Goal: Task Accomplishment & Management: Manage account settings

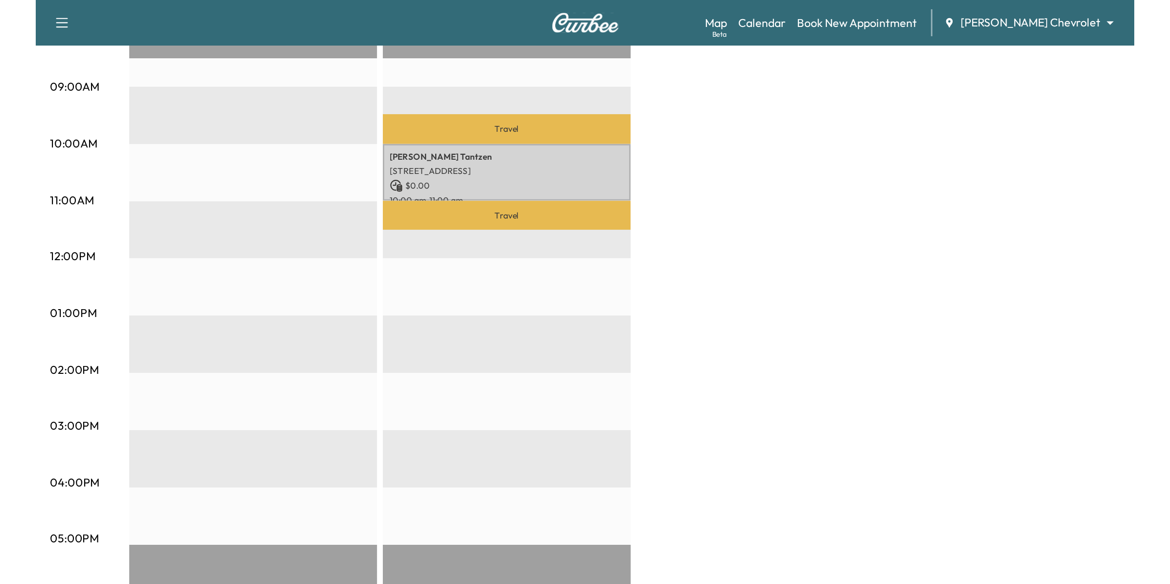
scroll to position [288, 0]
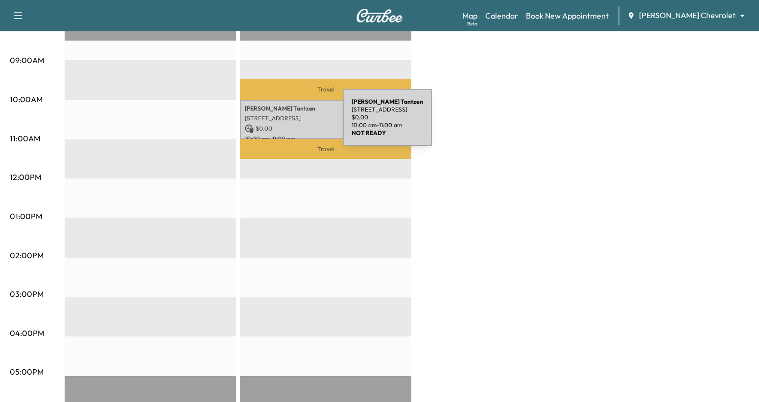
click at [275, 124] on p "$ 0.00" at bounding box center [326, 128] width 162 height 9
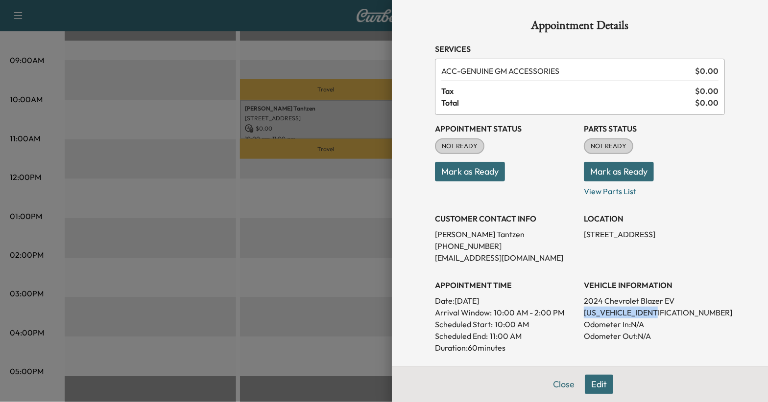
drag, startPoint x: 662, startPoint y: 312, endPoint x: 571, endPoint y: 311, distance: 90.6
click at [571, 311] on div "Appointment Status NOT READY Mark as Ready Parts Status NOT READY Mark as Ready…" at bounding box center [580, 262] width 290 height 294
drag, startPoint x: 571, startPoint y: 311, endPoint x: 583, endPoint y: 309, distance: 11.8
copy p "[US_VEHICLE_IDENTIFICATION_NUMBER]"
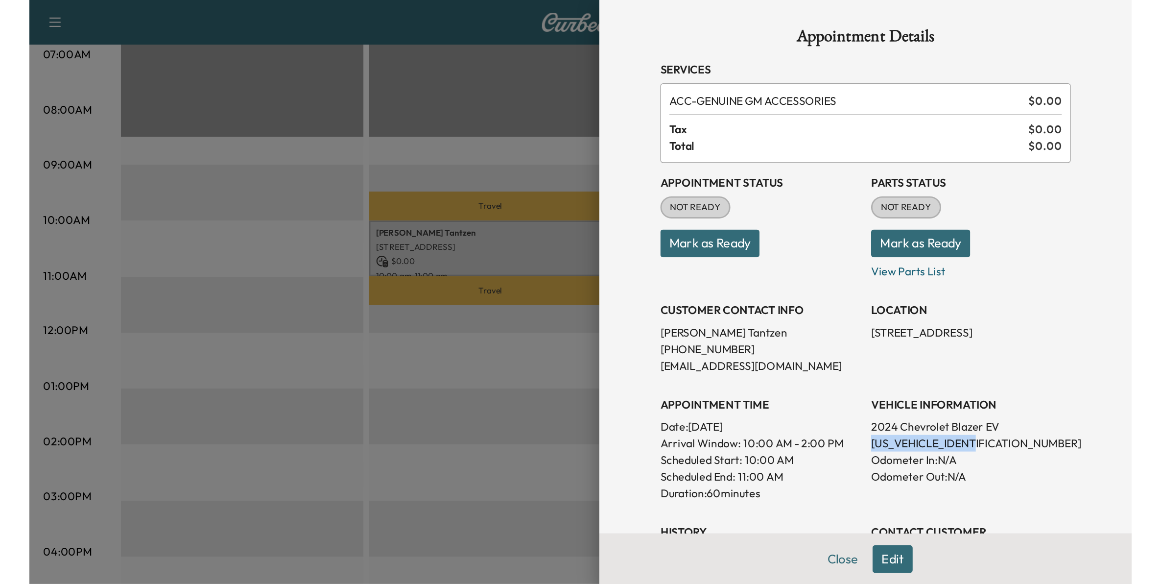
scroll to position [233, 0]
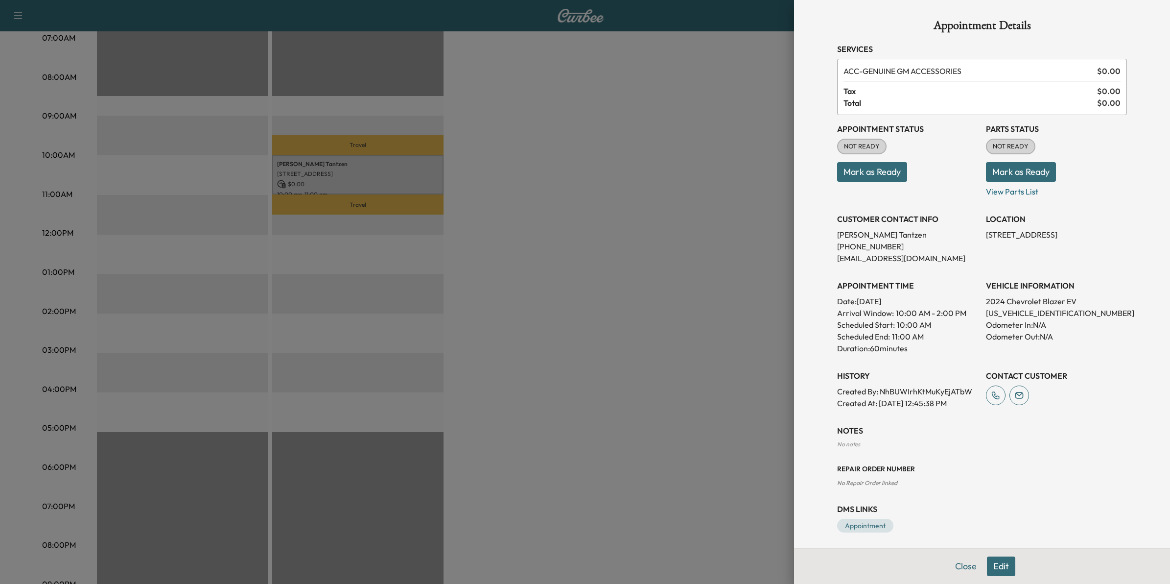
drag, startPoint x: 732, startPoint y: 226, endPoint x: 740, endPoint y: 207, distance: 21.3
click at [732, 224] on div at bounding box center [585, 292] width 1170 height 584
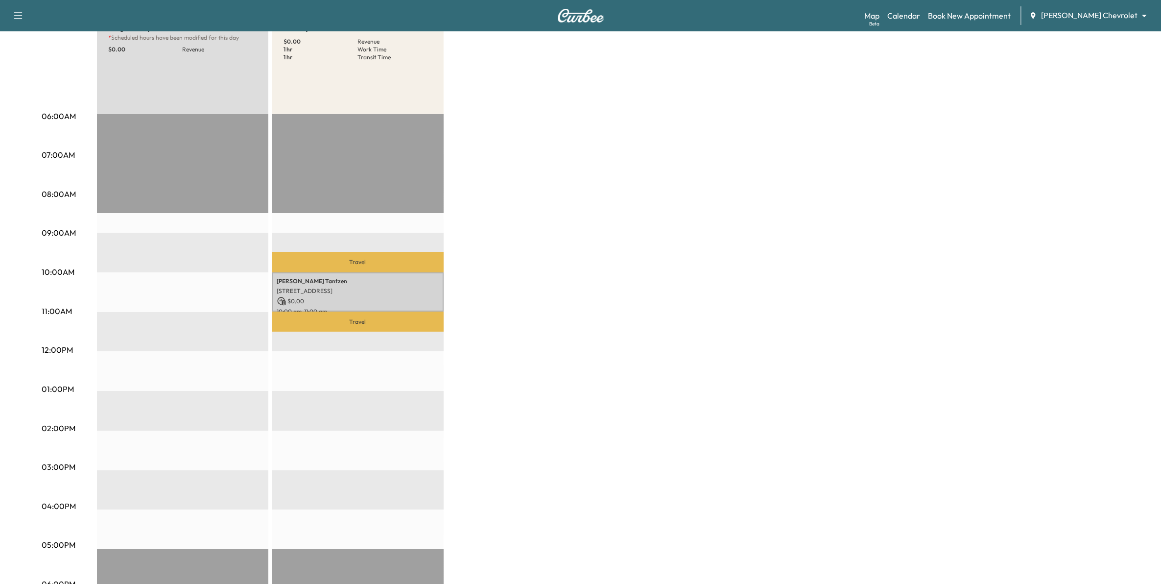
scroll to position [110, 0]
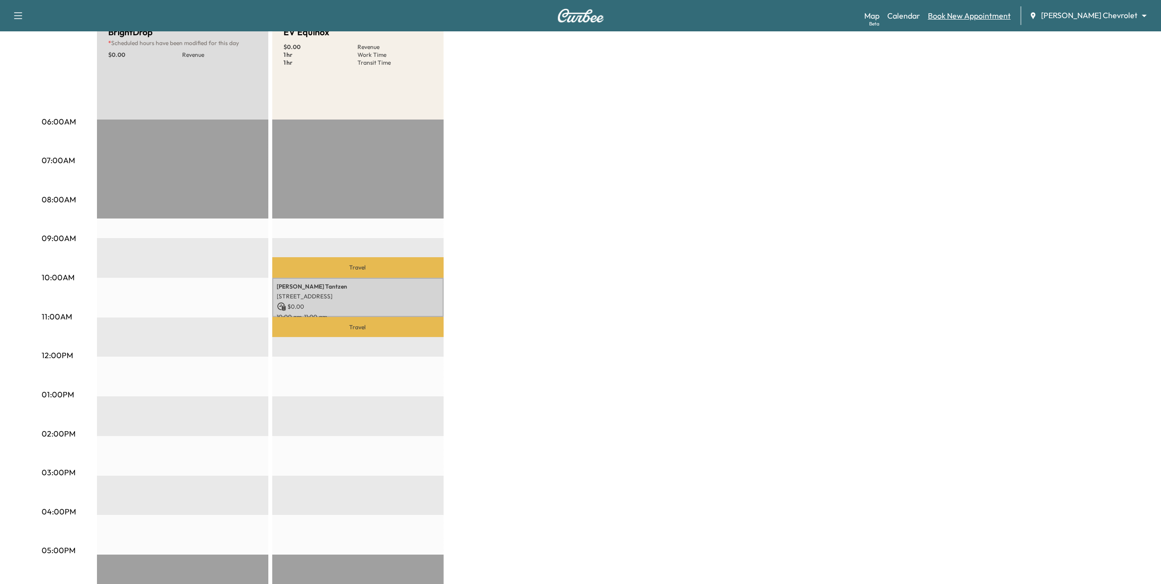
click at [769, 11] on link "Book New Appointment" at bounding box center [969, 16] width 83 height 12
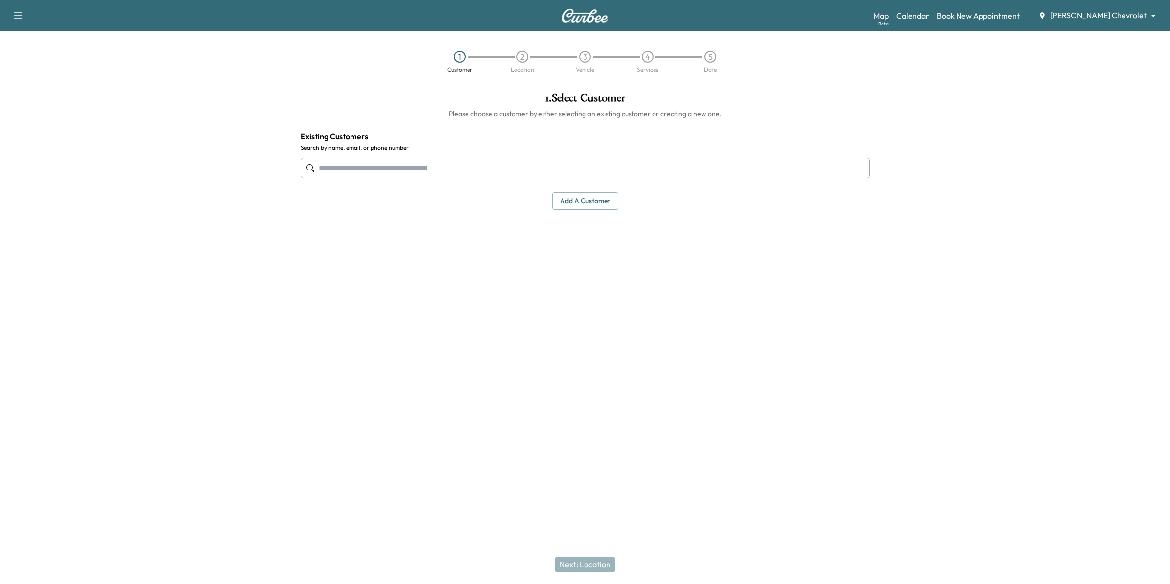
click at [556, 170] on input "text" at bounding box center [585, 168] width 569 height 21
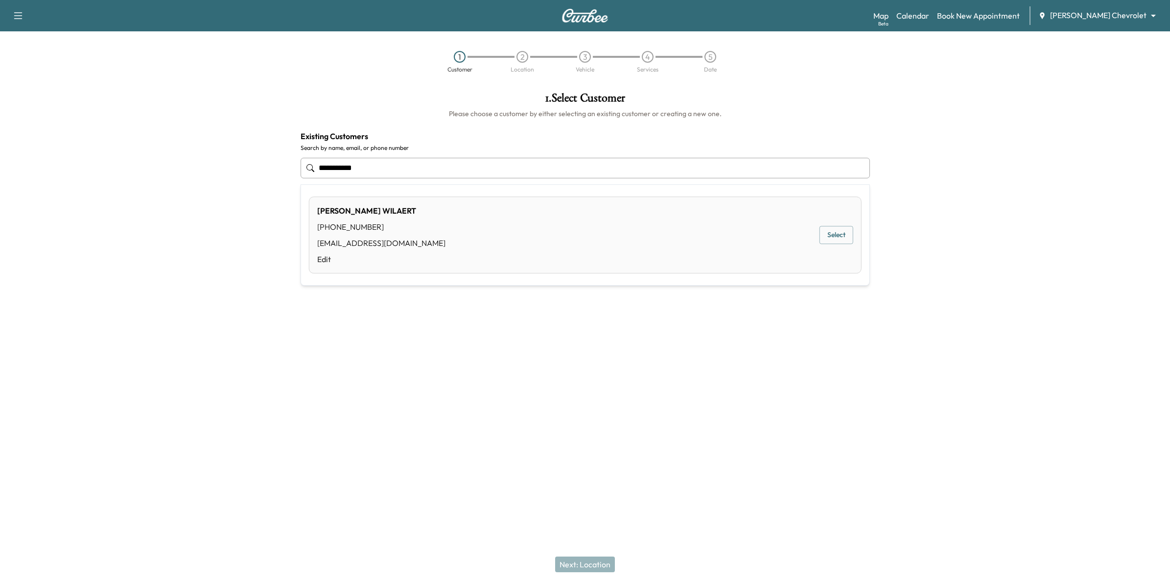
click at [769, 235] on button "Select" at bounding box center [837, 235] width 34 height 18
type input "**********"
click at [578, 412] on button "Next: Location" at bounding box center [585, 564] width 60 height 16
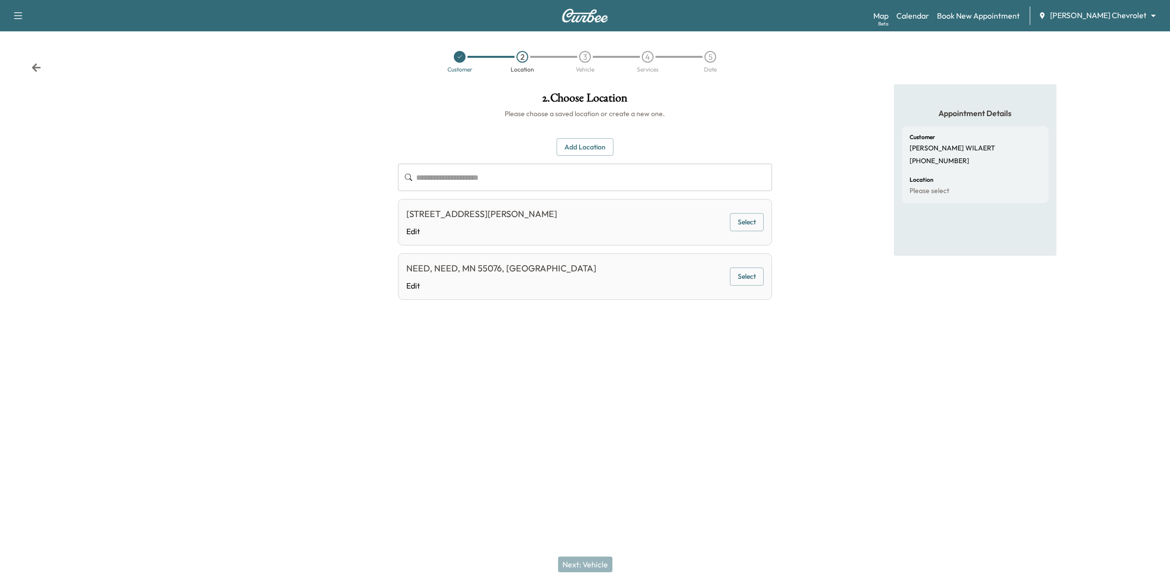
click at [34, 70] on icon at bounding box center [36, 68] width 10 height 10
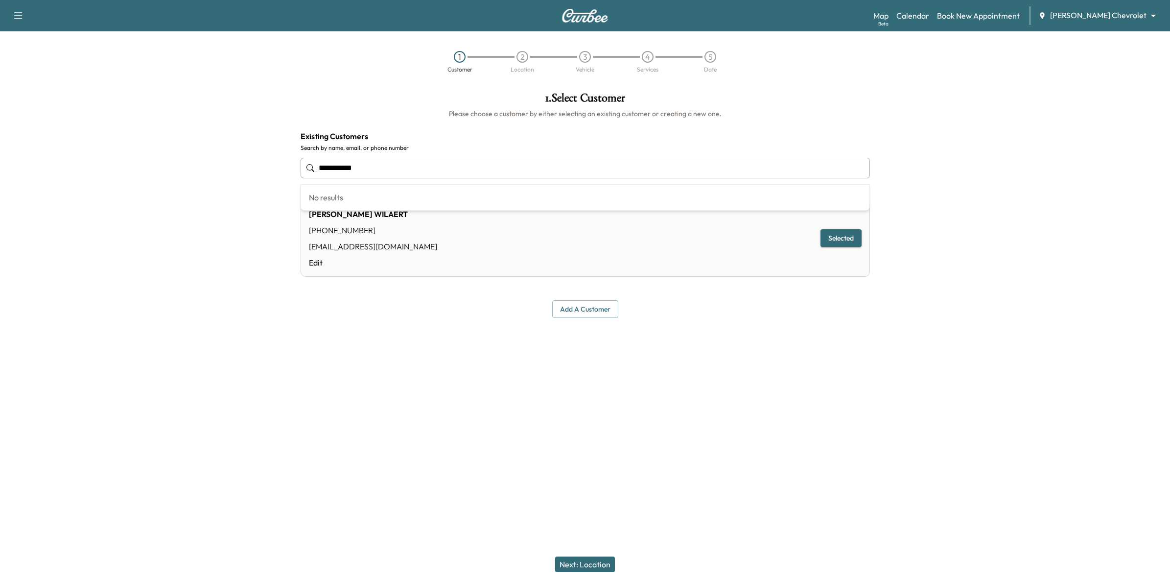
drag, startPoint x: 387, startPoint y: 163, endPoint x: 114, endPoint y: 139, distance: 274.7
click at [112, 139] on div "**********" at bounding box center [585, 230] width 1170 height 292
type input "**********"
click at [573, 310] on button "Add a customer" at bounding box center [585, 309] width 66 height 18
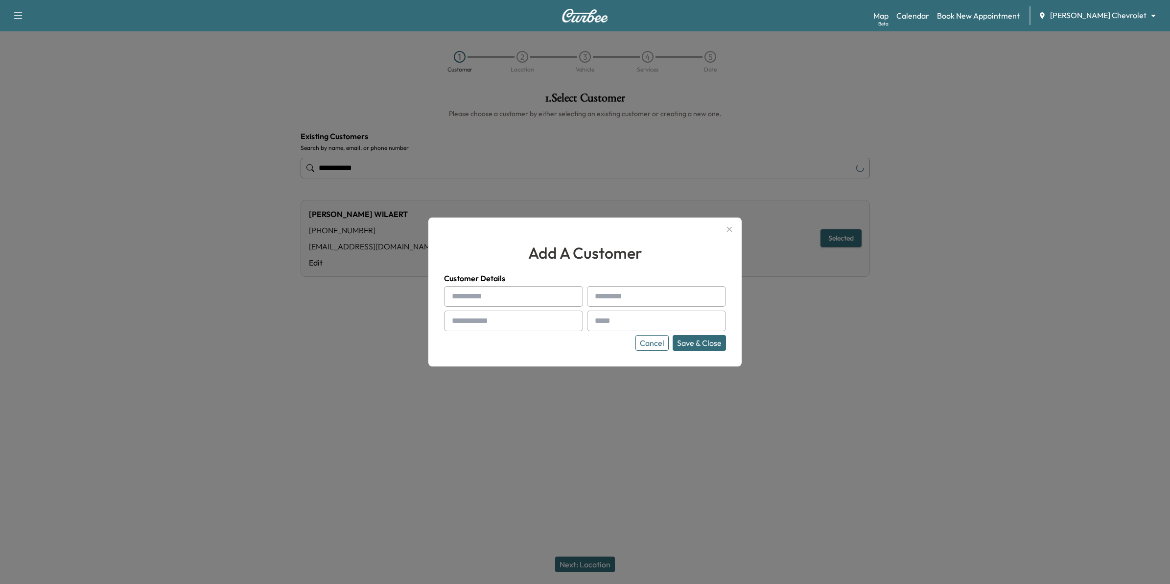
click at [559, 300] on input "text" at bounding box center [513, 296] width 139 height 21
type input "***"
click at [642, 338] on button "Cancel" at bounding box center [652, 343] width 33 height 16
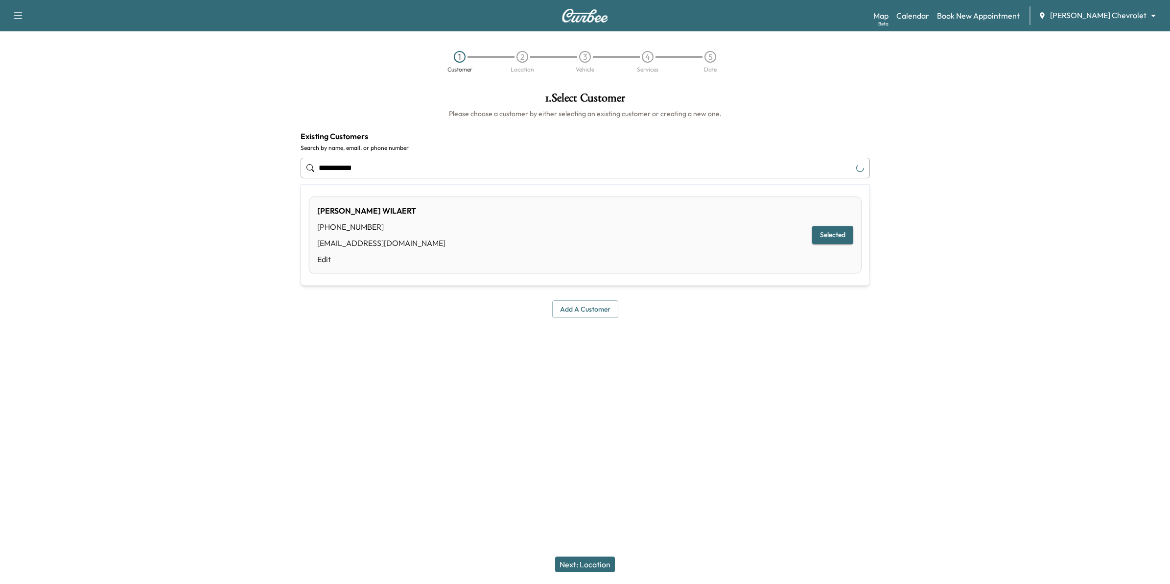
drag, startPoint x: 388, startPoint y: 163, endPoint x: 287, endPoint y: 163, distance: 100.4
click at [287, 163] on div "**********" at bounding box center [585, 230] width 1170 height 292
click at [769, 227] on button "Select" at bounding box center [837, 229] width 34 height 18
type input "**********"
click at [320, 248] on link "Edit" at bounding box center [373, 251] width 129 height 12
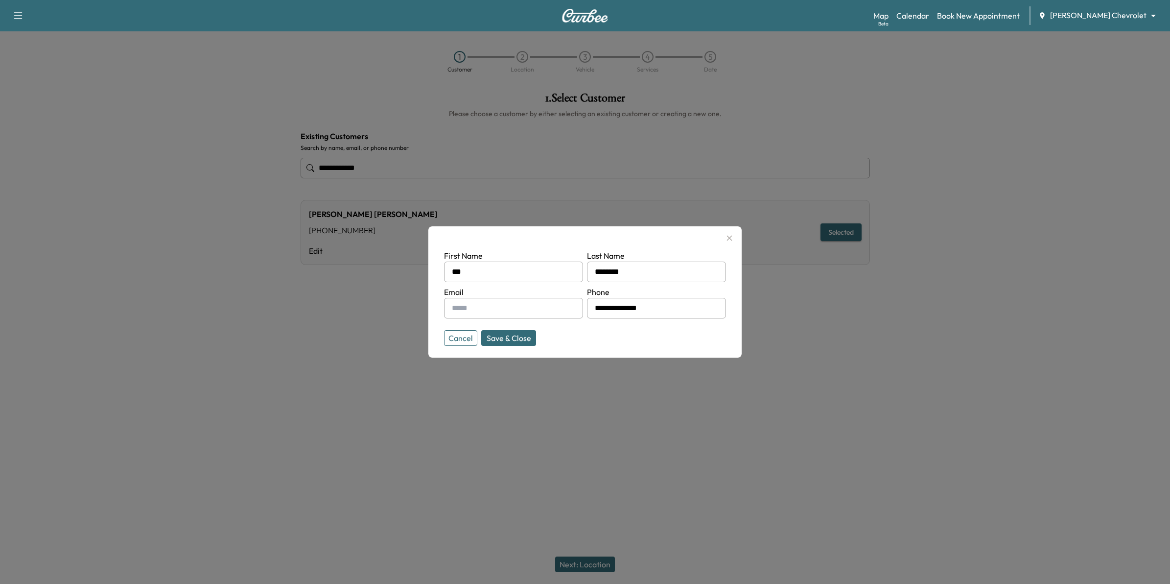
click at [543, 309] on input "text" at bounding box center [513, 308] width 139 height 21
click at [738, 390] on div at bounding box center [585, 292] width 1170 height 584
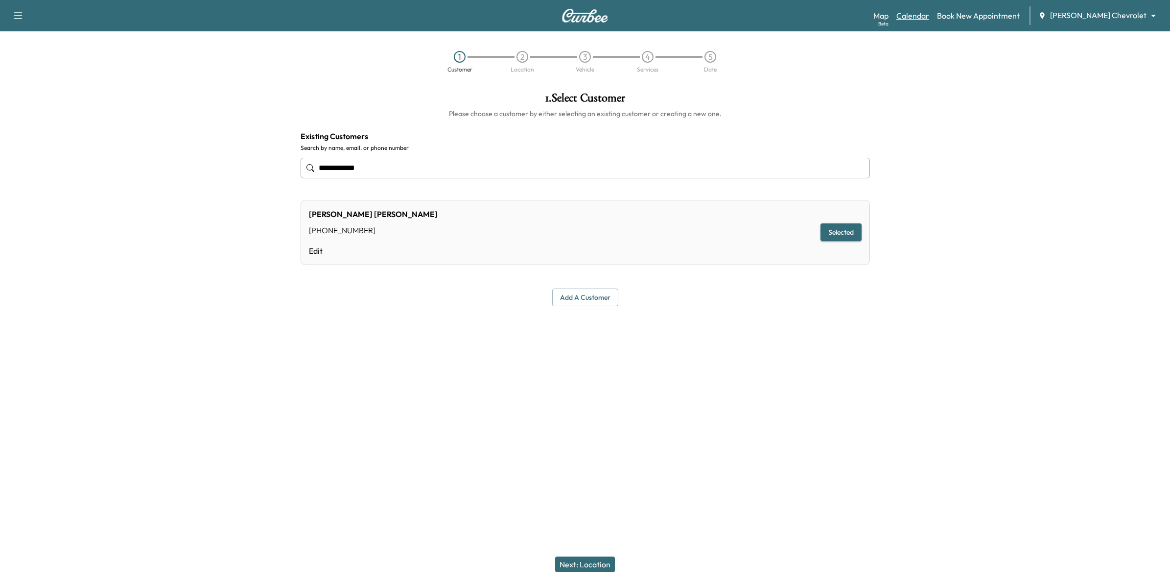
click at [769, 13] on link "Calendar" at bounding box center [912, 16] width 33 height 12
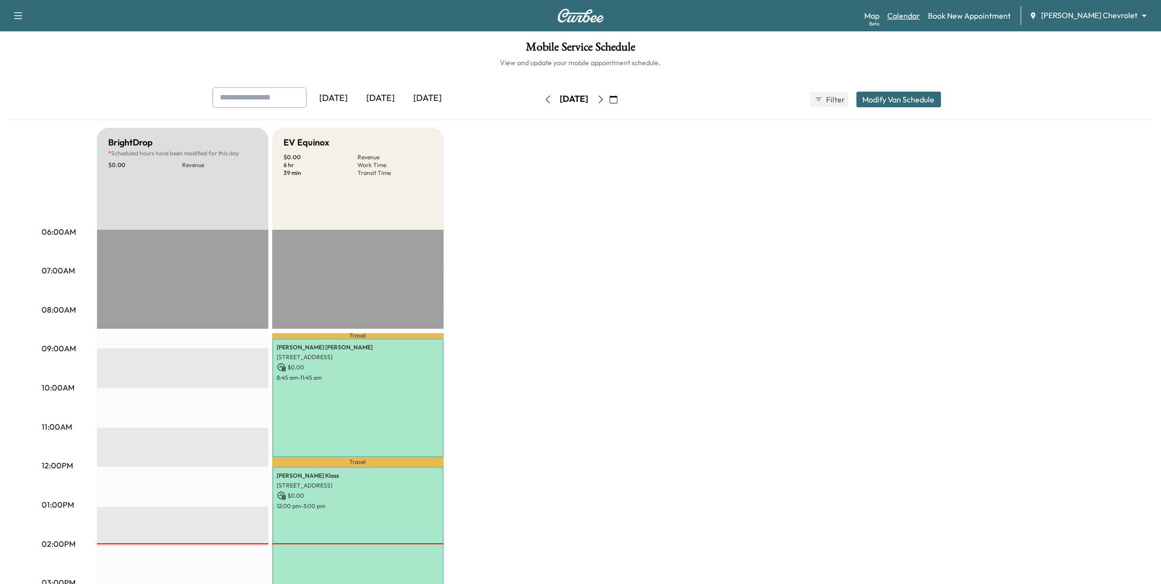
click at [769, 11] on link "Calendar" at bounding box center [903, 16] width 33 height 12
click at [617, 103] on icon "button" at bounding box center [614, 99] width 8 height 8
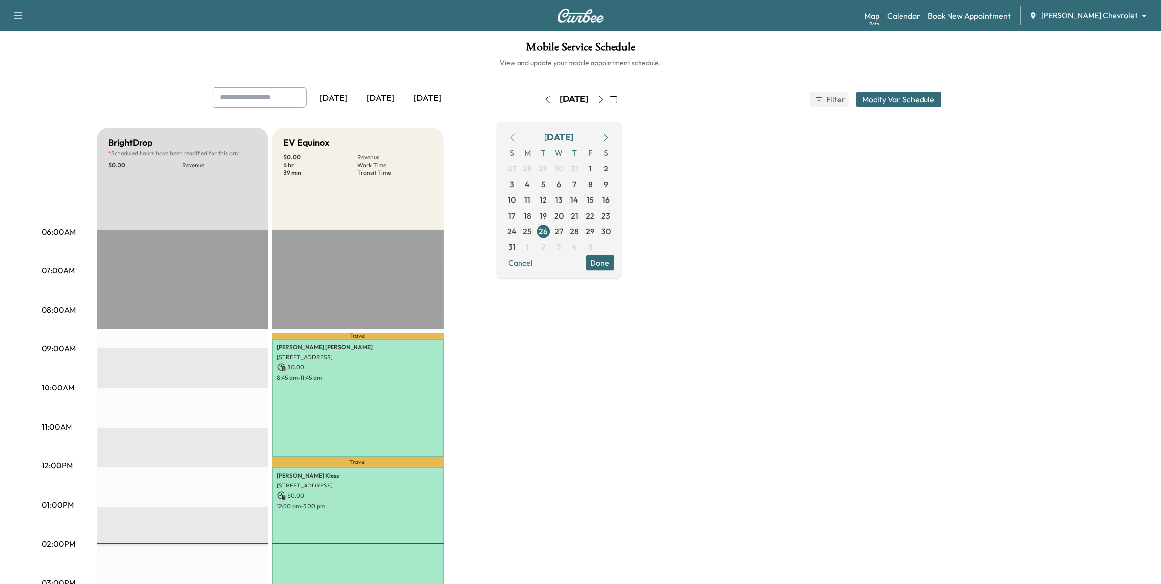
click at [610, 135] on icon "button" at bounding box center [606, 137] width 8 height 8
click at [583, 165] on span "4" at bounding box center [575, 169] width 16 height 16
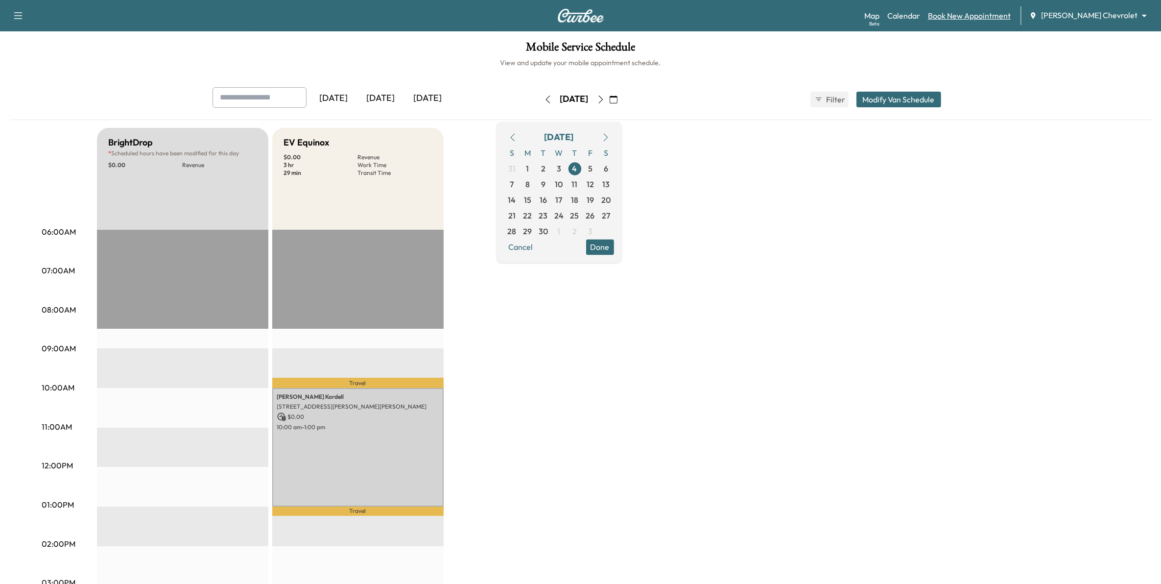
click at [769, 18] on link "Book New Appointment" at bounding box center [969, 16] width 83 height 12
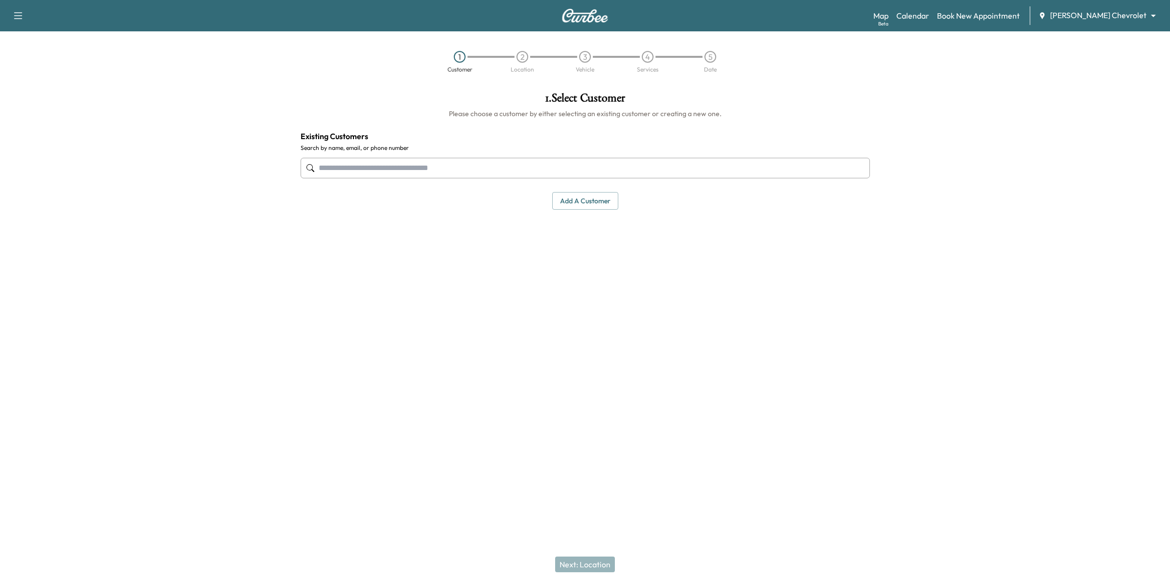
click at [498, 172] on input "text" at bounding box center [585, 168] width 569 height 21
click at [769, 226] on button "Select" at bounding box center [837, 229] width 34 height 18
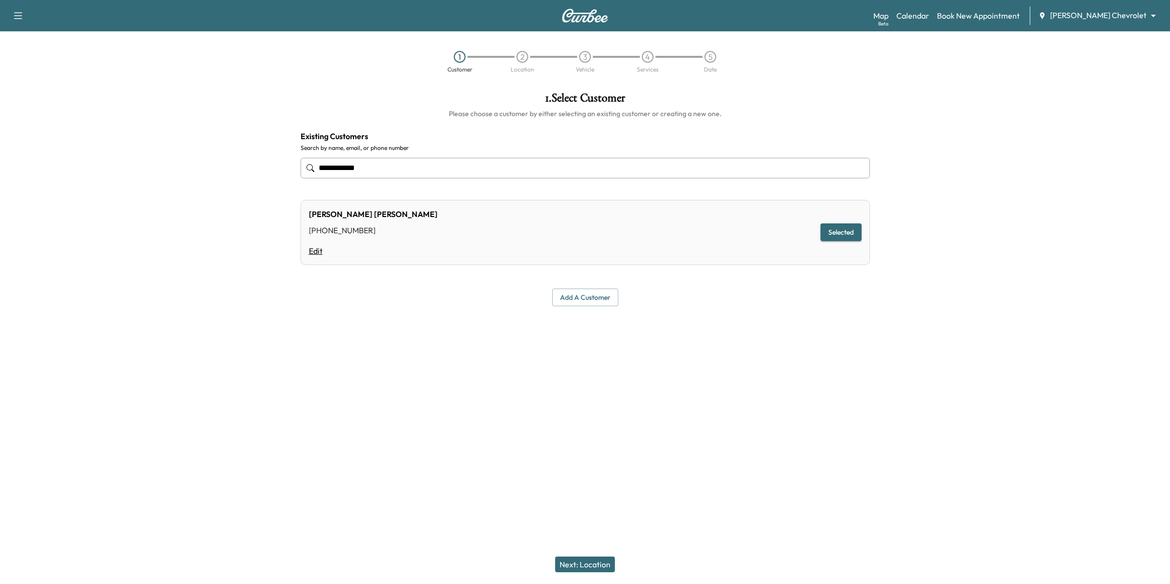
type input "**********"
click at [318, 248] on link "Edit" at bounding box center [373, 251] width 129 height 12
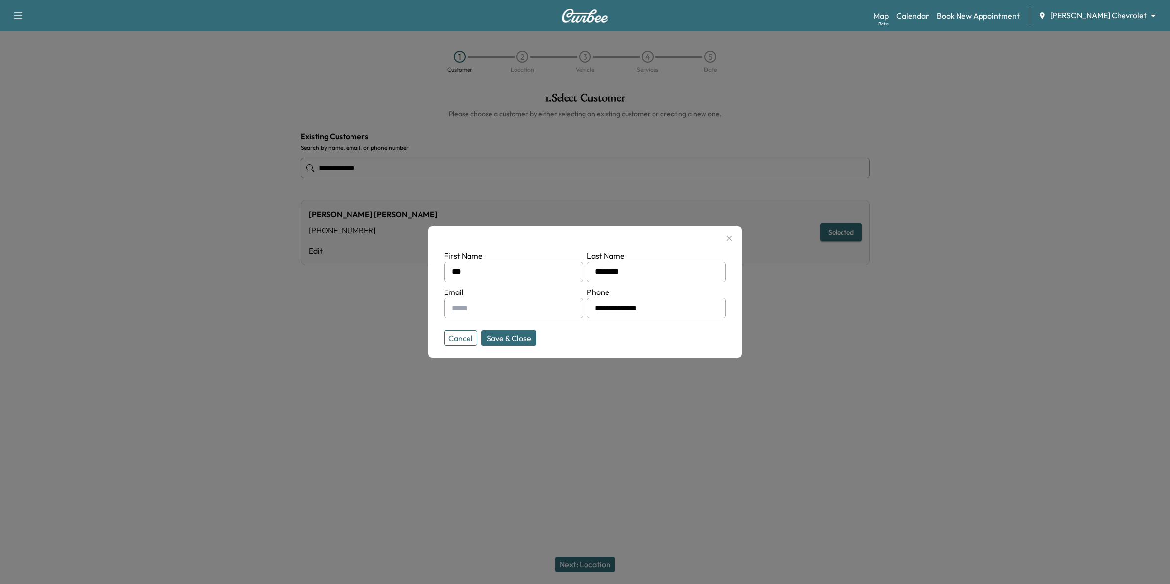
click at [539, 312] on input "text" at bounding box center [513, 308] width 139 height 21
type input "**********"
click at [513, 338] on button "Save & Close" at bounding box center [508, 338] width 55 height 16
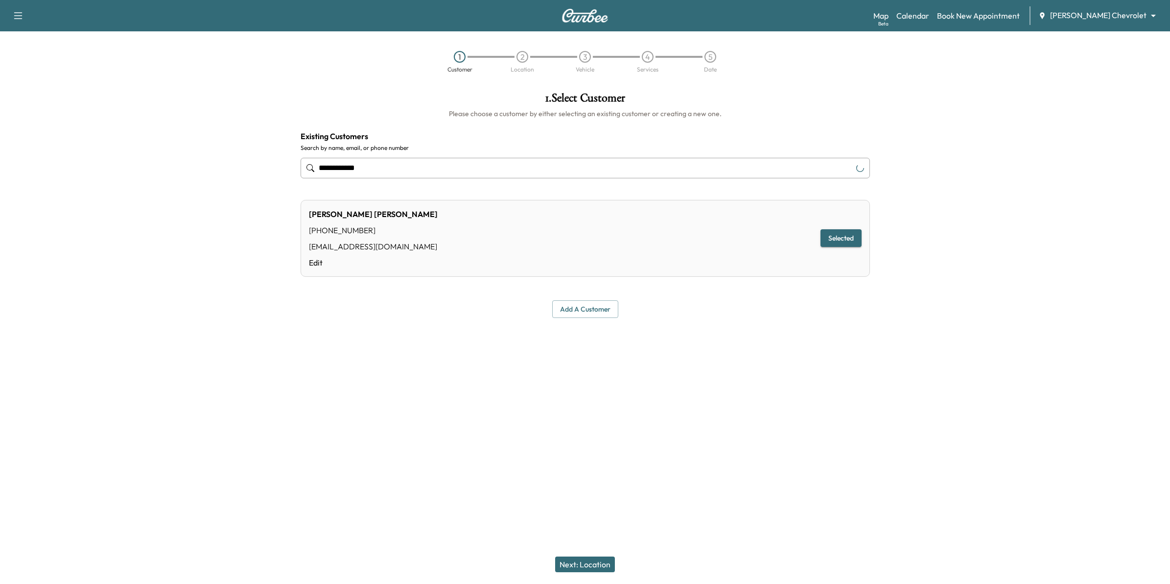
click at [603, 412] on button "Next: Location" at bounding box center [585, 564] width 60 height 16
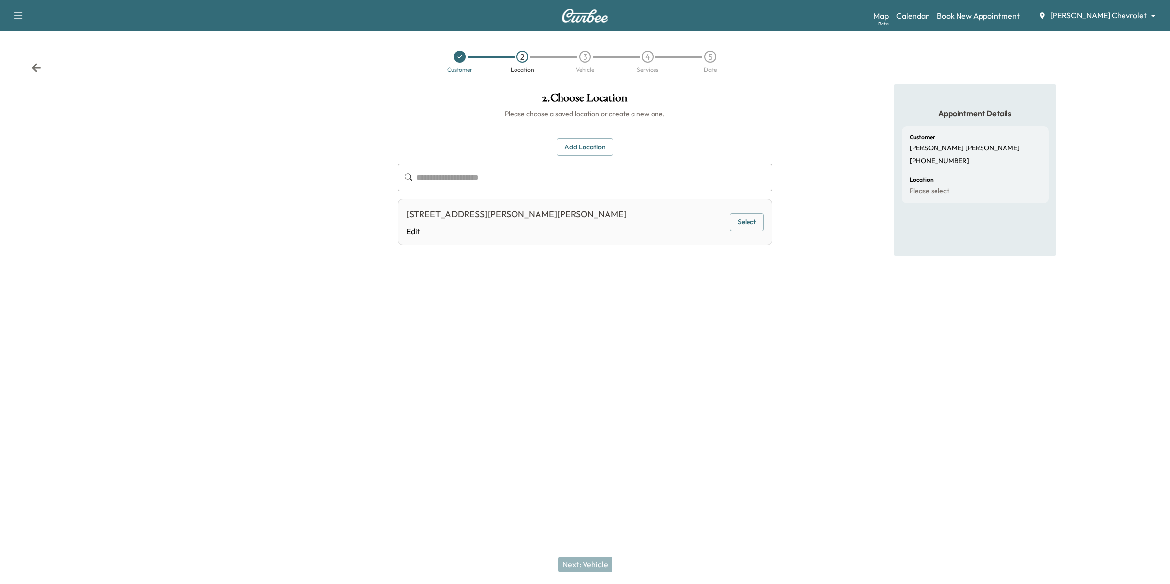
click at [579, 146] on button "Add Location" at bounding box center [585, 147] width 57 height 18
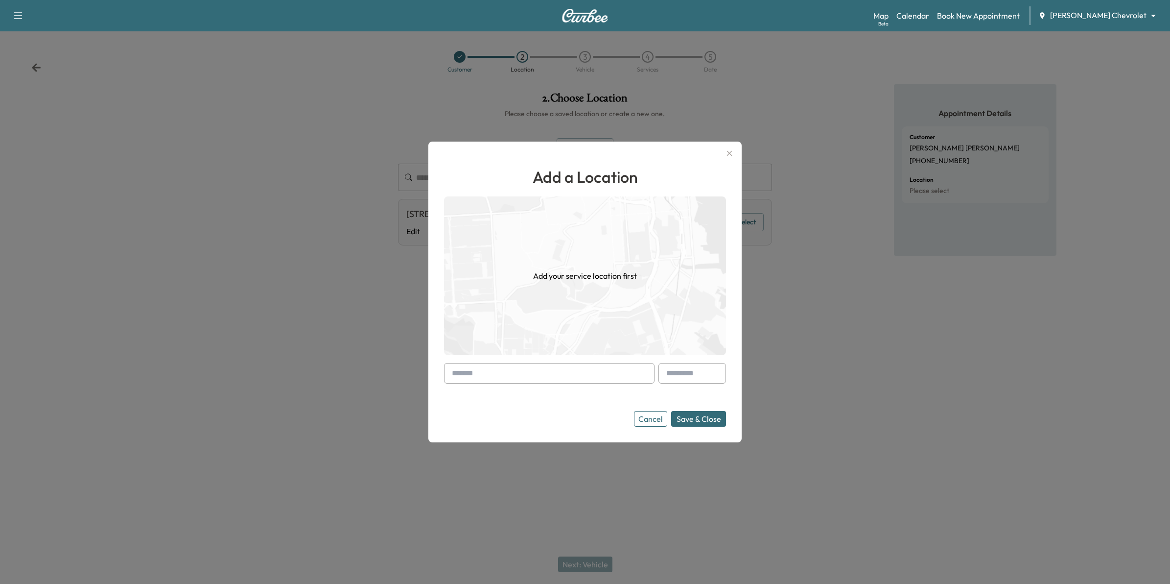
click at [727, 151] on icon "button" at bounding box center [729, 153] width 5 height 5
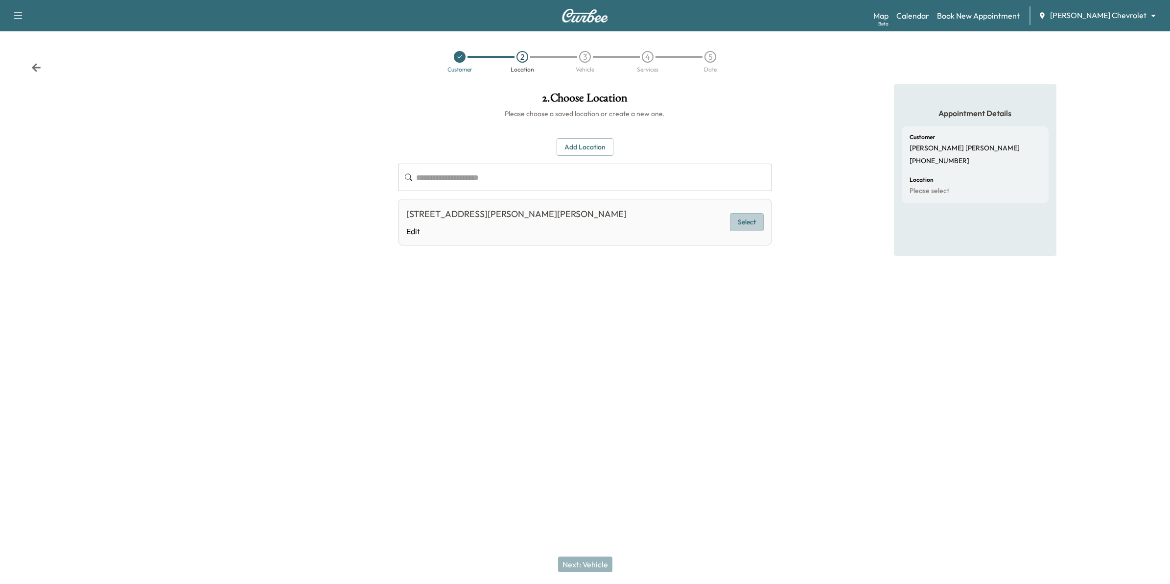
click at [748, 227] on button "Select" at bounding box center [747, 222] width 34 height 18
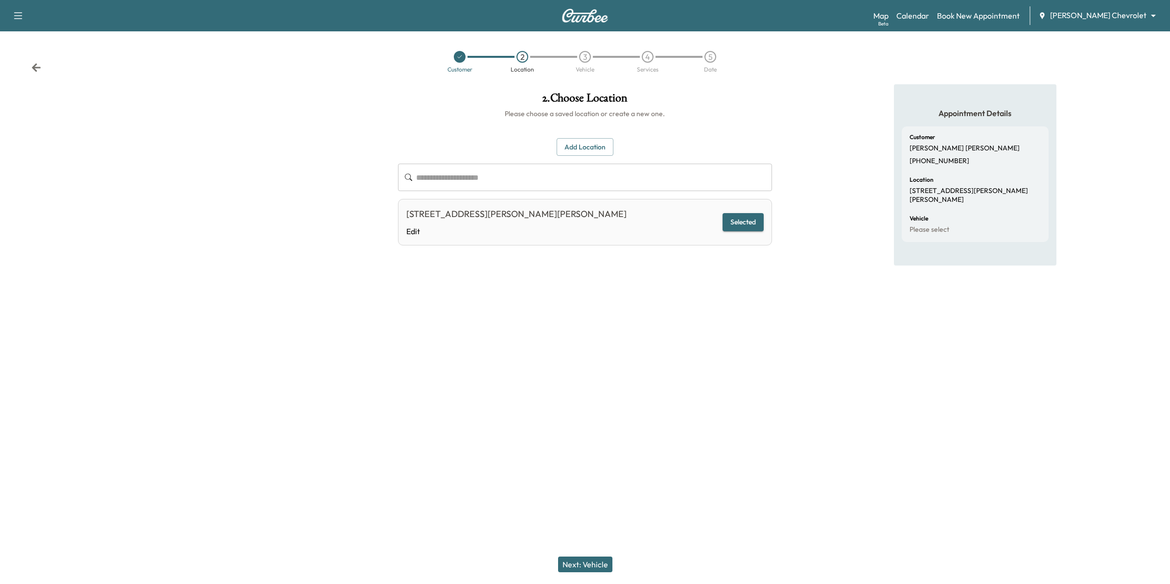
click at [598, 412] on button "Next: Vehicle" at bounding box center [585, 564] width 54 height 16
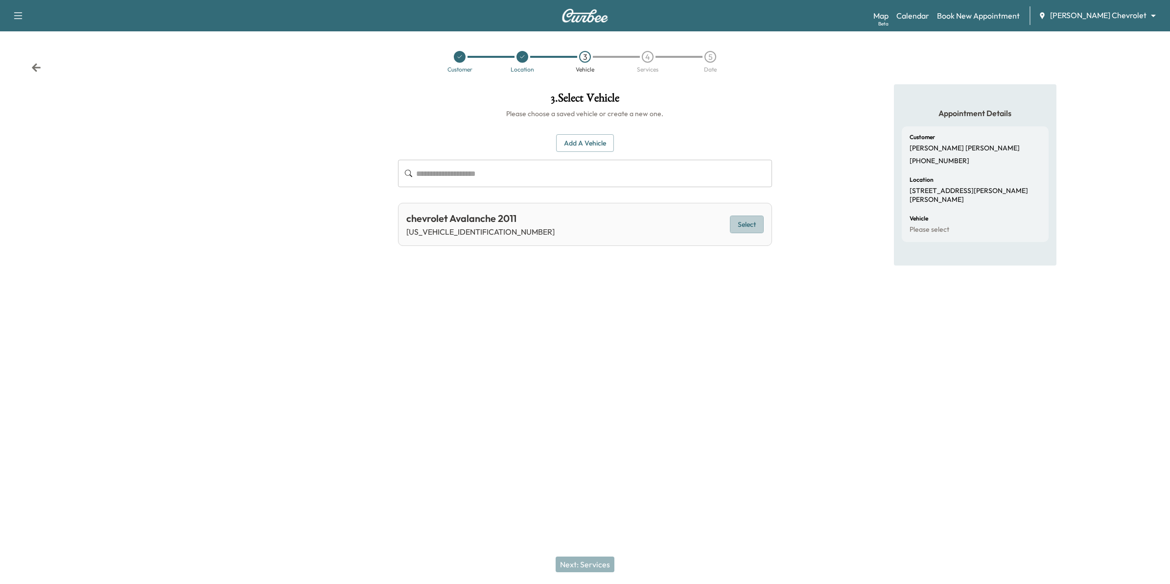
click at [755, 219] on button "Select" at bounding box center [747, 224] width 34 height 18
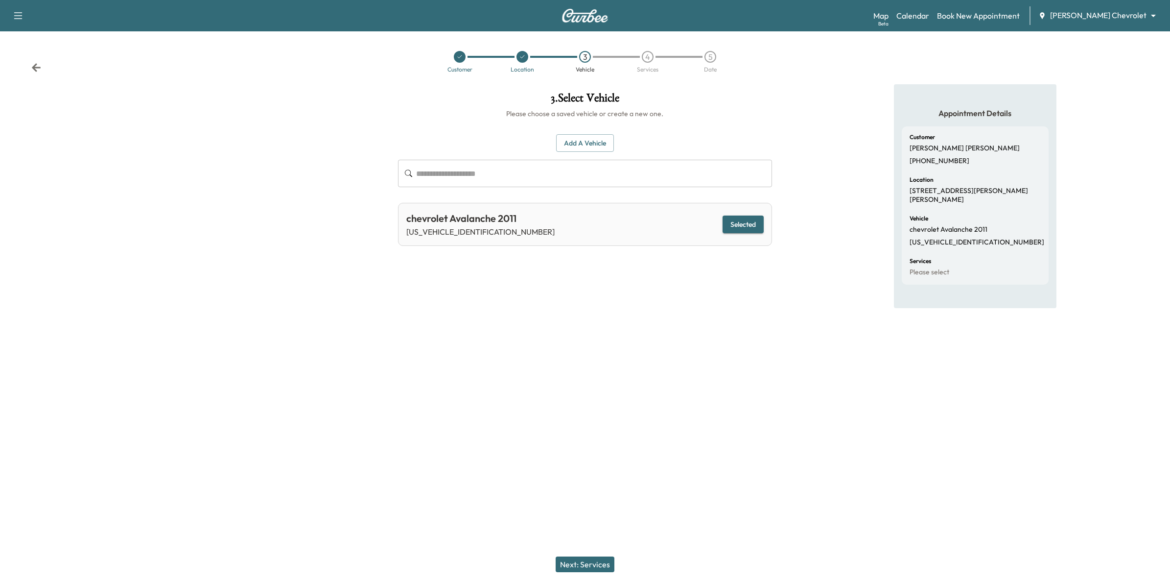
click at [608, 412] on button "Next: Services" at bounding box center [585, 564] width 59 height 16
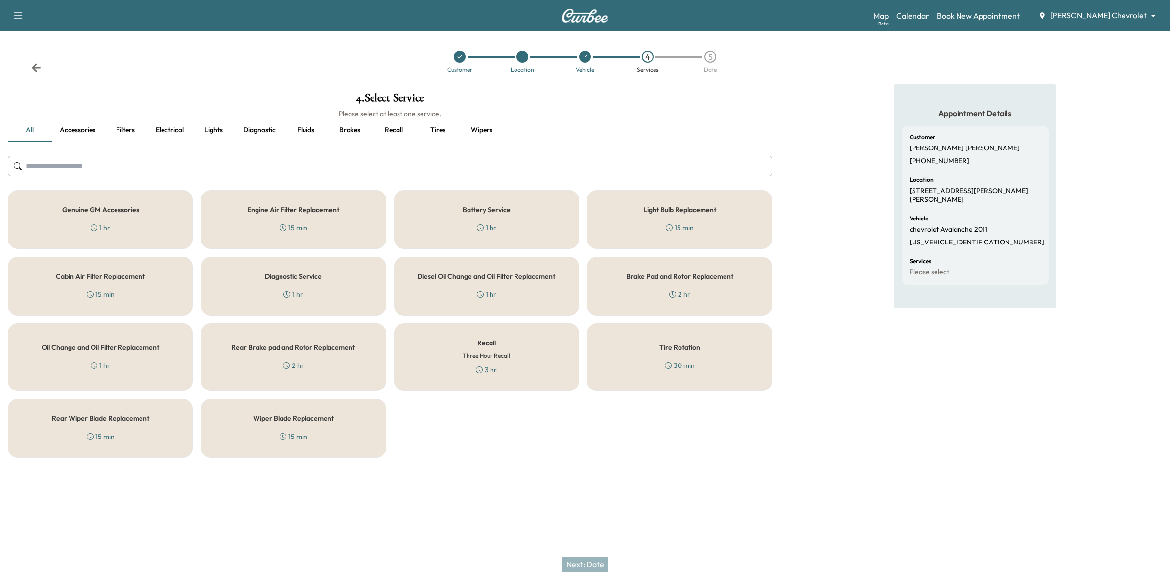
click at [506, 355] on h6 "Three Hour Recall" at bounding box center [486, 355] width 47 height 9
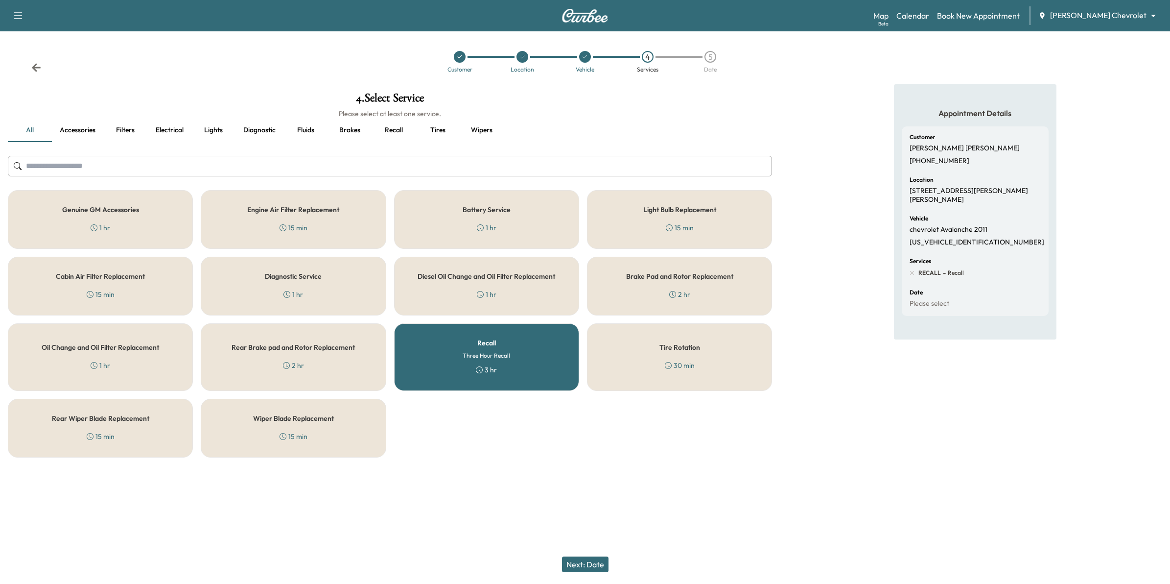
click at [603, 412] on button "Next: Date" at bounding box center [585, 564] width 47 height 16
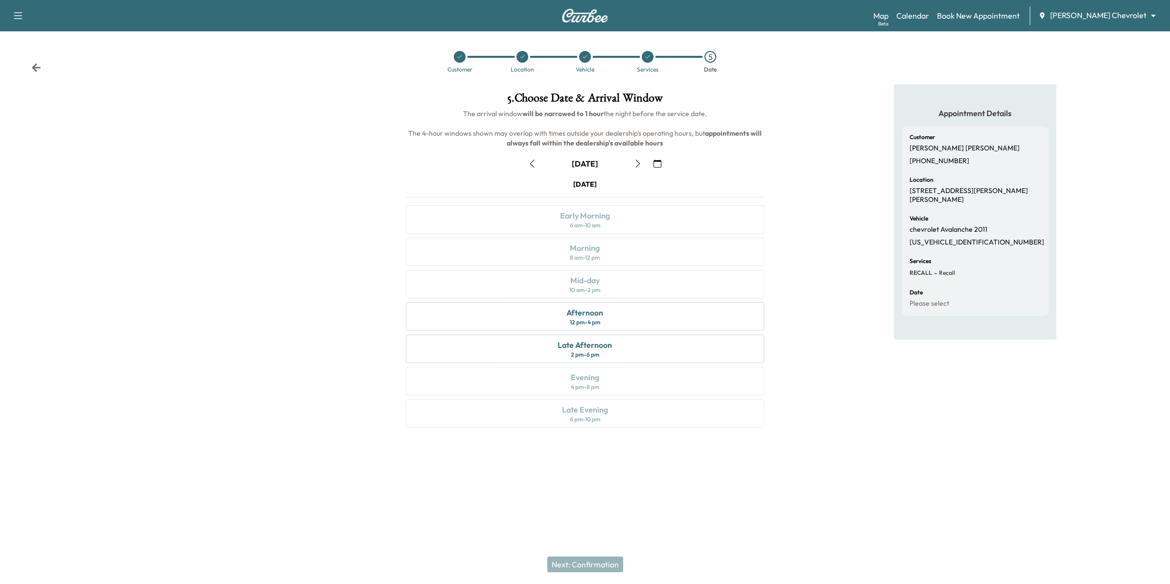
click at [657, 162] on icon "button" at bounding box center [658, 164] width 8 height 8
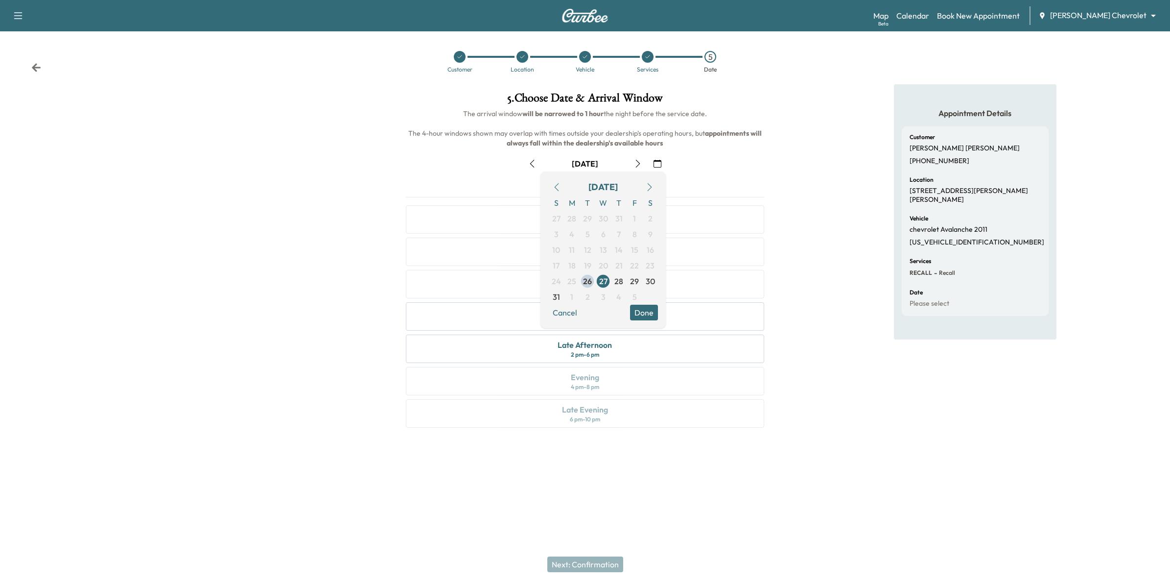
click at [649, 185] on icon "button" at bounding box center [650, 187] width 8 height 8
click at [620, 219] on span "4" at bounding box center [618, 218] width 5 height 12
click at [647, 299] on button "Done" at bounding box center [644, 297] width 28 height 16
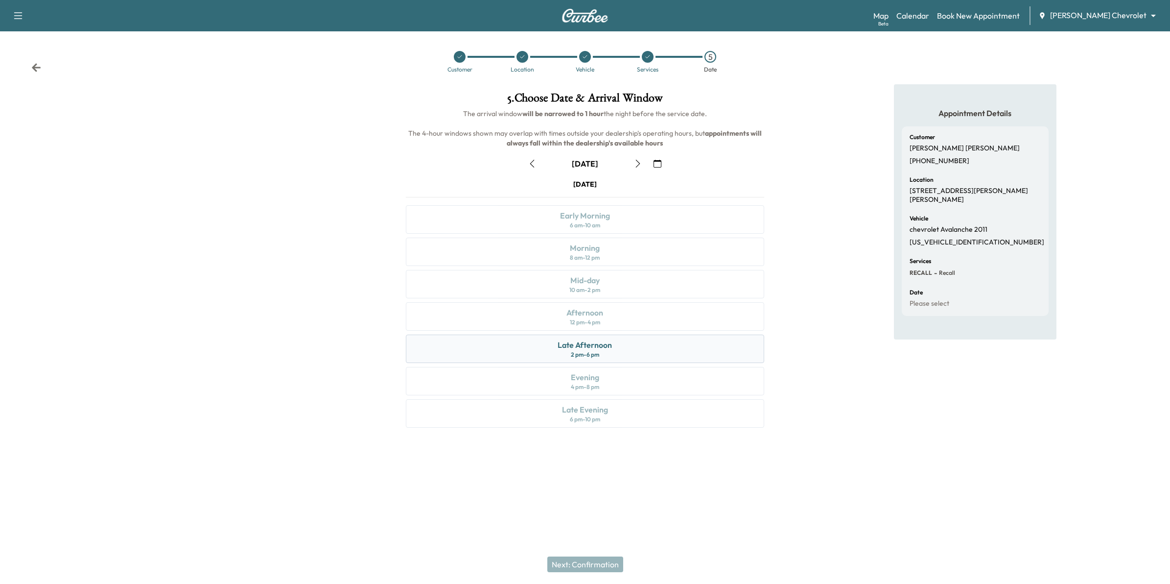
click at [617, 349] on div "Late Afternoon 2 pm - 6 pm" at bounding box center [585, 348] width 359 height 28
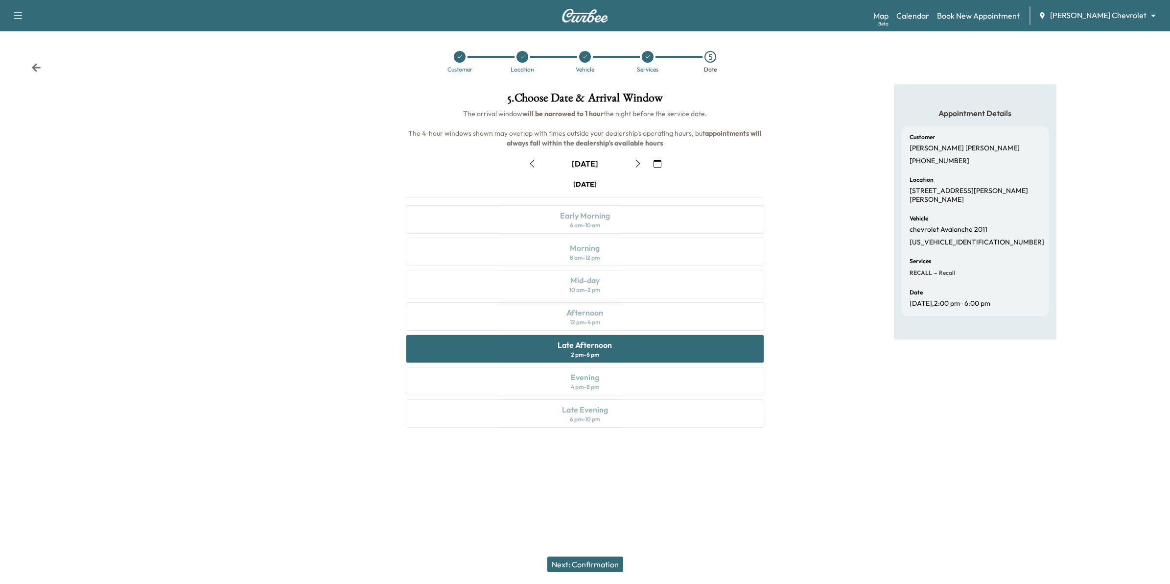
click at [599, 412] on button "Next: Confirmation" at bounding box center [585, 564] width 76 height 16
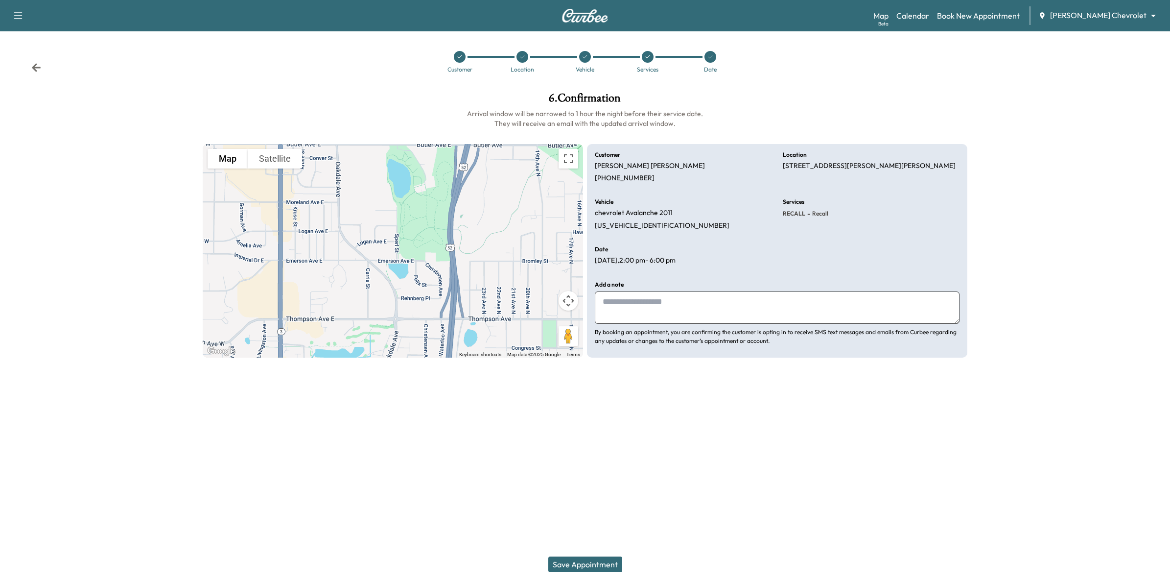
click at [592, 412] on button "Save Appointment" at bounding box center [585, 564] width 74 height 16
click at [598, 412] on button "Save Appointment" at bounding box center [585, 564] width 74 height 16
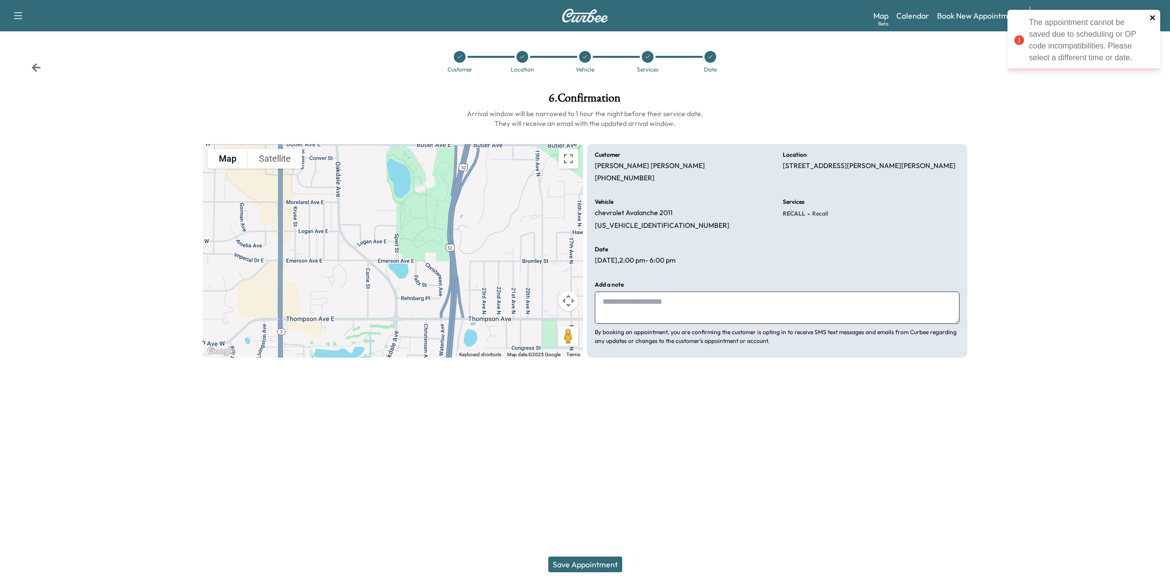
click at [769, 15] on icon "close" at bounding box center [1153, 18] width 7 height 8
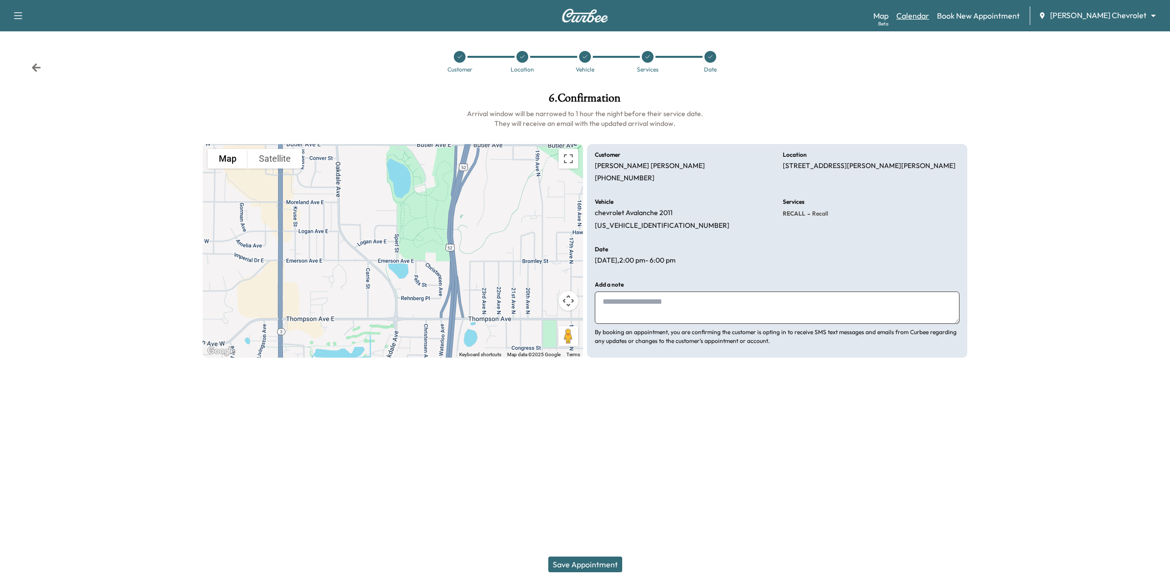
click at [769, 18] on link "Calendar" at bounding box center [912, 16] width 33 height 12
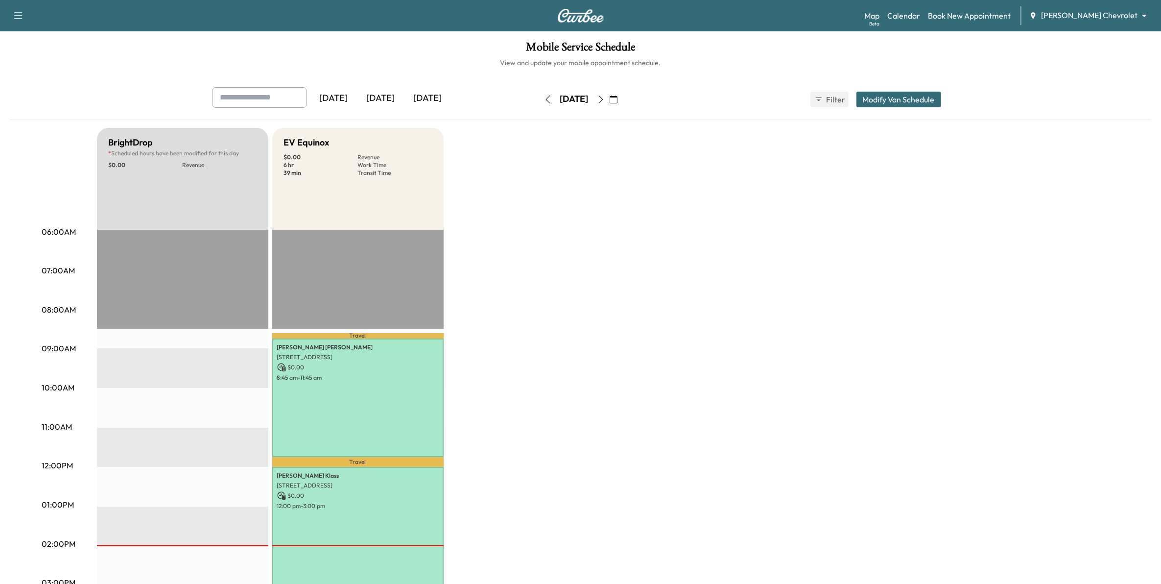
drag, startPoint x: 640, startPoint y: 101, endPoint x: 637, endPoint y: 105, distance: 5.5
click at [617, 101] on icon "button" at bounding box center [614, 99] width 8 height 8
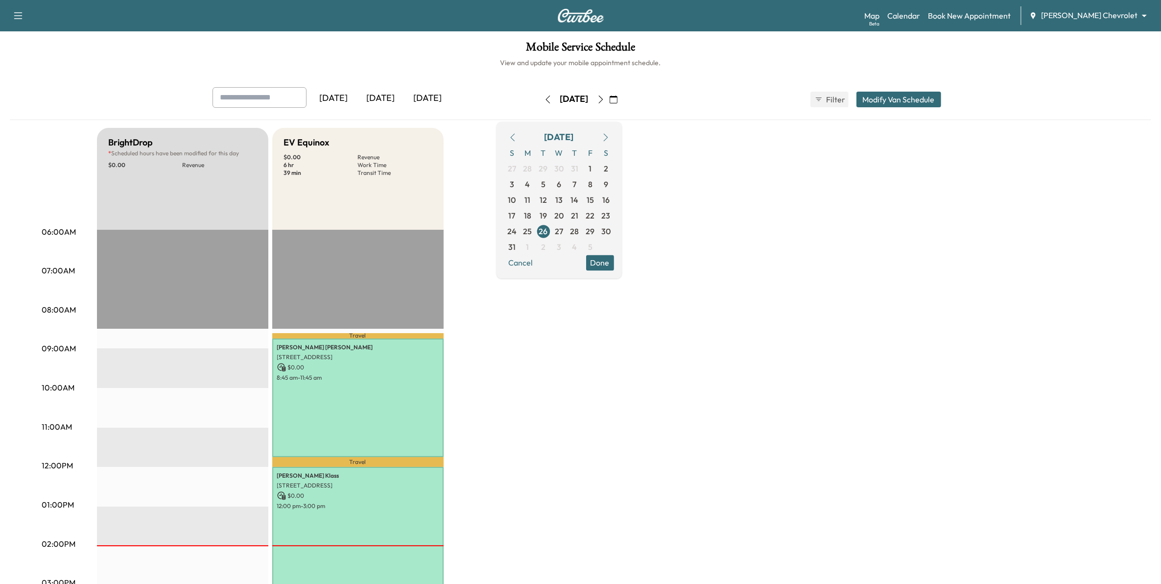
click at [614, 136] on button "button" at bounding box center [605, 137] width 17 height 16
click at [583, 169] on span "4" at bounding box center [575, 169] width 16 height 16
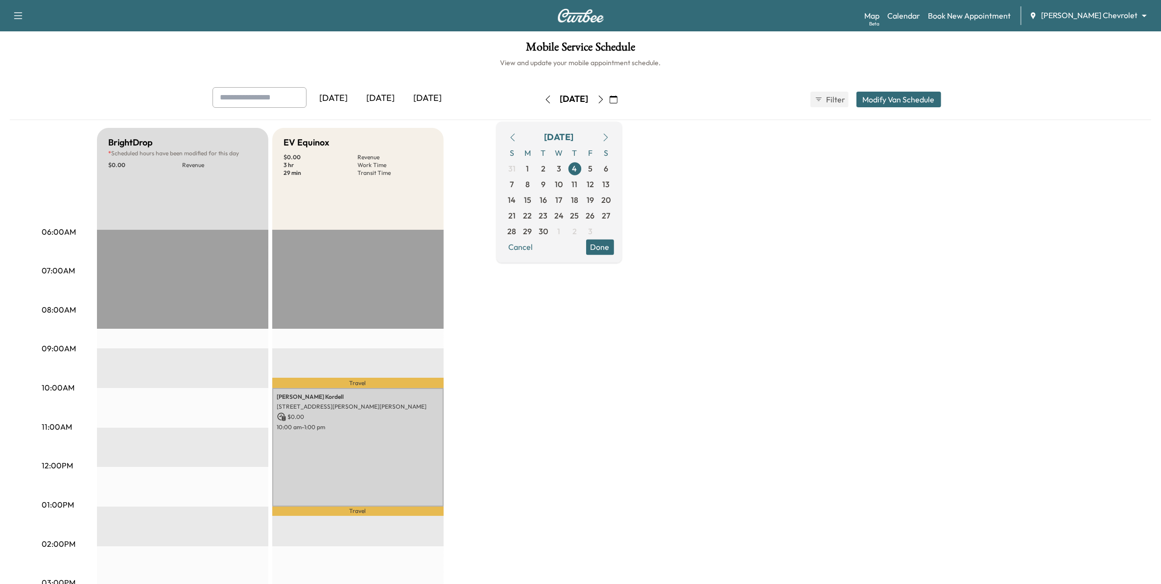
click at [769, 100] on button "Modify Van Schedule" at bounding box center [898, 100] width 85 height 16
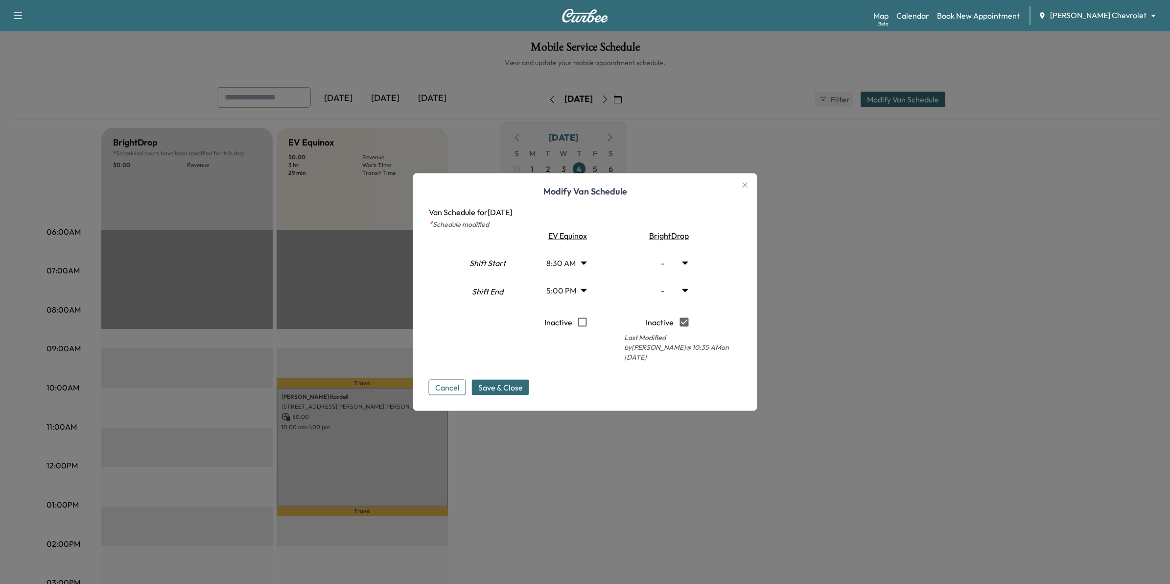
click at [575, 292] on body "Support Log Out Map Beta Calendar Book New Appointment [PERSON_NAME] Chevrolet …" at bounding box center [585, 292] width 1170 height 584
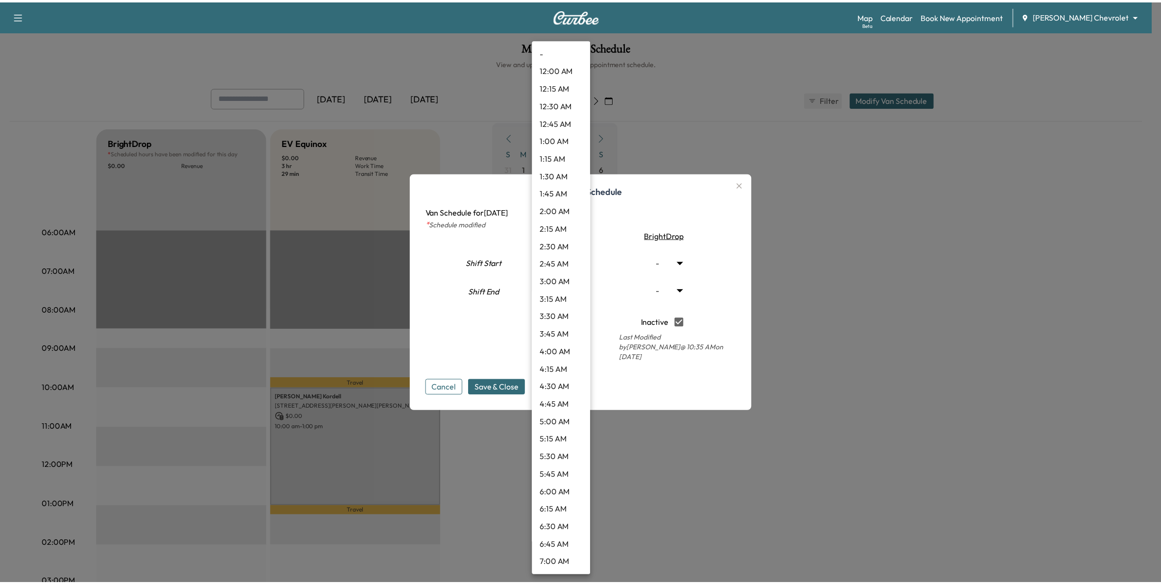
scroll to position [960, 0]
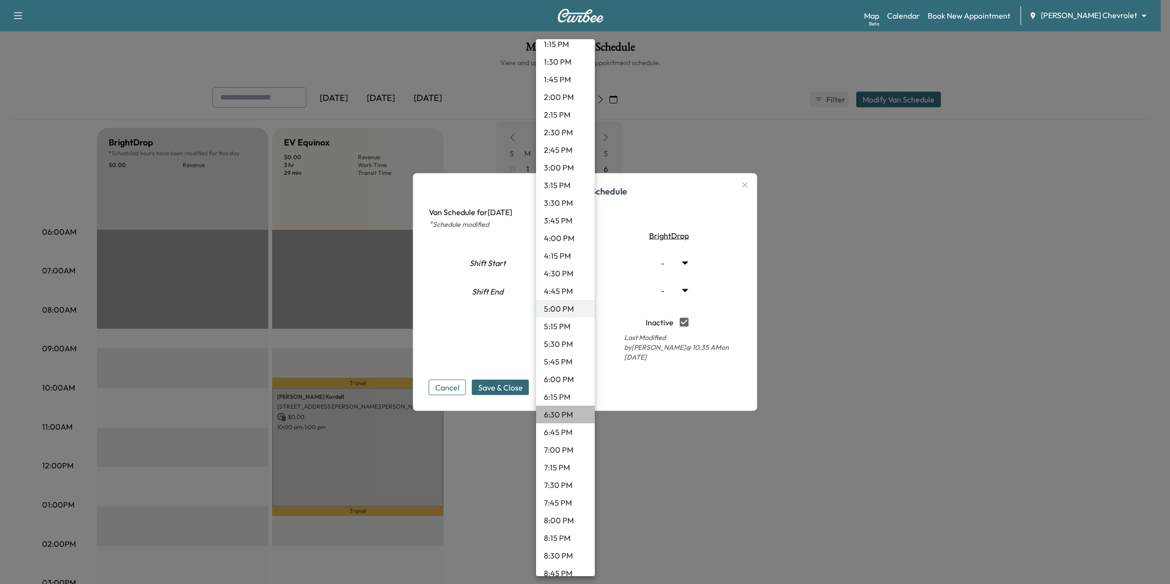
click at [566, 412] on li "6:30 PM" at bounding box center [565, 414] width 59 height 18
type input "****"
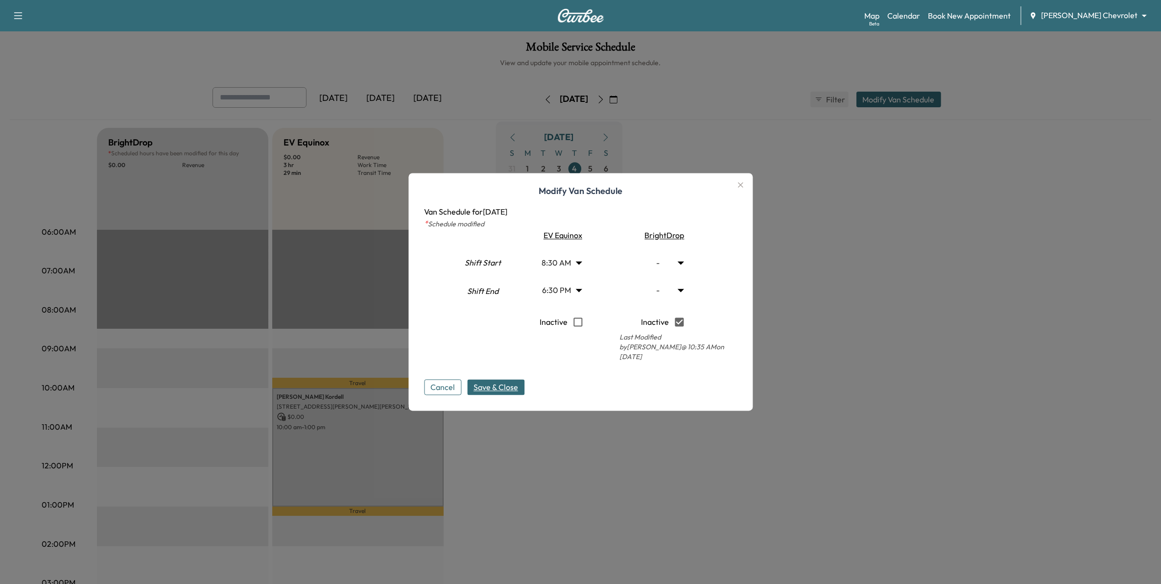
click at [512, 387] on span "Save & Close" at bounding box center [495, 387] width 45 height 12
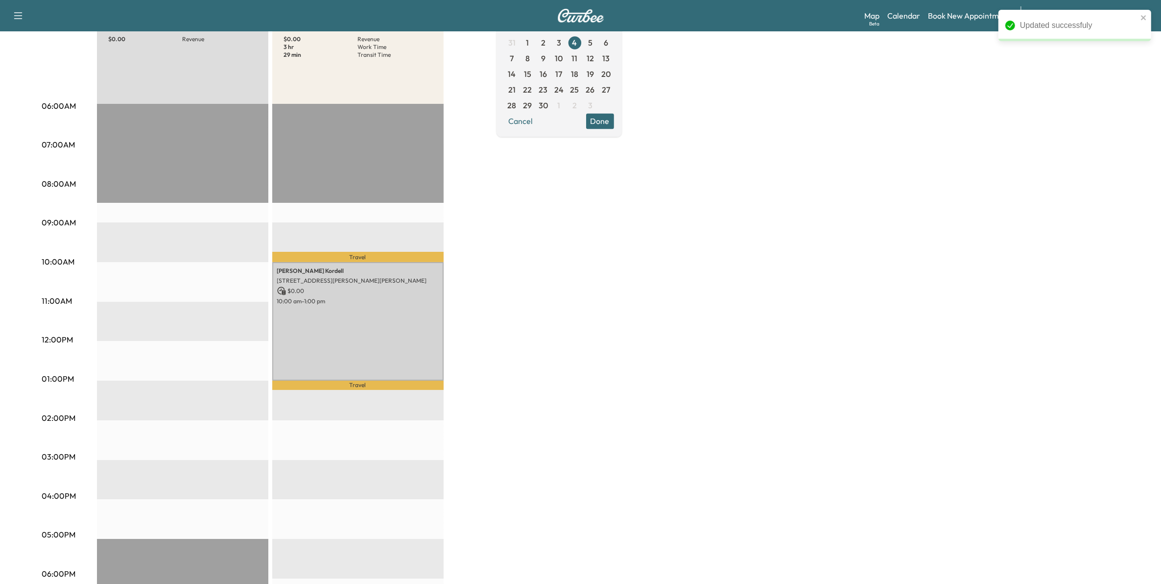
scroll to position [61, 0]
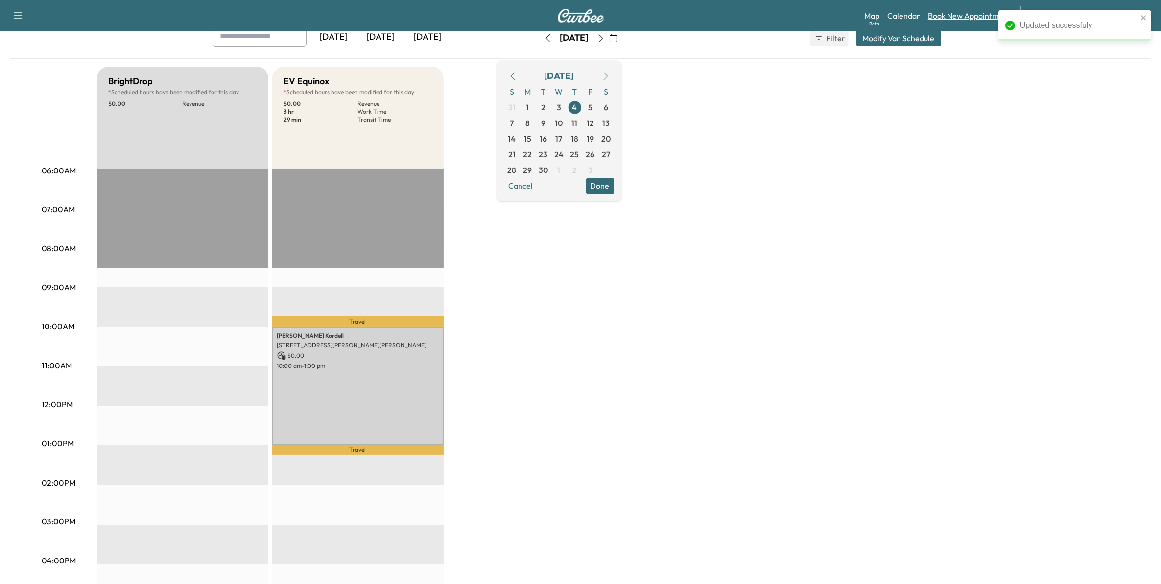
click at [769, 14] on link "Book New Appointment" at bounding box center [969, 16] width 83 height 12
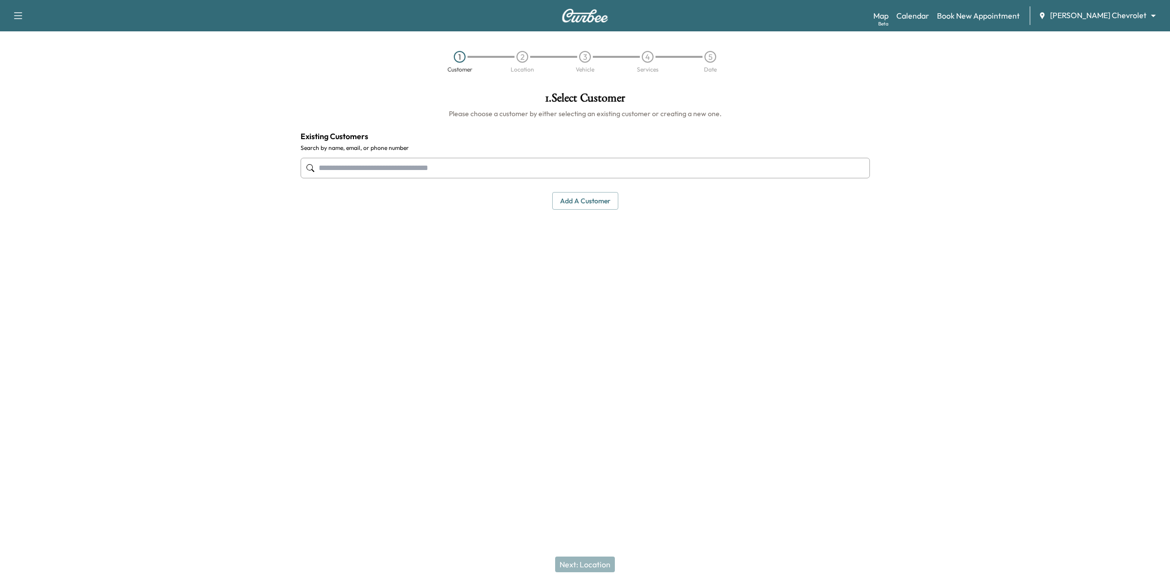
click at [473, 173] on input "text" at bounding box center [585, 168] width 569 height 21
click at [585, 202] on button "Add a customer" at bounding box center [585, 201] width 66 height 18
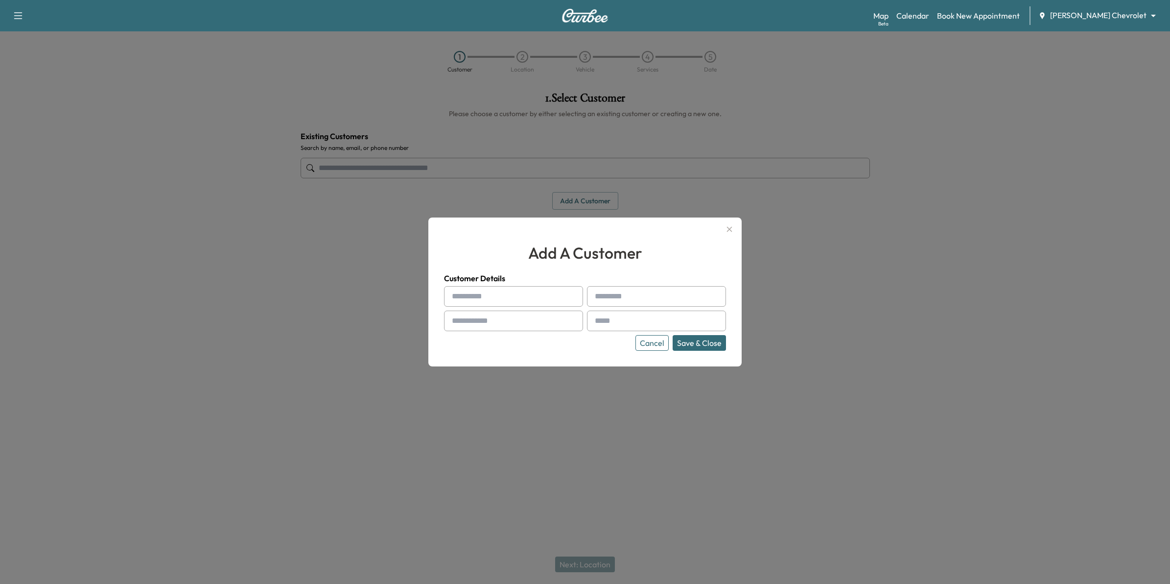
click at [510, 294] on input "text" at bounding box center [513, 296] width 139 height 21
click at [729, 228] on icon "button" at bounding box center [729, 229] width 5 height 5
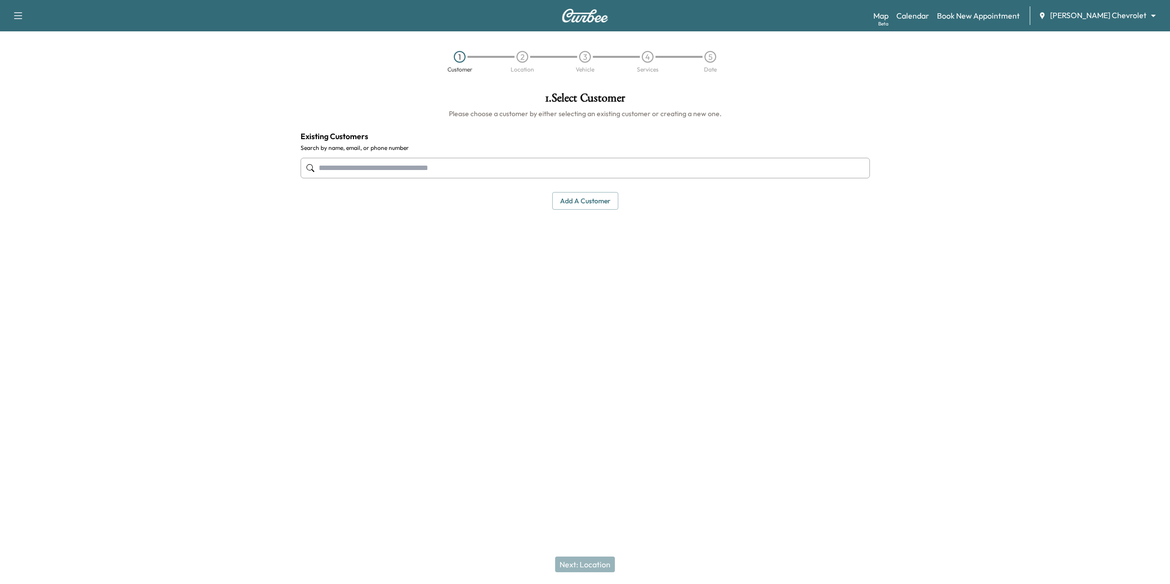
click at [439, 173] on input "text" at bounding box center [585, 168] width 569 height 21
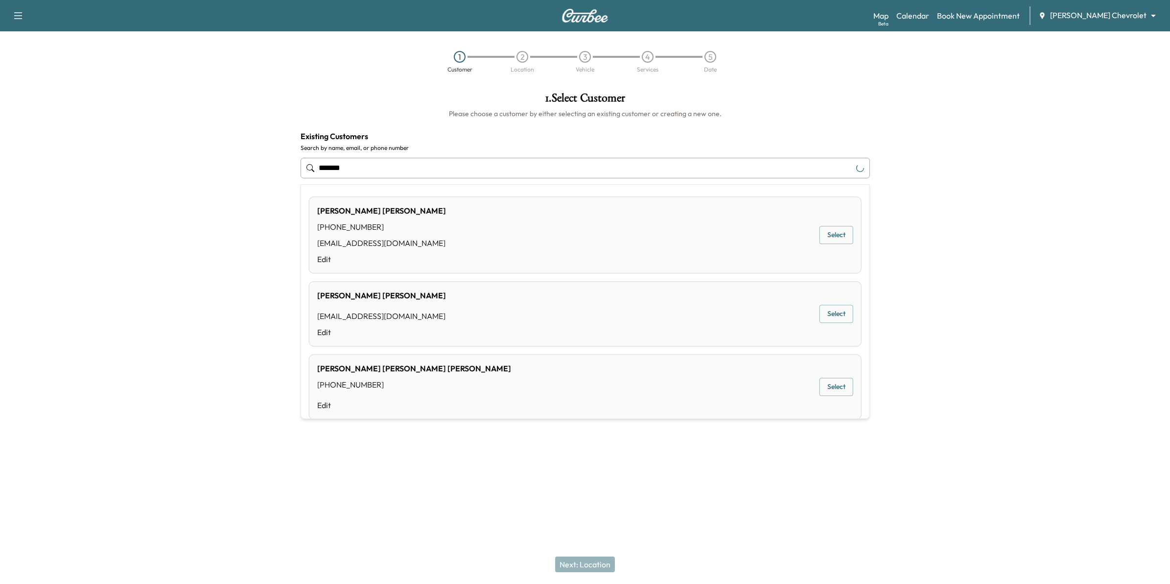
click at [470, 229] on div "[PERSON_NAME] [PHONE_NUMBER] [EMAIL_ADDRESS][DOMAIN_NAME] Edit Select" at bounding box center [585, 234] width 553 height 77
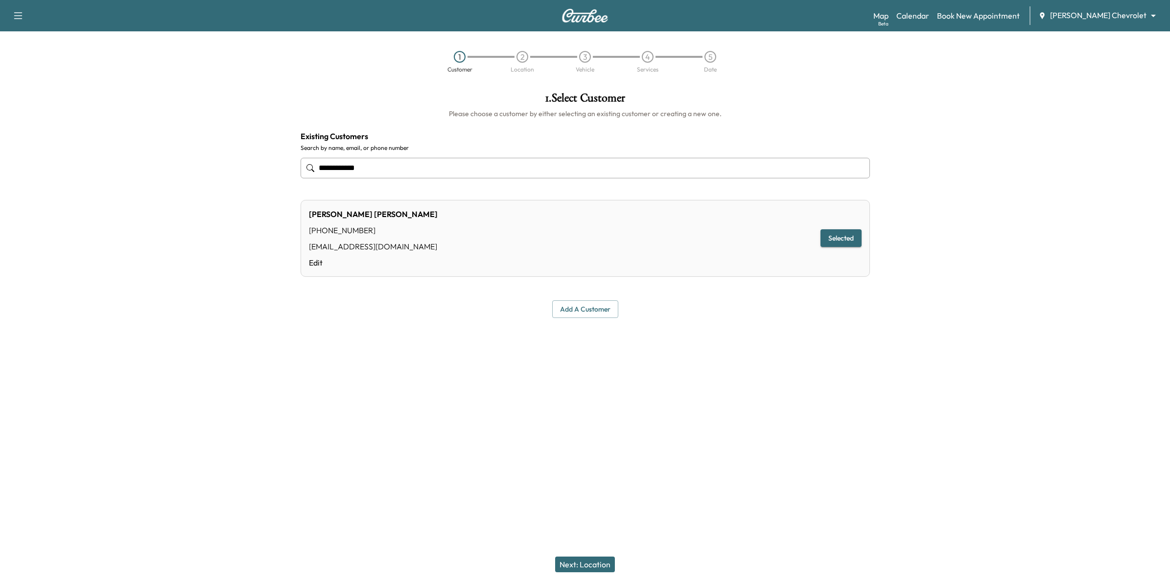
type input "**********"
click at [606, 412] on button "Next: Location" at bounding box center [585, 564] width 60 height 16
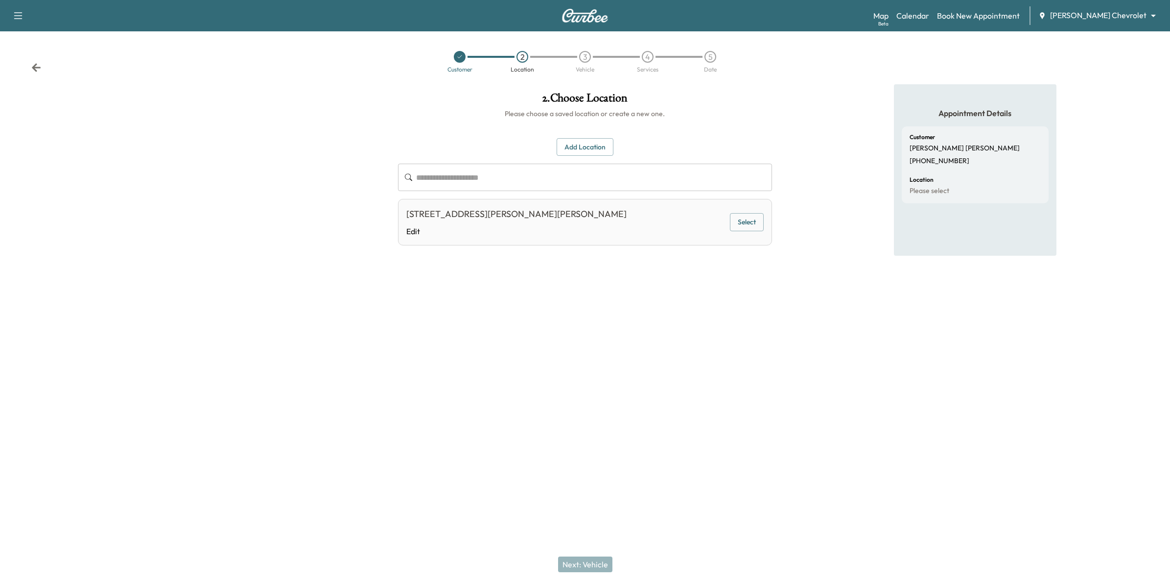
click at [743, 218] on button "Select" at bounding box center [747, 222] width 34 height 18
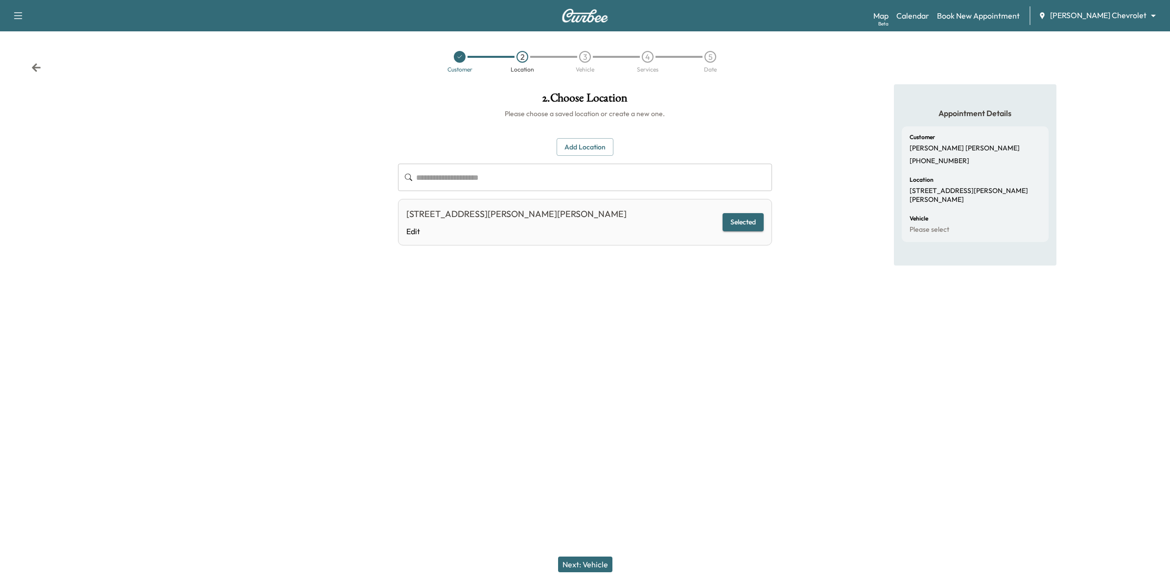
click at [583, 412] on button "Next: Vehicle" at bounding box center [585, 564] width 54 height 16
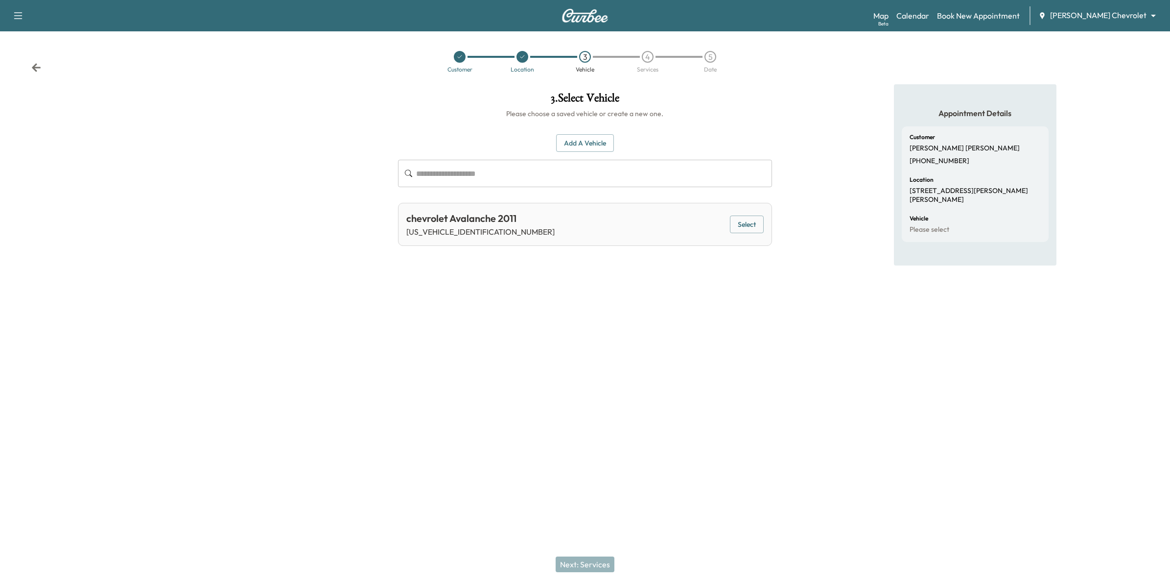
click at [744, 222] on button "Select" at bounding box center [747, 224] width 34 height 18
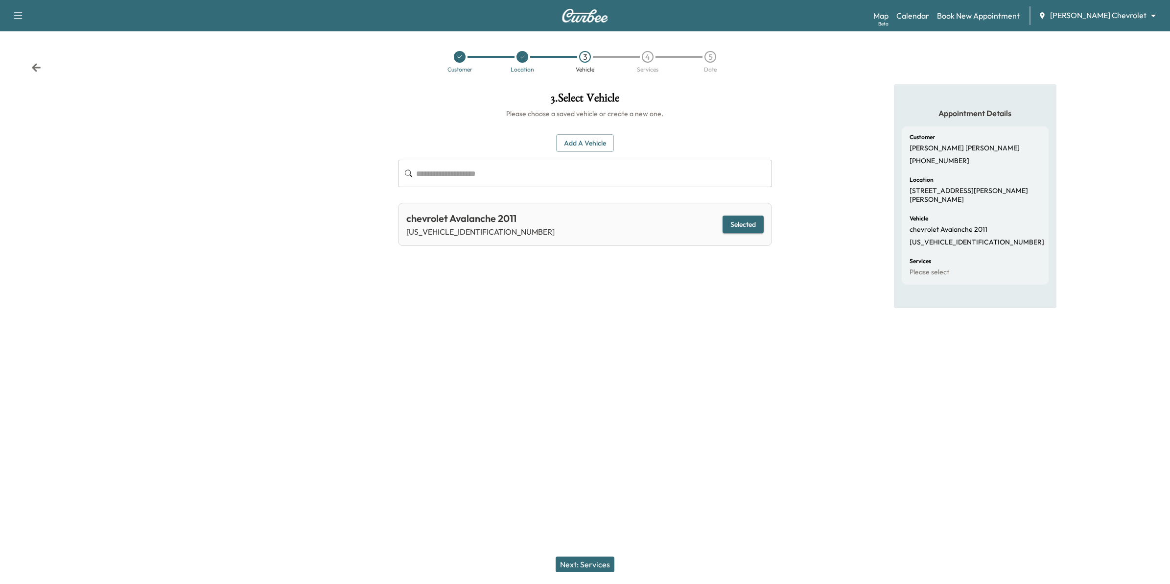
click at [576, 412] on button "Next: Services" at bounding box center [585, 564] width 59 height 16
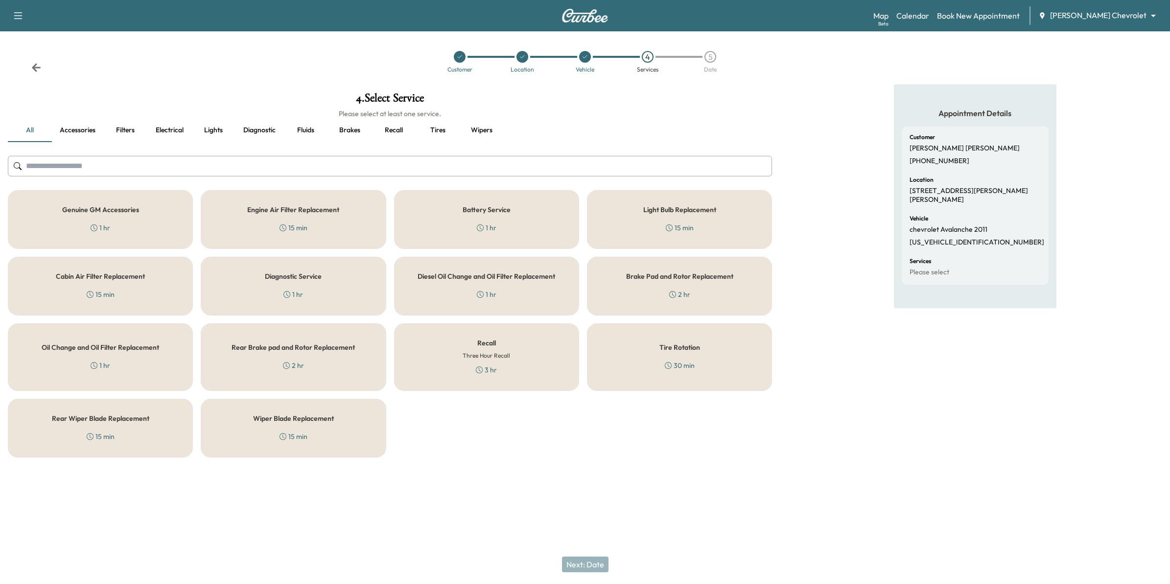
click at [510, 338] on div "Recall Three Hour Recall 3 hr" at bounding box center [486, 357] width 185 height 68
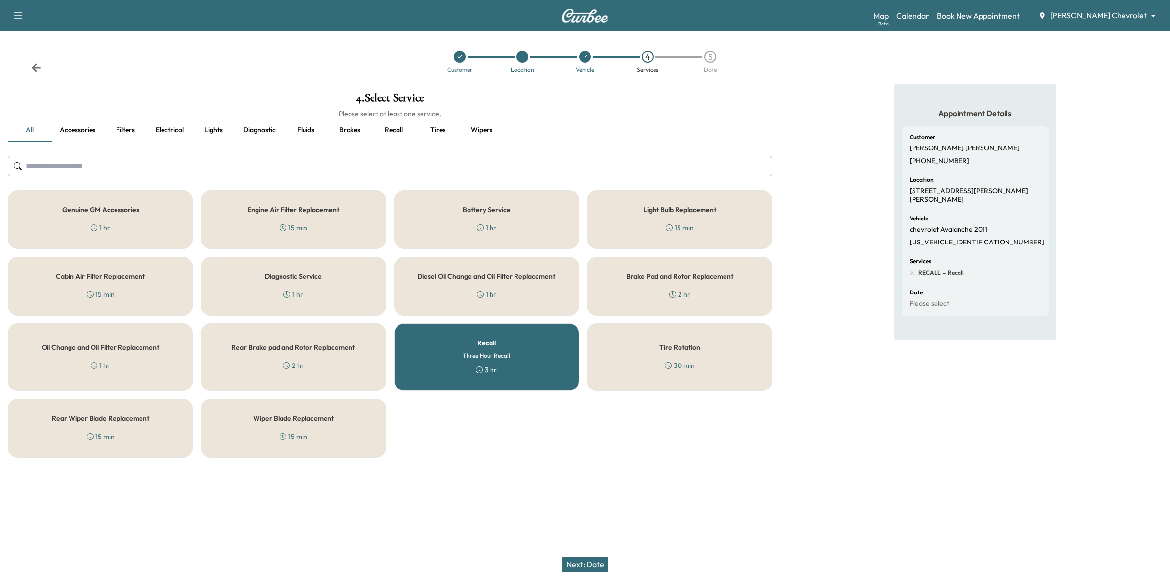
click at [585, 412] on button "Next: Date" at bounding box center [585, 564] width 47 height 16
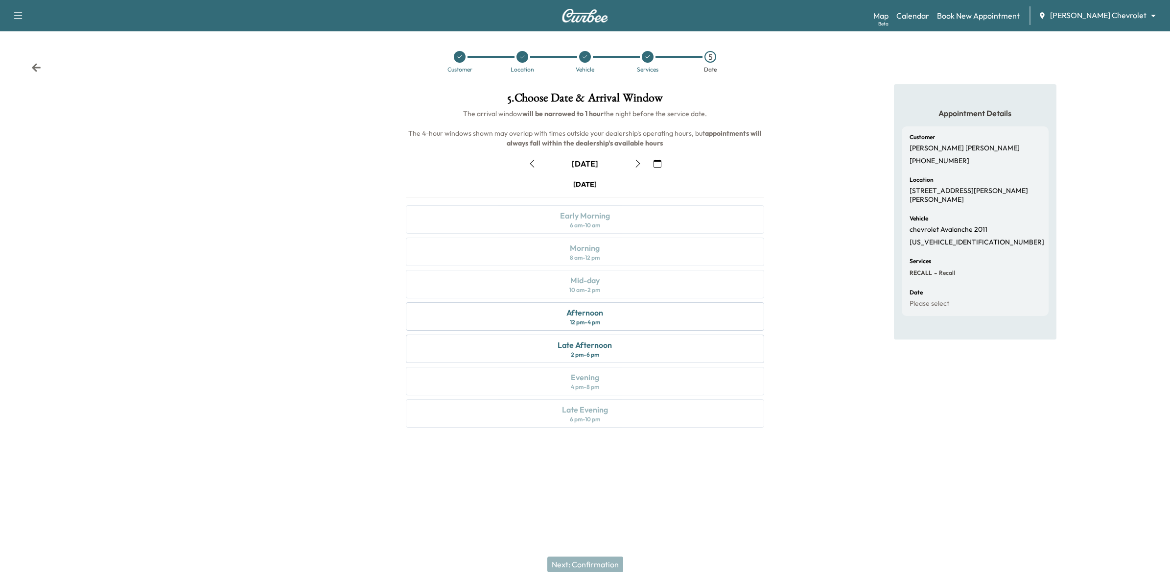
click at [660, 161] on icon "button" at bounding box center [658, 164] width 8 height 8
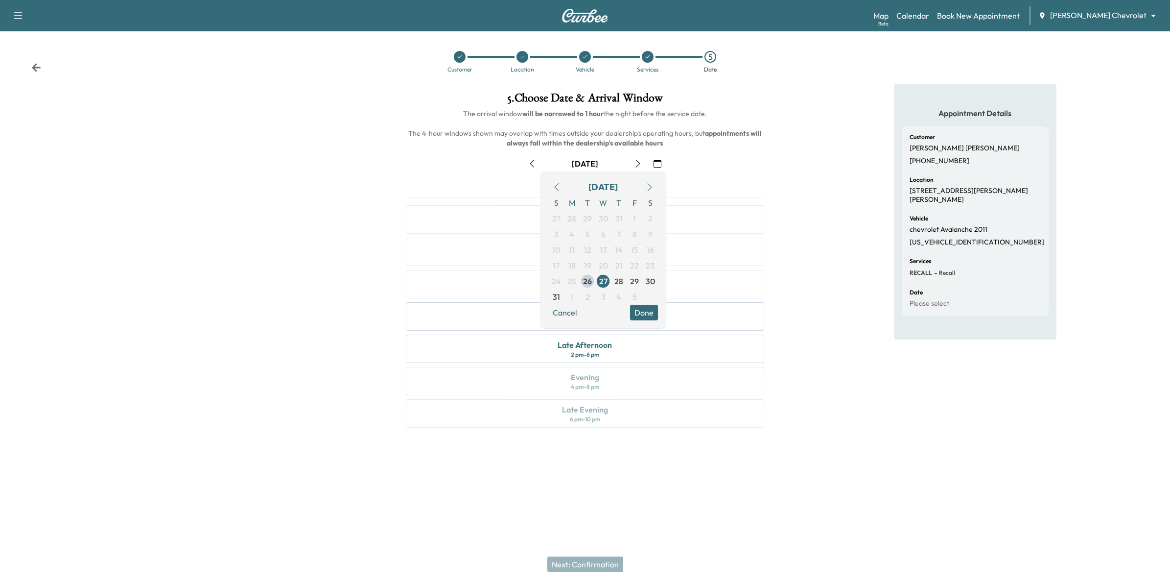
click at [647, 186] on icon "button" at bounding box center [650, 187] width 8 height 8
click at [618, 219] on span "4" at bounding box center [618, 218] width 5 height 12
click at [647, 297] on button "Done" at bounding box center [644, 297] width 28 height 16
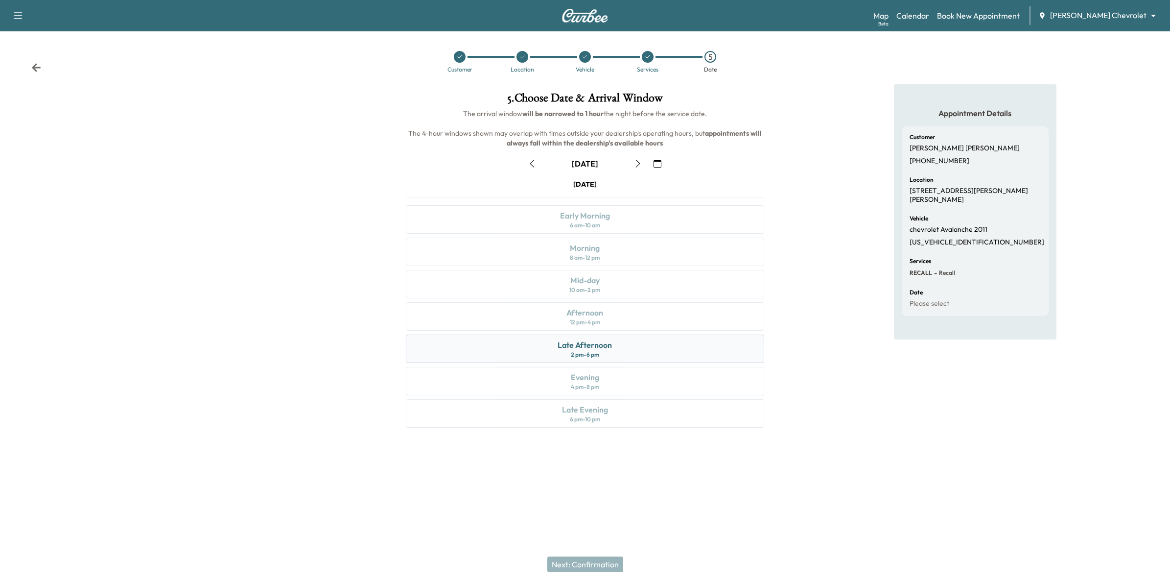
click at [613, 339] on div "Late Afternoon 2 pm - 6 pm" at bounding box center [585, 348] width 359 height 28
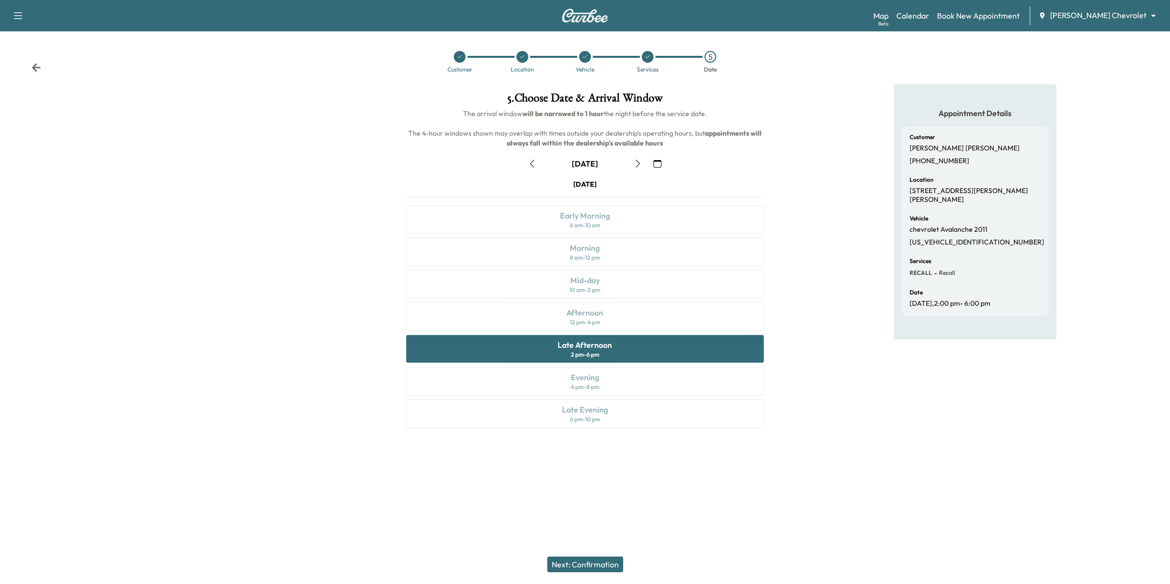
click at [610, 412] on button "Next: Confirmation" at bounding box center [585, 564] width 76 height 16
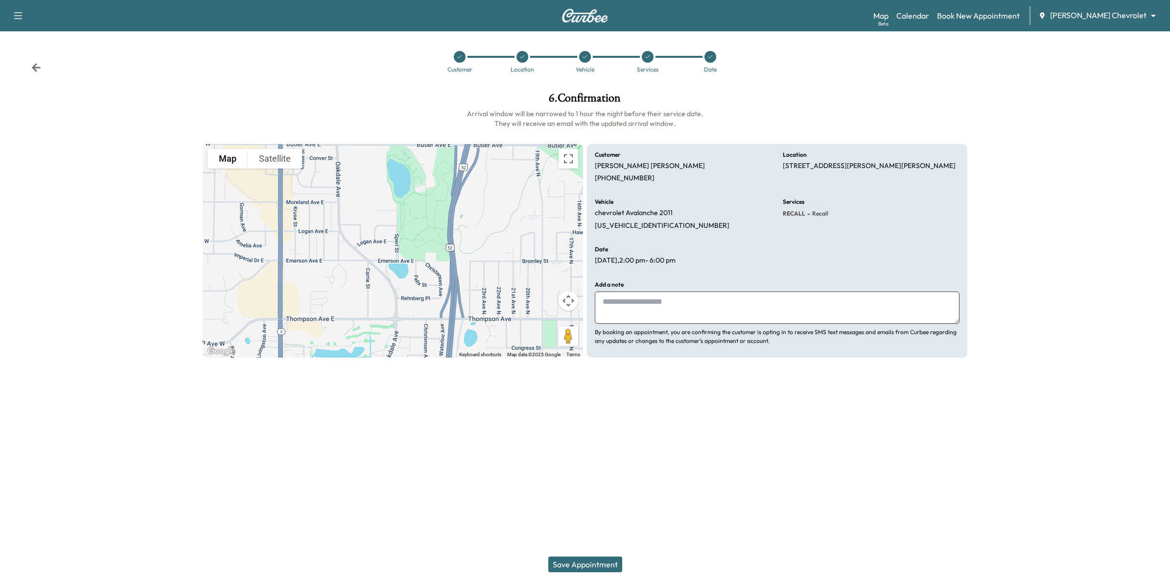
click at [583, 412] on button "Save Appointment" at bounding box center [585, 564] width 74 height 16
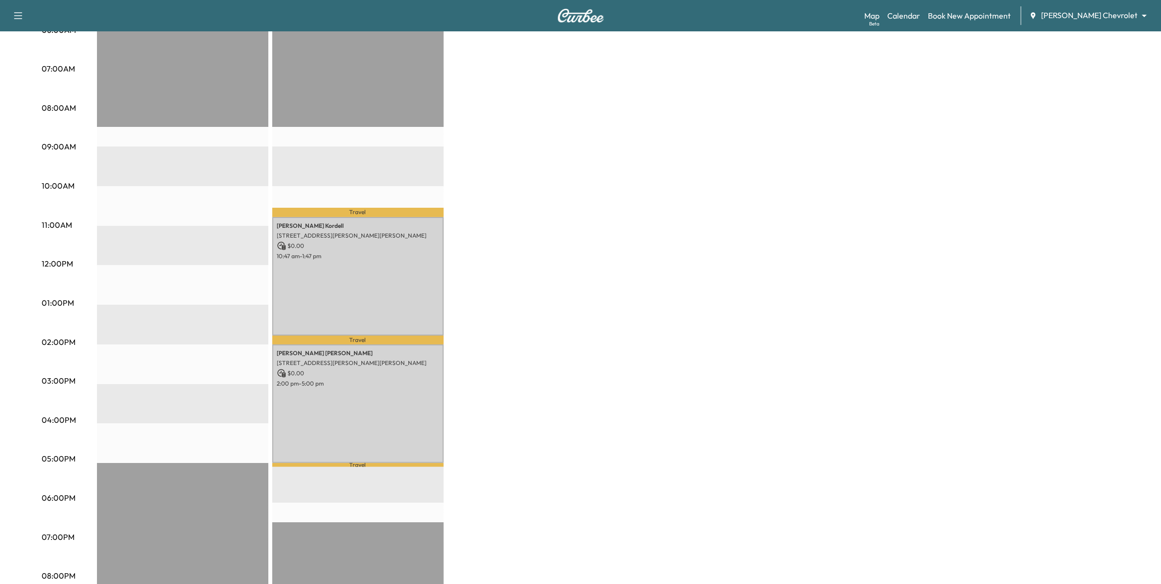
scroll to position [245, 0]
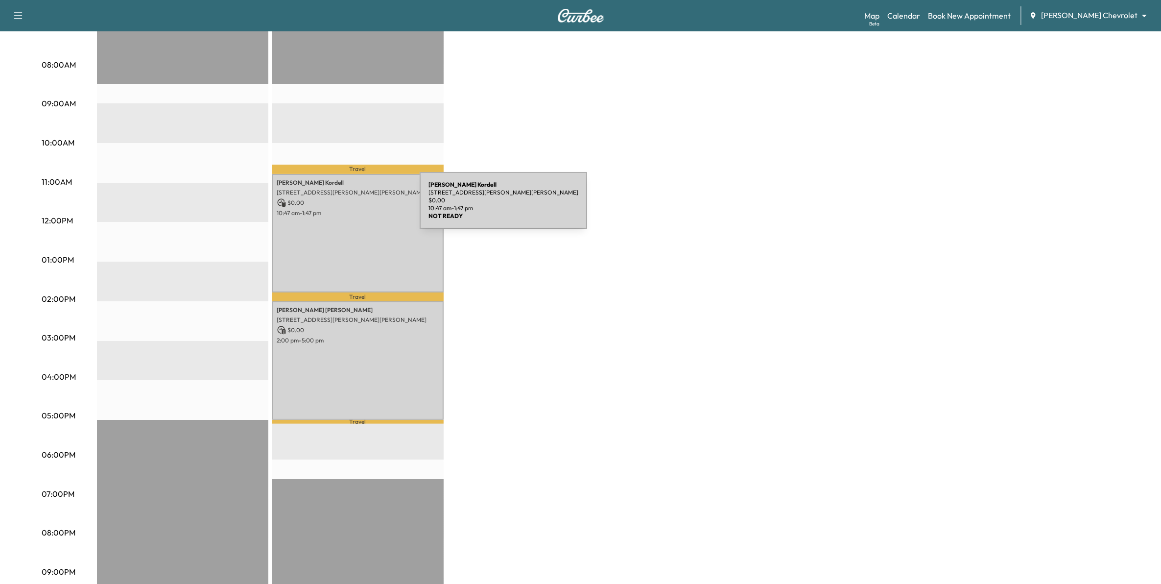
click at [346, 209] on p "10:47 am - 1:47 pm" at bounding box center [358, 213] width 162 height 8
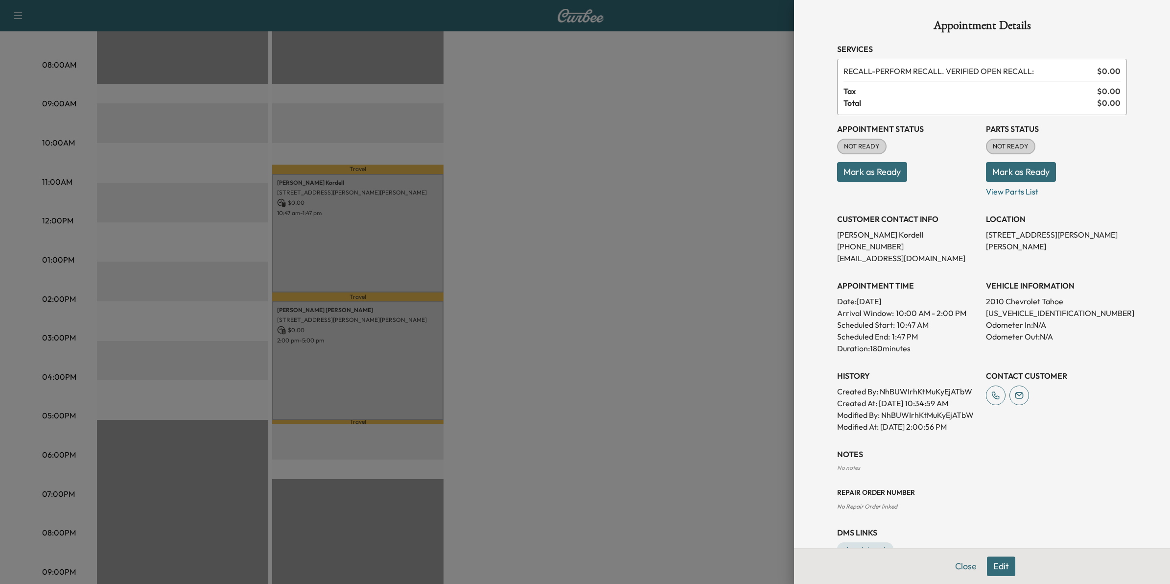
click at [534, 132] on div at bounding box center [585, 292] width 1170 height 584
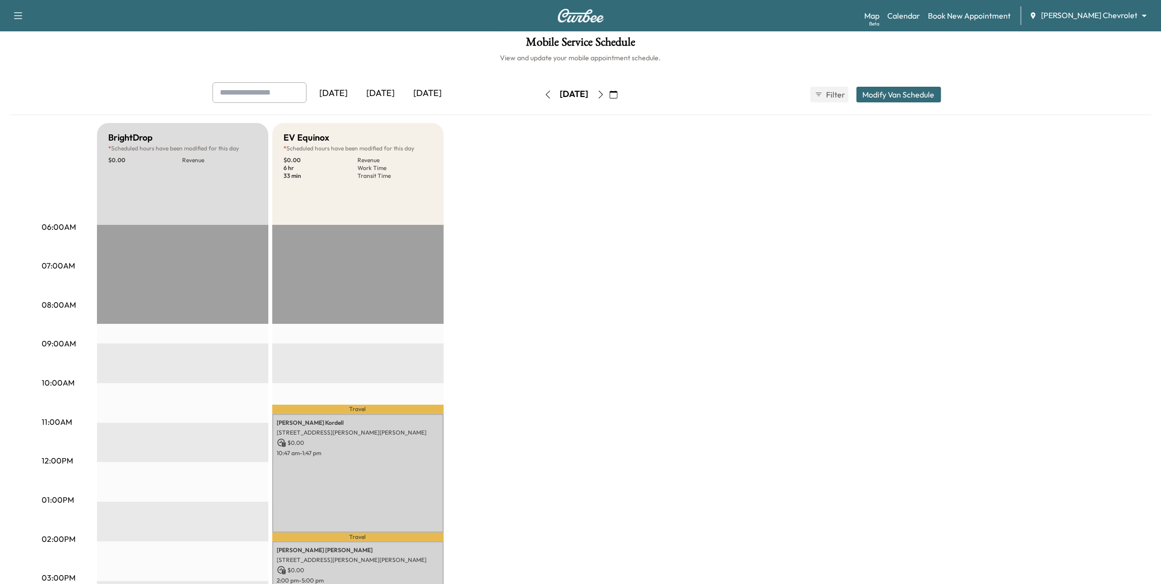
scroll to position [0, 0]
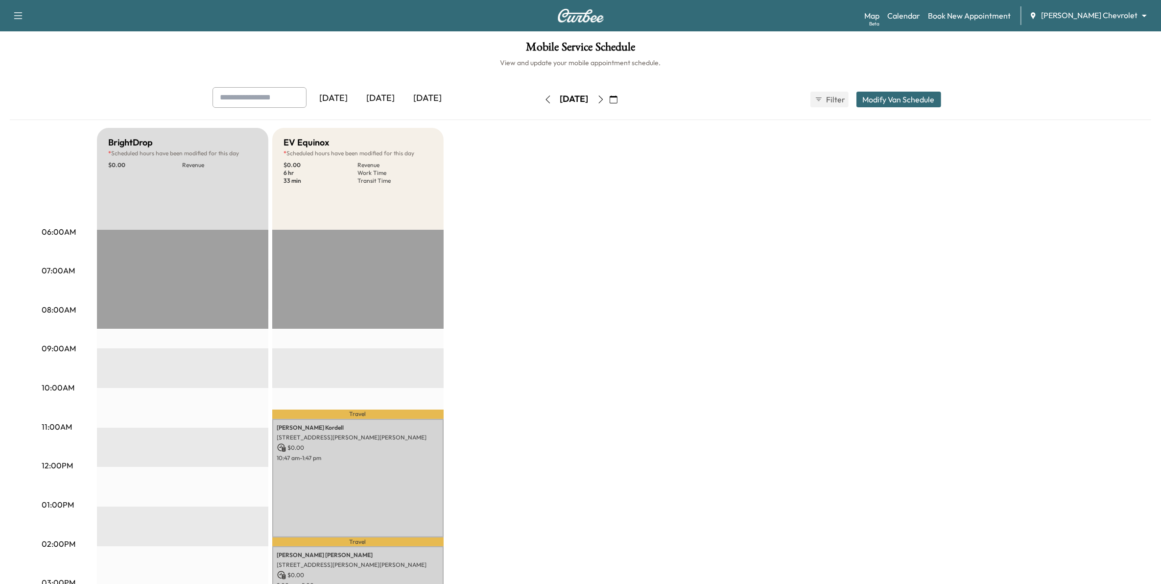
click at [617, 99] on icon "button" at bounding box center [614, 99] width 8 height 8
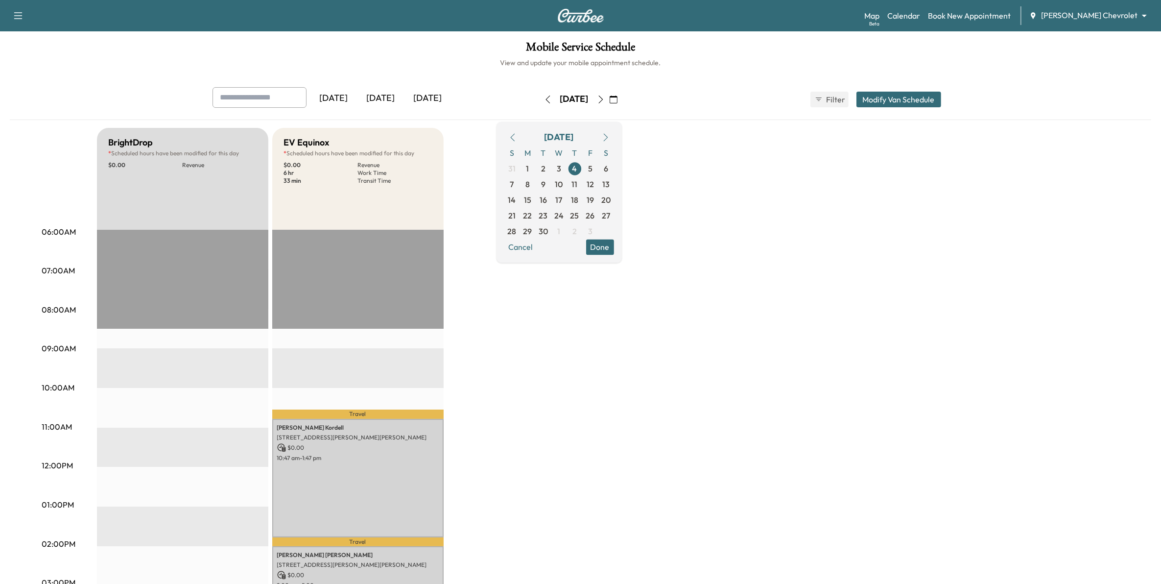
click at [517, 138] on icon "button" at bounding box center [513, 137] width 8 height 8
click at [563, 231] on span "27" at bounding box center [559, 231] width 8 height 12
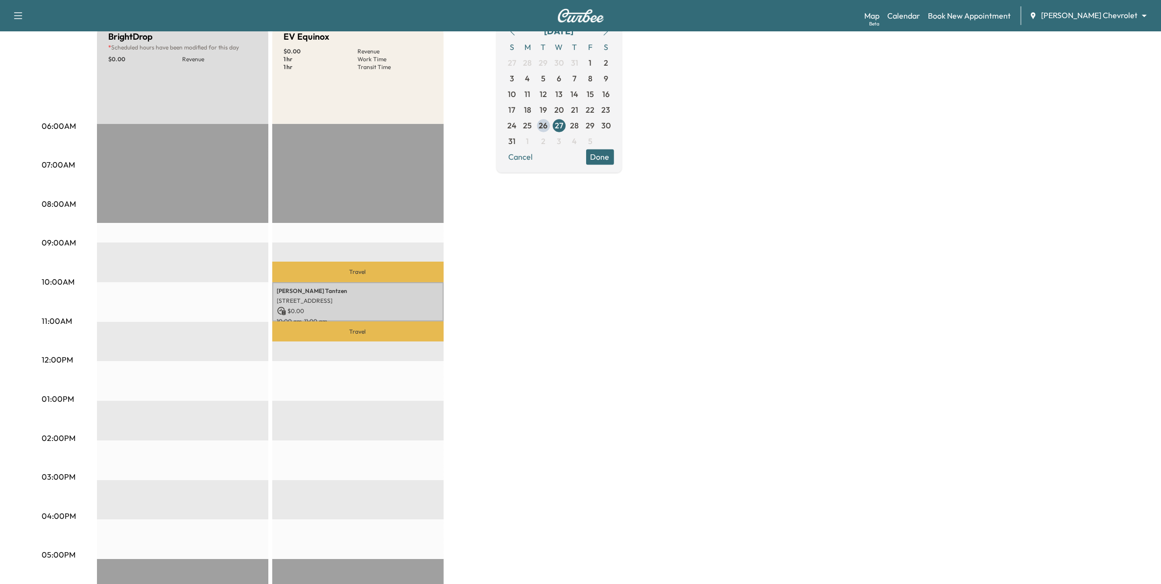
scroll to position [122, 0]
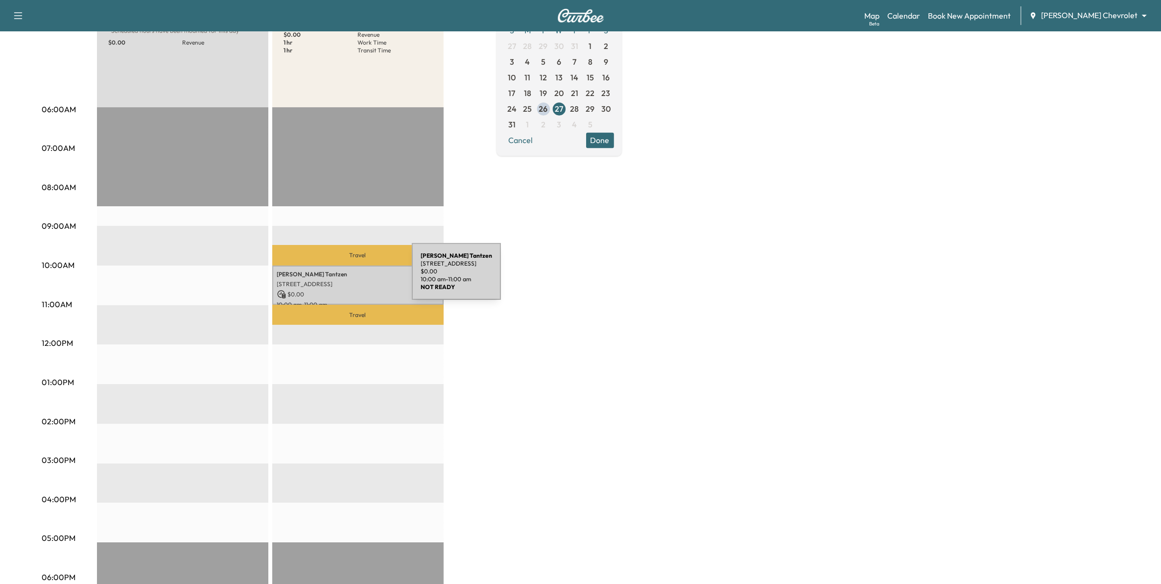
click at [338, 280] on p "[STREET_ADDRESS]" at bounding box center [358, 284] width 162 height 8
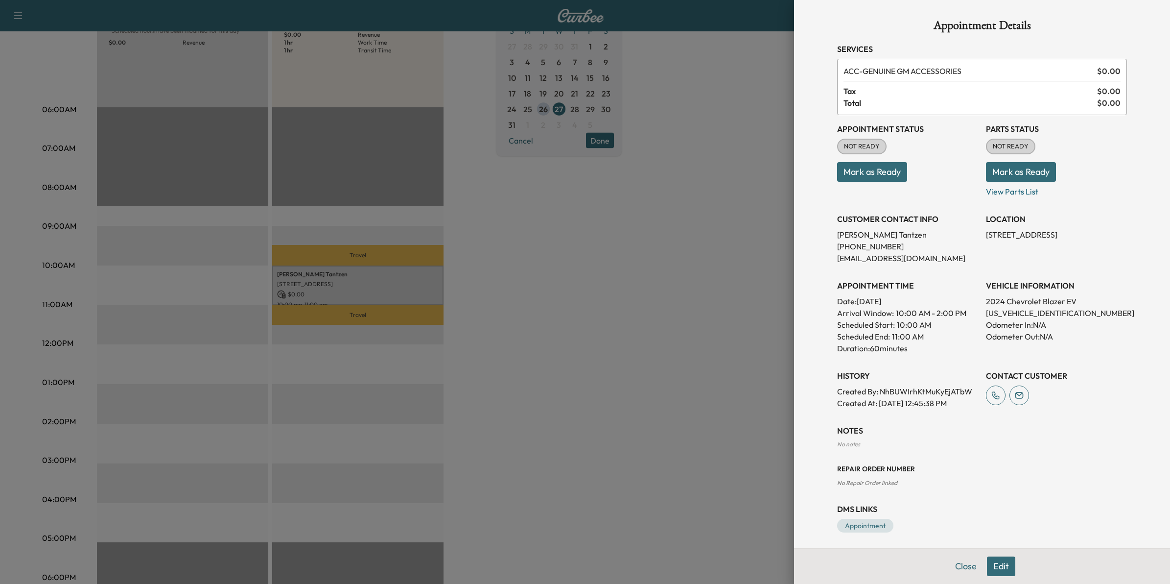
click at [606, 346] on div at bounding box center [585, 292] width 1170 height 584
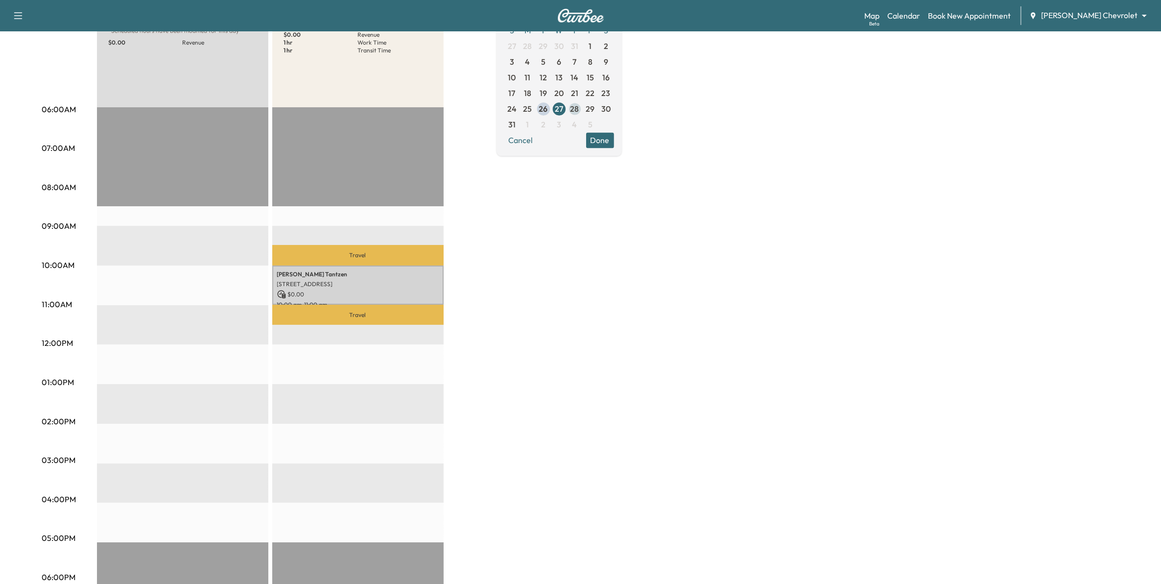
click at [579, 113] on span "28" at bounding box center [574, 109] width 9 height 12
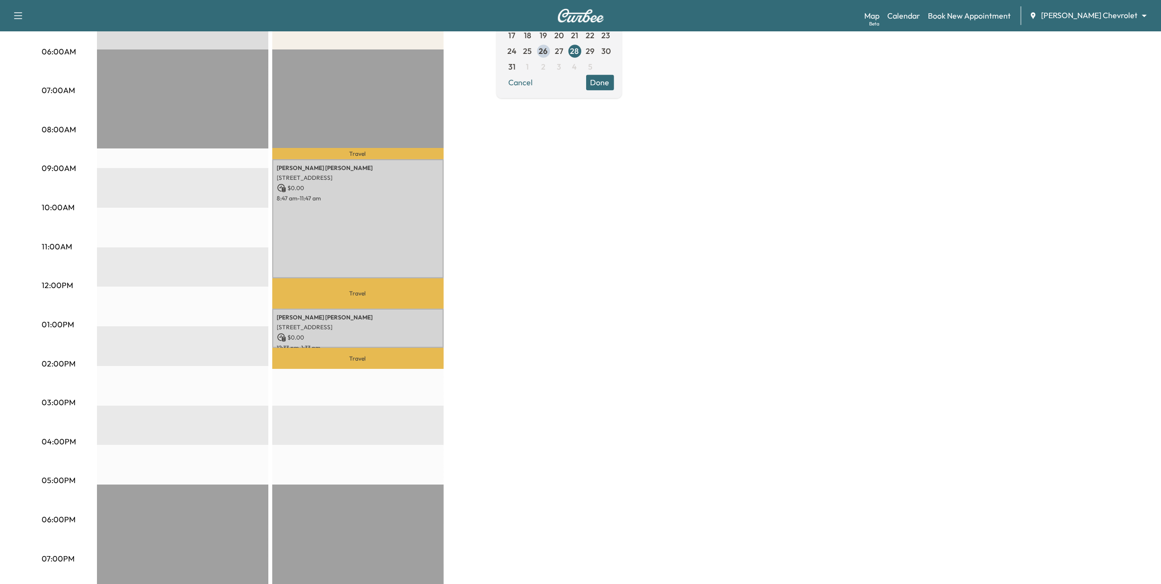
scroll to position [184, 0]
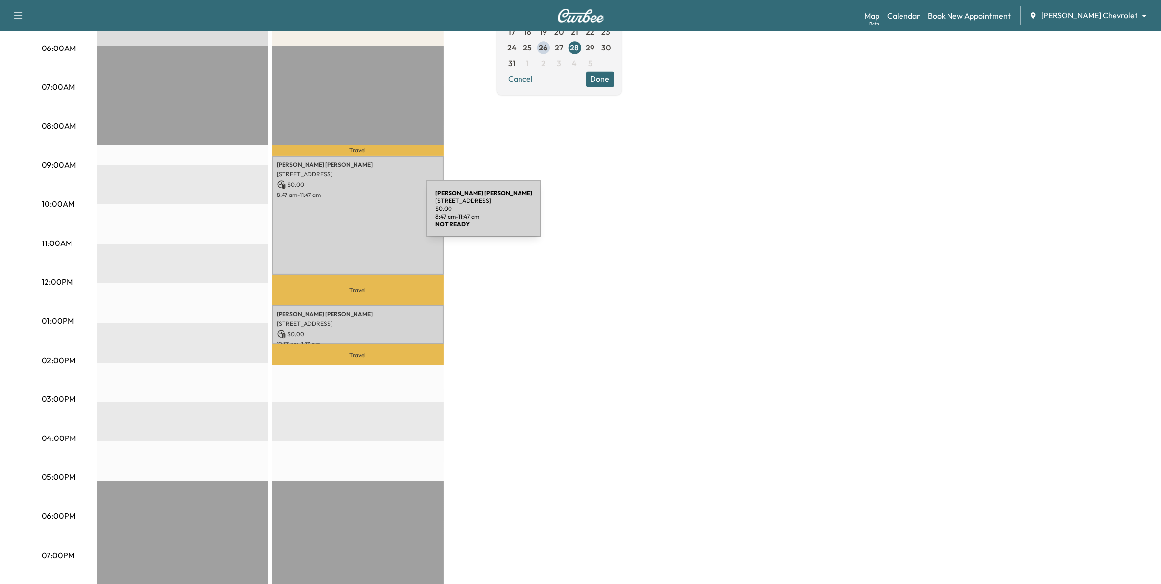
click at [353, 214] on div "[PERSON_NAME] [STREET_ADDRESS] $ 0.00 8:47 am - 11:47 am" at bounding box center [357, 215] width 171 height 118
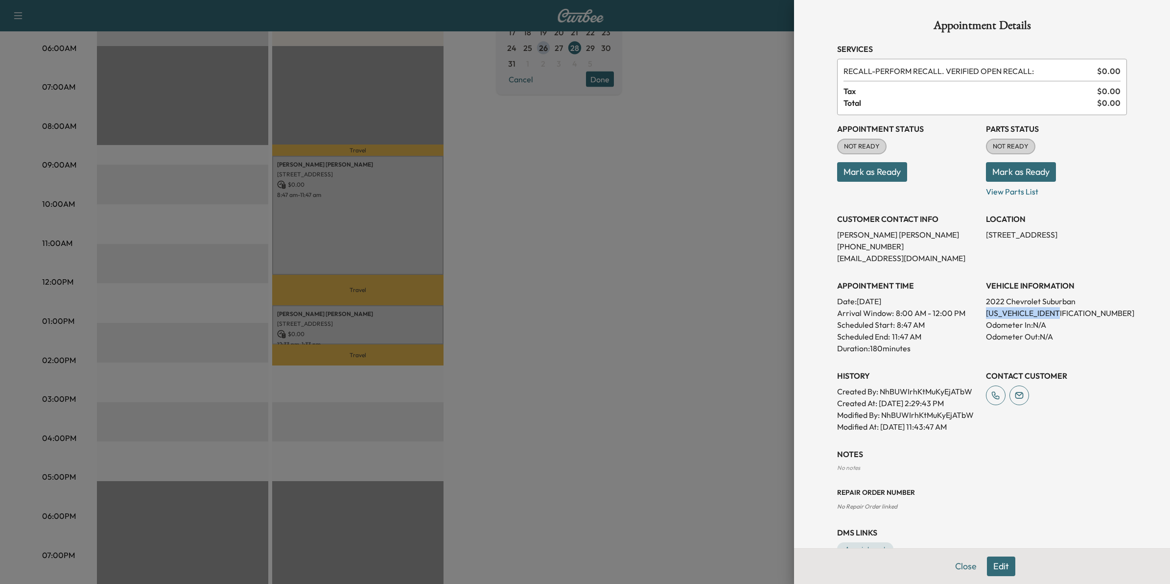
drag, startPoint x: 1063, startPoint y: 311, endPoint x: 976, endPoint y: 315, distance: 87.2
click at [769, 315] on div "Appointment Status NOT READY Mark as Ready Parts Status NOT READY Mark as Ready…" at bounding box center [982, 273] width 290 height 317
copy p "[US_VEHICLE_IDENTIFICATION_NUMBER]"
drag, startPoint x: 684, startPoint y: 322, endPoint x: 554, endPoint y: 362, distance: 136.3
click at [684, 323] on div at bounding box center [585, 292] width 1170 height 584
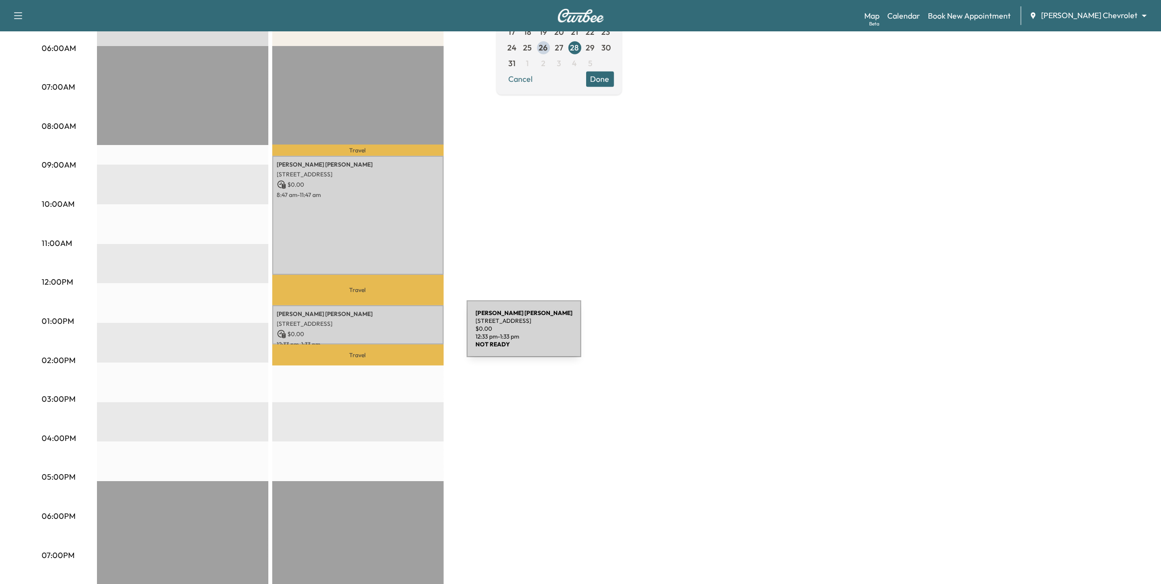
click at [365, 321] on p "[STREET_ADDRESS]" at bounding box center [358, 324] width 162 height 8
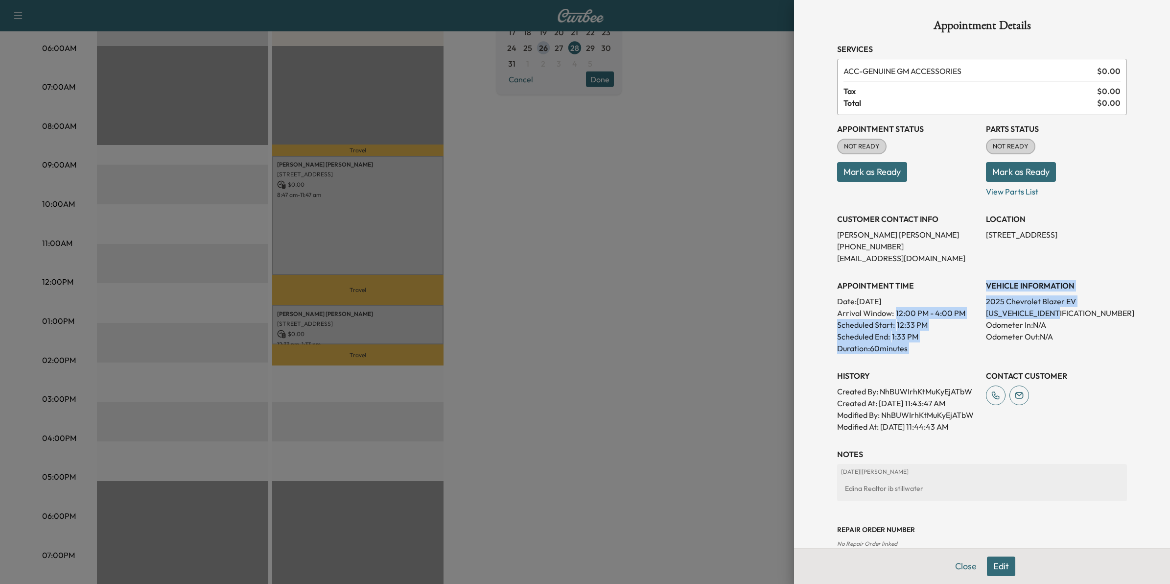
drag, startPoint x: 1061, startPoint y: 311, endPoint x: 970, endPoint y: 314, distance: 91.6
click at [769, 314] on div "Appointment Status NOT READY Mark as Ready Parts Status NOT READY Mark as Ready…" at bounding box center [982, 273] width 290 height 317
click at [769, 313] on p "Arrival Window: 12:00 PM - 4:00 PM" at bounding box center [907, 313] width 141 height 12
drag, startPoint x: 1059, startPoint y: 311, endPoint x: 975, endPoint y: 312, distance: 83.7
click at [769, 312] on div "Appointment Status NOT READY Mark as Ready Parts Status NOT READY Mark as Ready…" at bounding box center [982, 273] width 290 height 317
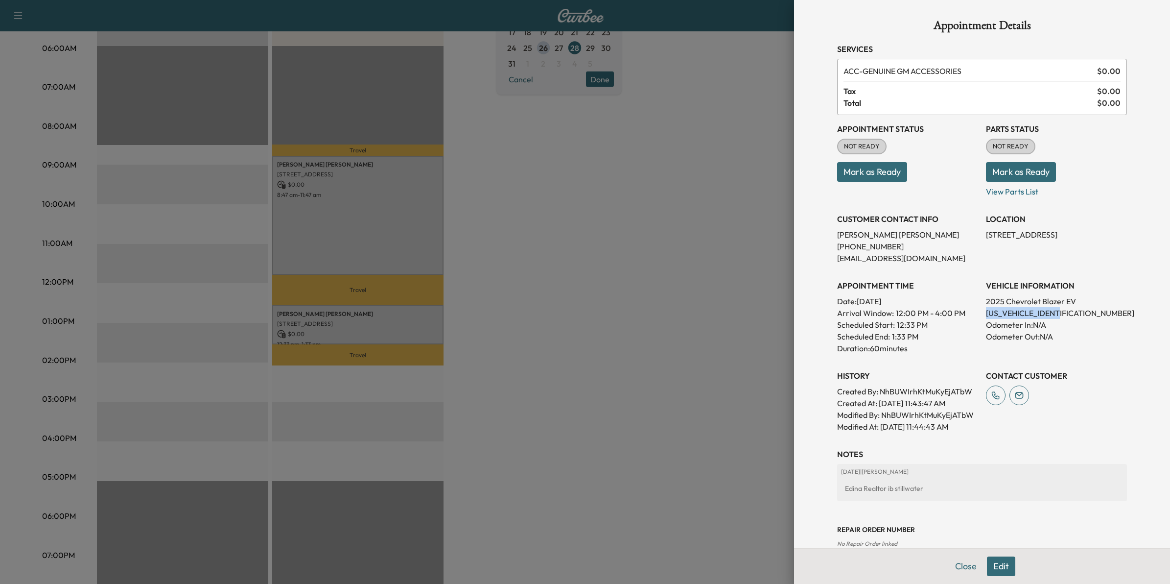
drag, startPoint x: 975, startPoint y: 312, endPoint x: 984, endPoint y: 310, distance: 9.0
copy p "[US_VEHICLE_IDENTIFICATION_NUMBER]"
click at [738, 309] on div at bounding box center [585, 292] width 1170 height 584
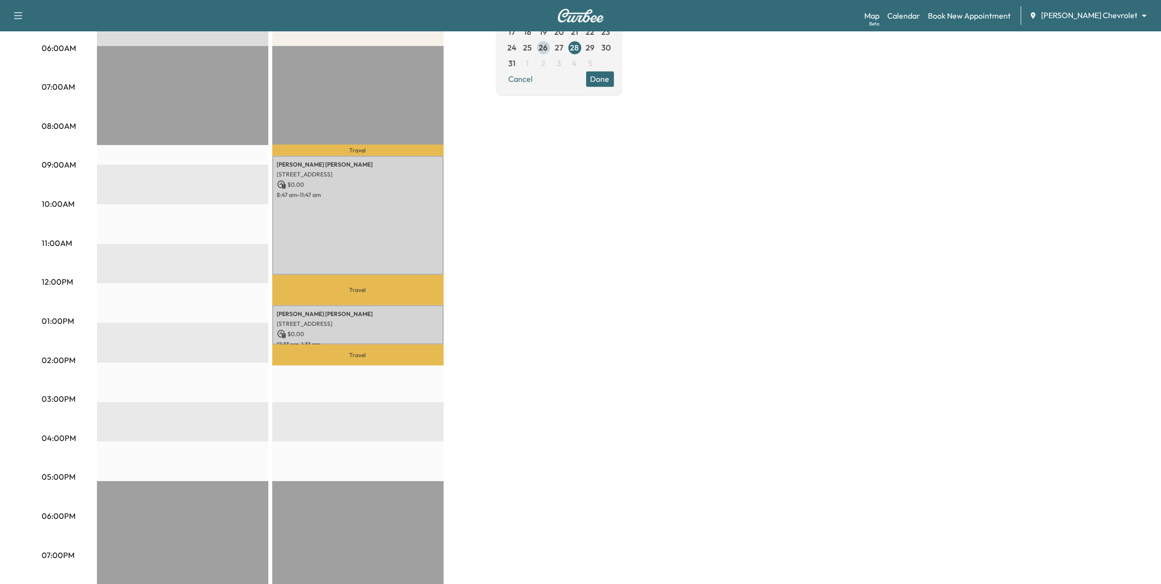
click at [598, 248] on div "BrightDrop * Scheduled hours have been modified for this day $ 0.00 Revenue EST…" at bounding box center [608, 311] width 1022 height 734
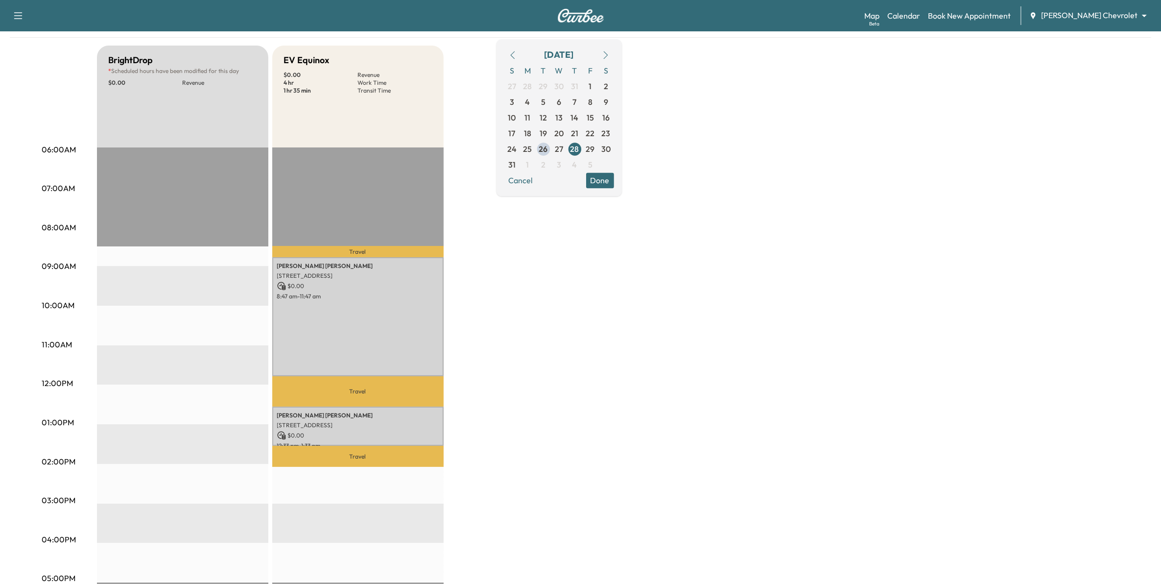
scroll to position [61, 0]
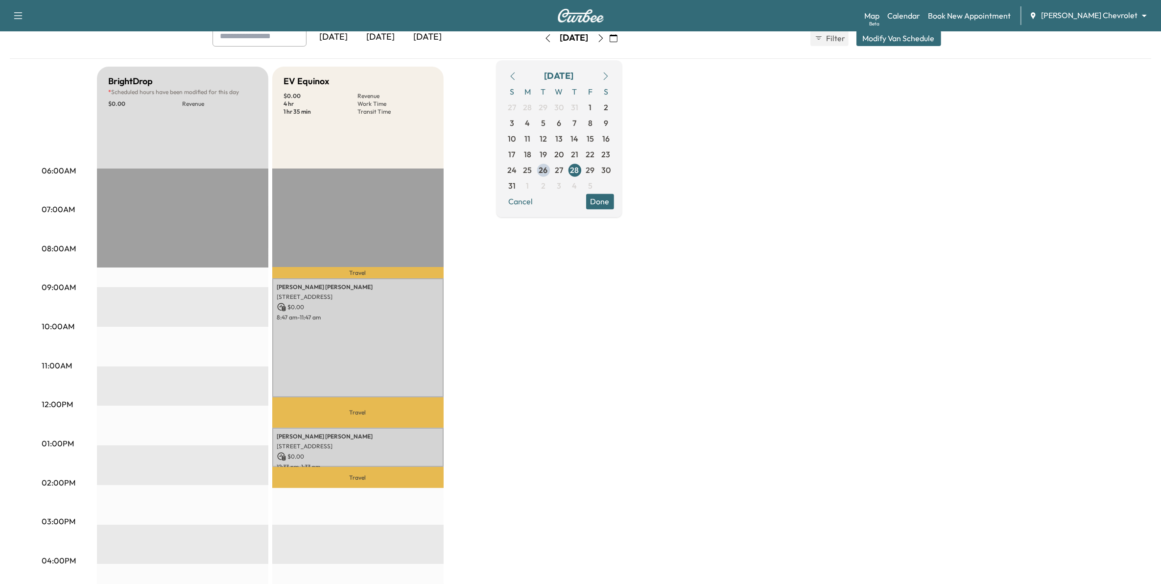
click at [610, 74] on icon "button" at bounding box center [606, 76] width 8 height 8
click at [536, 108] on span "1" at bounding box center [528, 107] width 16 height 16
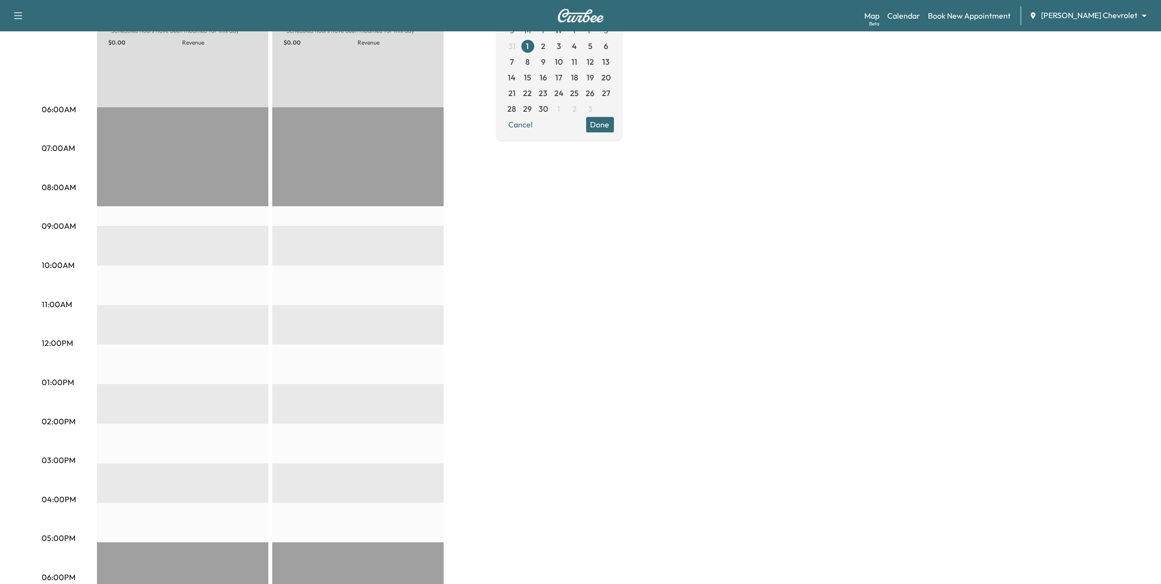
scroll to position [61, 0]
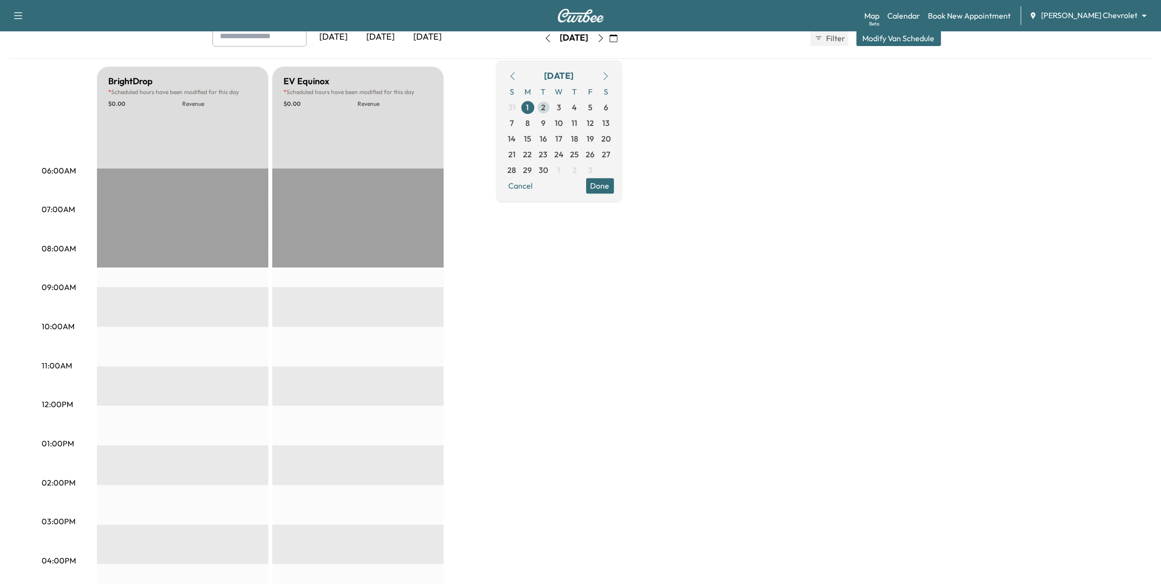
click at [545, 108] on span "2" at bounding box center [543, 107] width 4 height 12
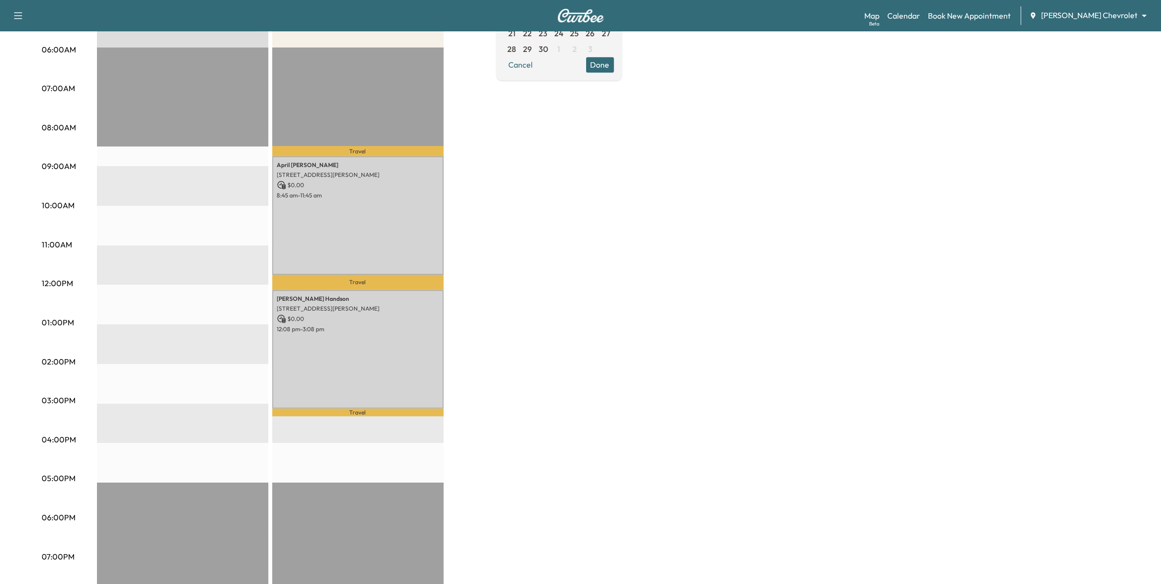
scroll to position [184, 0]
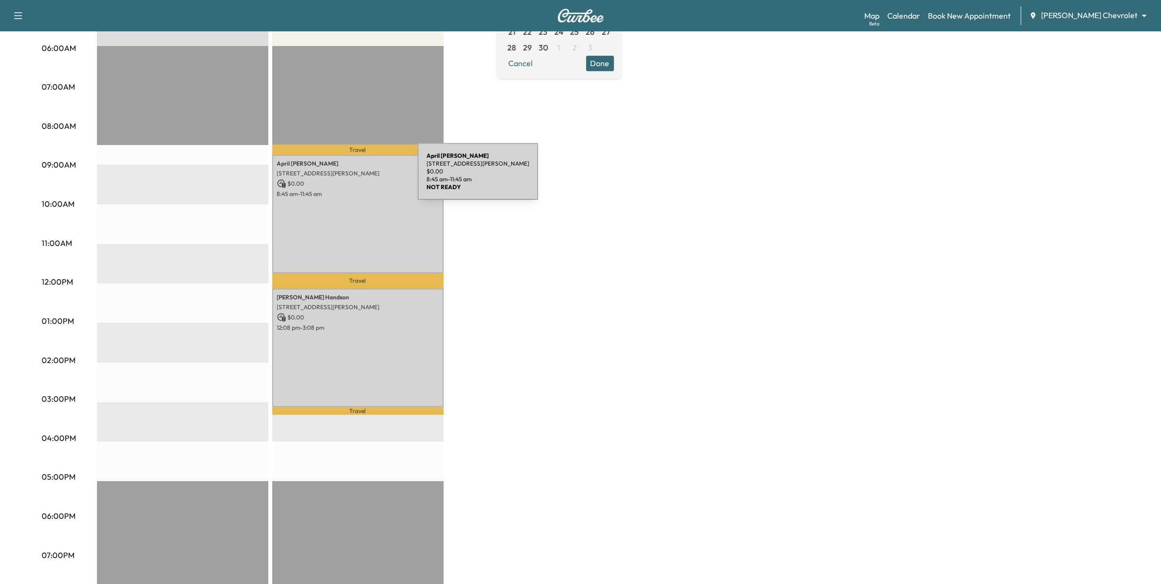
click at [346, 179] on p "$ 0.00" at bounding box center [358, 183] width 162 height 9
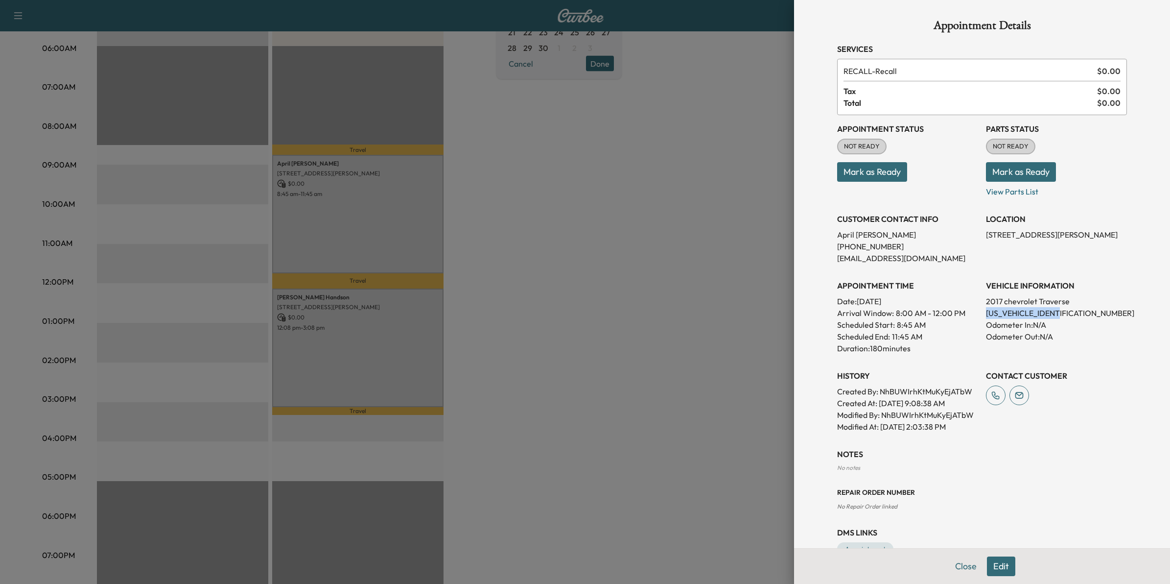
drag, startPoint x: 1066, startPoint y: 311, endPoint x: 974, endPoint y: 312, distance: 92.1
click at [769, 312] on div "Appointment Status NOT READY Mark as Ready Parts Status NOT READY Mark as Ready…" at bounding box center [982, 273] width 290 height 317
drag, startPoint x: 974, startPoint y: 312, endPoint x: 980, endPoint y: 311, distance: 5.9
copy p "[US_VEHICLE_IDENTIFICATION_NUMBER]"
click at [473, 175] on div at bounding box center [585, 292] width 1170 height 584
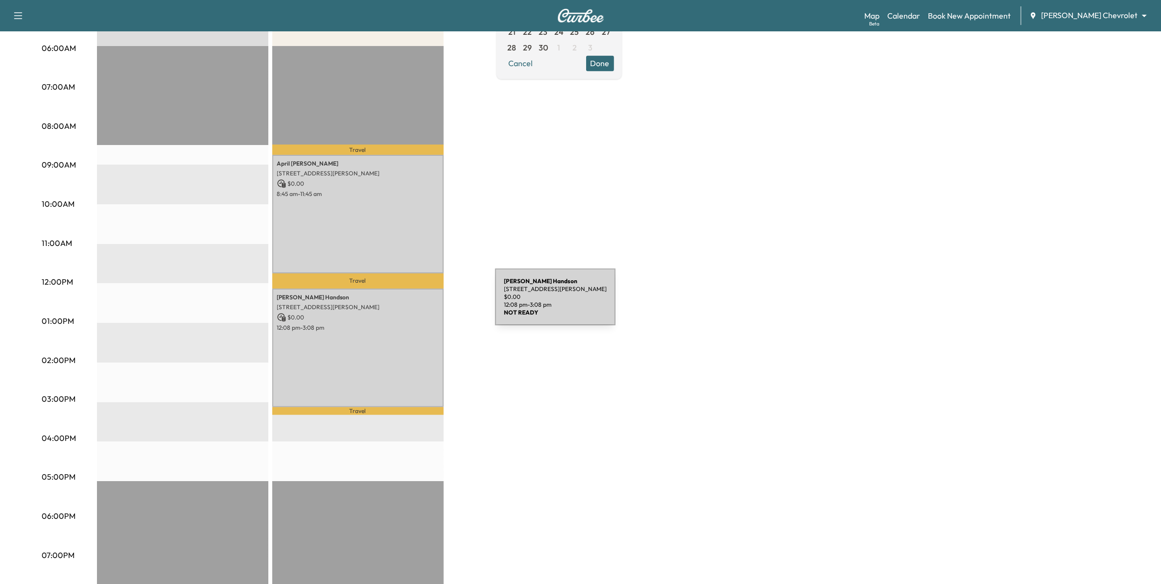
click at [373, 324] on p "12:08 pm - 3:08 pm" at bounding box center [358, 328] width 162 height 8
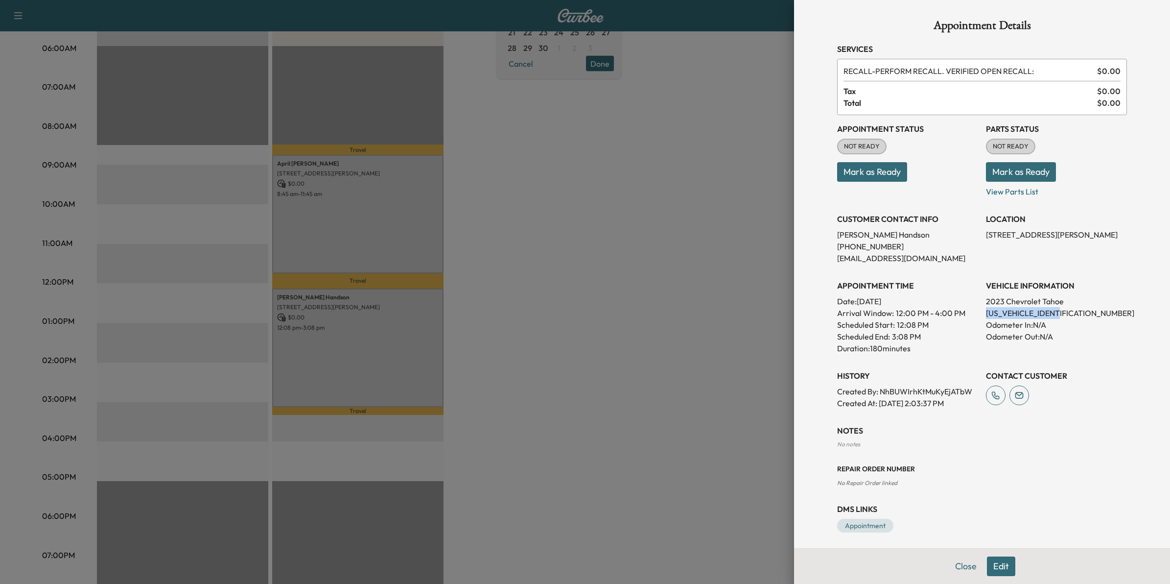
drag, startPoint x: 1062, startPoint y: 311, endPoint x: 973, endPoint y: 311, distance: 89.1
click at [769, 311] on div "Appointment Status NOT READY Mark as Ready Parts Status NOT READY Mark as Ready…" at bounding box center [982, 262] width 290 height 294
drag, startPoint x: 973, startPoint y: 311, endPoint x: 984, endPoint y: 311, distance: 10.8
copy p "[US_VEHICLE_IDENTIFICATION_NUMBER]"
click at [556, 277] on div at bounding box center [585, 292] width 1170 height 584
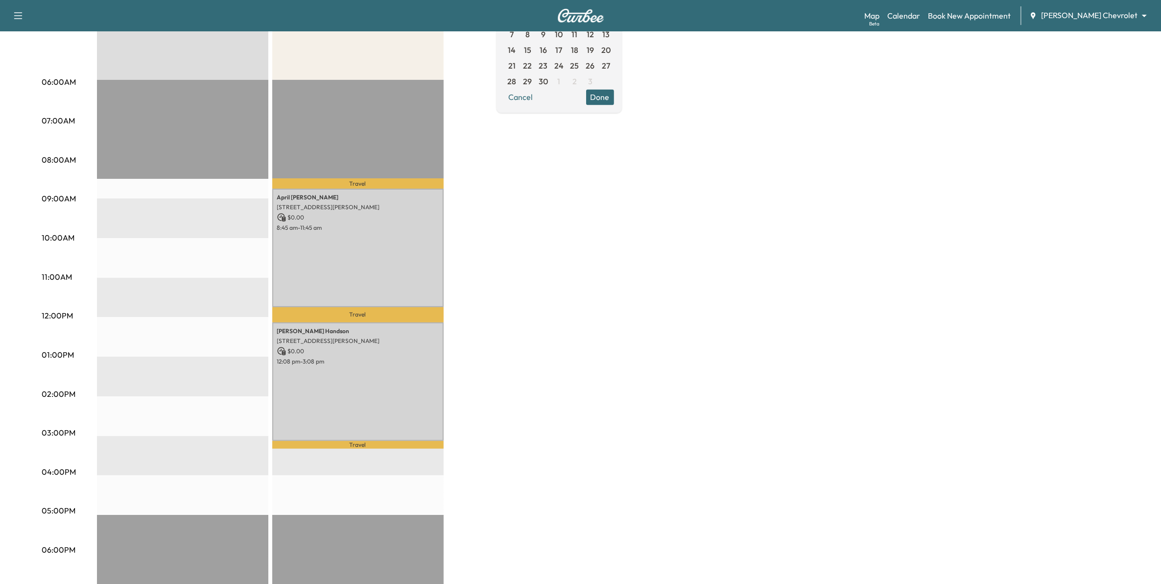
scroll to position [122, 0]
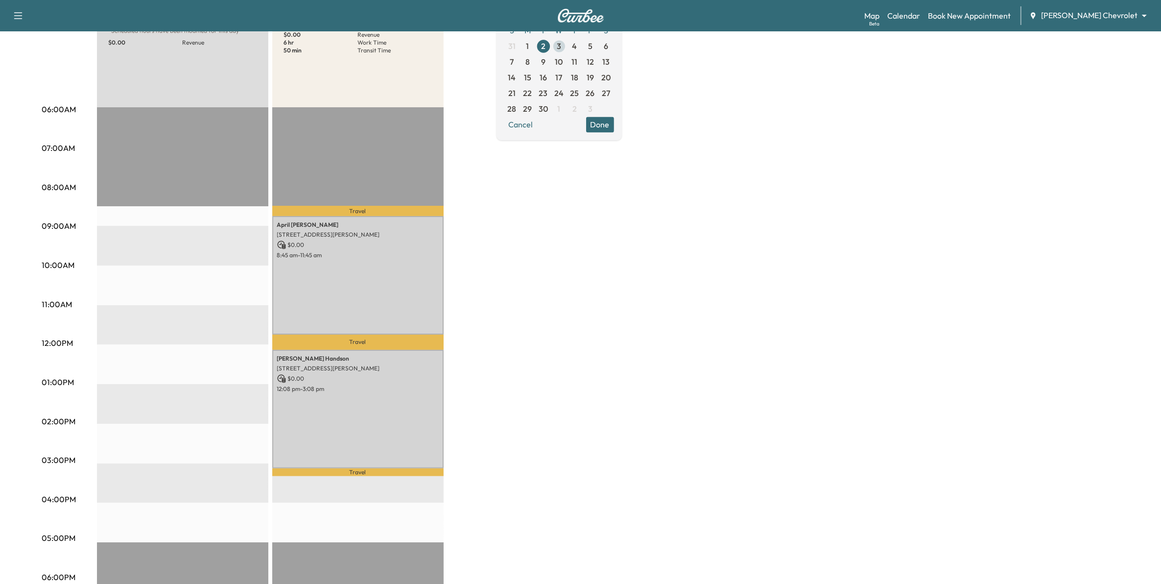
click at [561, 45] on span "3" at bounding box center [559, 46] width 4 height 12
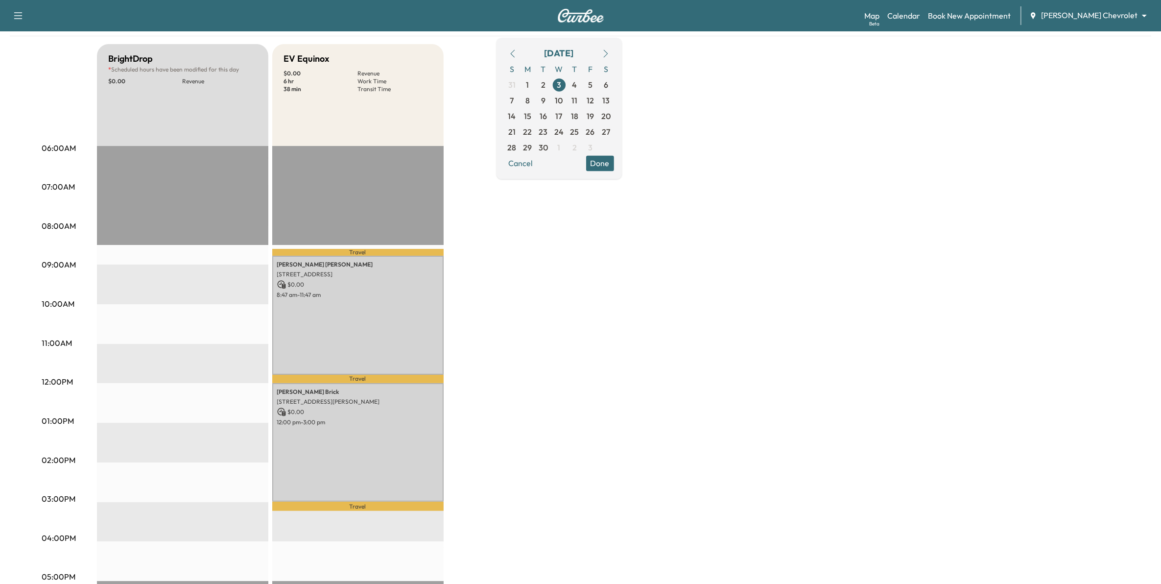
scroll to position [122, 0]
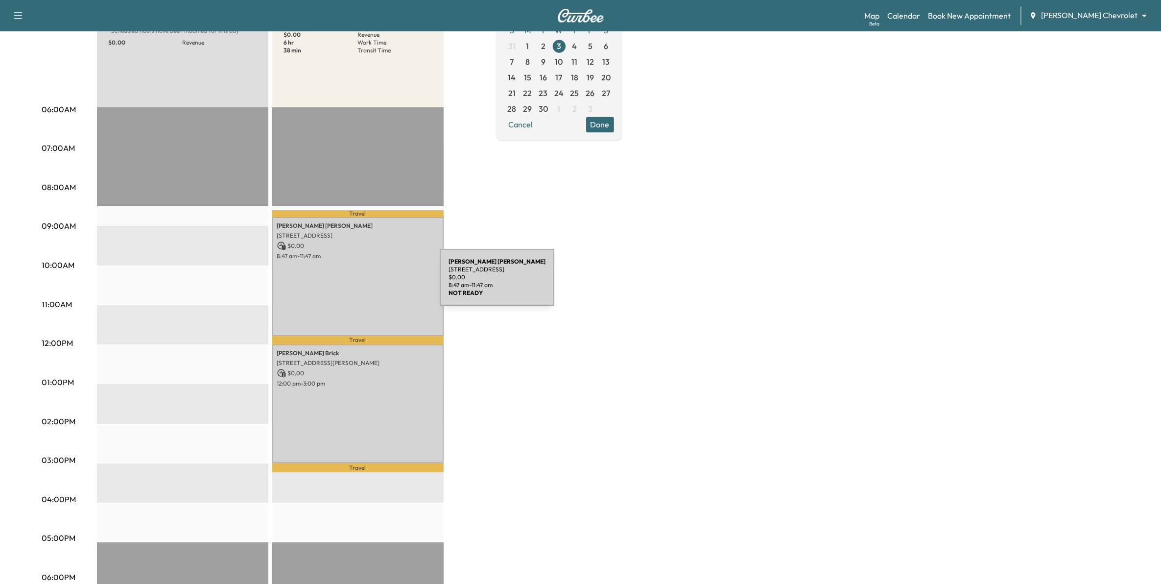
click at [369, 284] on div "[PERSON_NAME] [STREET_ADDRESS] $ 0.00 8:47 am - 11:47 am" at bounding box center [357, 276] width 171 height 118
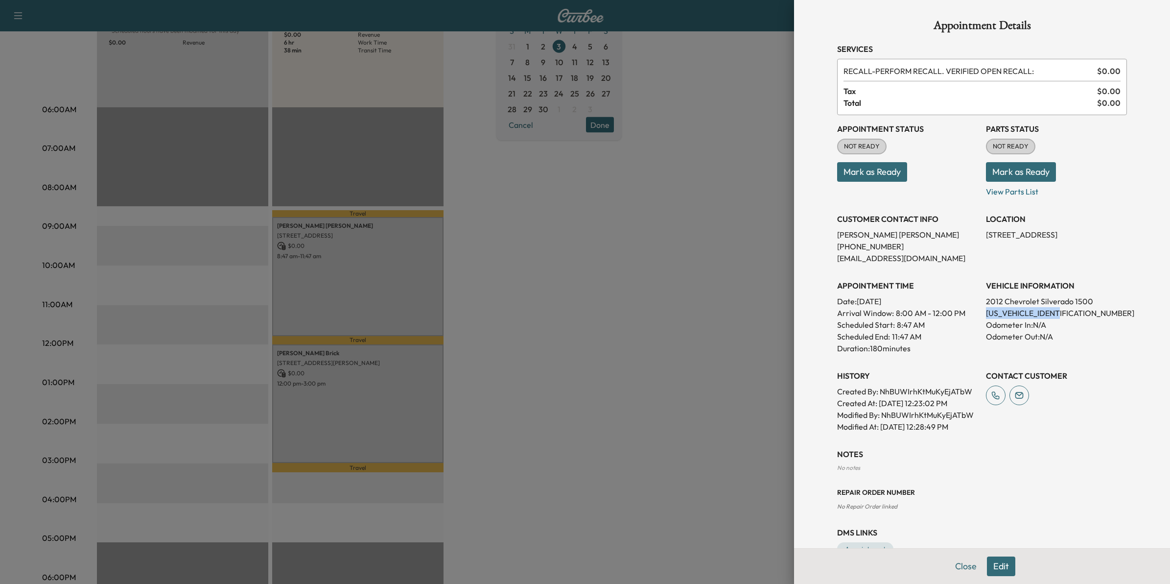
drag, startPoint x: 1060, startPoint y: 311, endPoint x: 975, endPoint y: 312, distance: 84.7
click at [769, 312] on div "Appointment Status NOT READY Mark as Ready Parts Status NOT READY Mark as Ready…" at bounding box center [982, 273] width 290 height 317
drag, startPoint x: 975, startPoint y: 312, endPoint x: 985, endPoint y: 312, distance: 9.3
copy p "[US_VEHICLE_IDENTIFICATION_NUMBER]"
click at [601, 333] on div at bounding box center [585, 292] width 1170 height 584
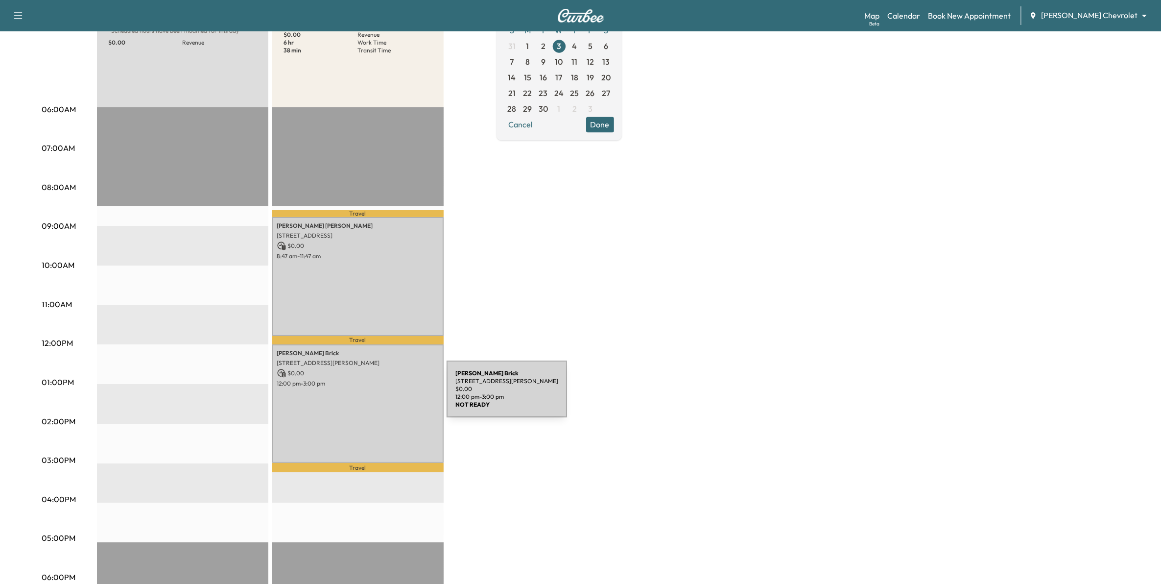
click at [368, 396] on div "[PERSON_NAME] [STREET_ADDRESS][PERSON_NAME][PERSON_NAME] $ 0.00 12:00 pm - 3:00…" at bounding box center [357, 403] width 171 height 118
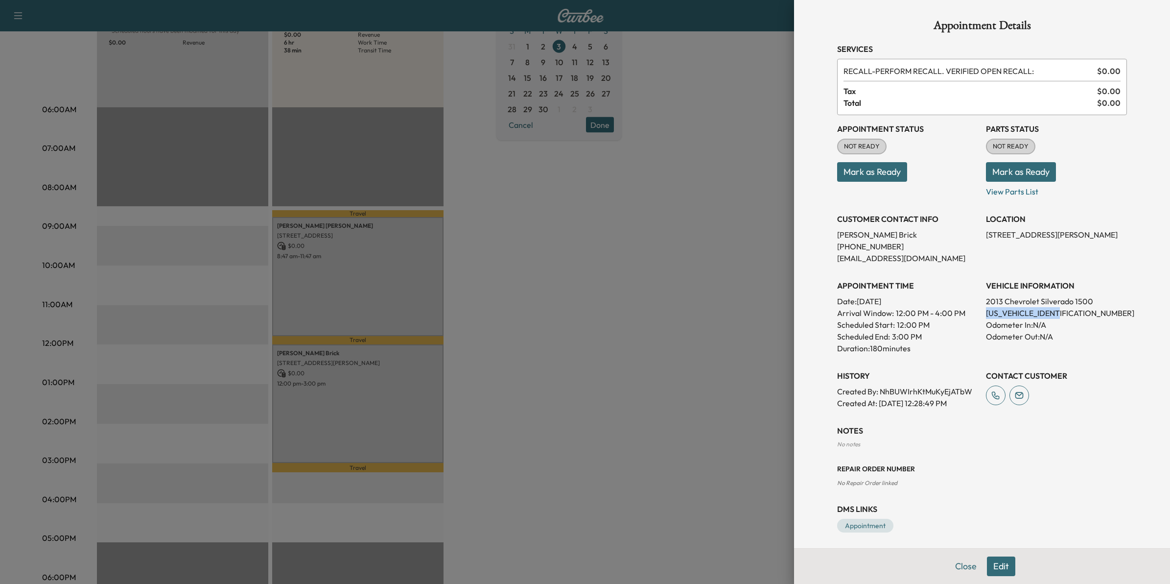
drag, startPoint x: 1044, startPoint y: 310, endPoint x: 975, endPoint y: 310, distance: 69.0
click at [769, 310] on div "Appointment Status NOT READY Mark as Ready Parts Status NOT READY Mark as Ready…" at bounding box center [982, 262] width 290 height 294
drag, startPoint x: 975, startPoint y: 310, endPoint x: 992, endPoint y: 310, distance: 17.6
copy p "[US_VEHICLE_IDENTIFICATION_NUMBER]"
click at [637, 344] on div at bounding box center [585, 292] width 1170 height 584
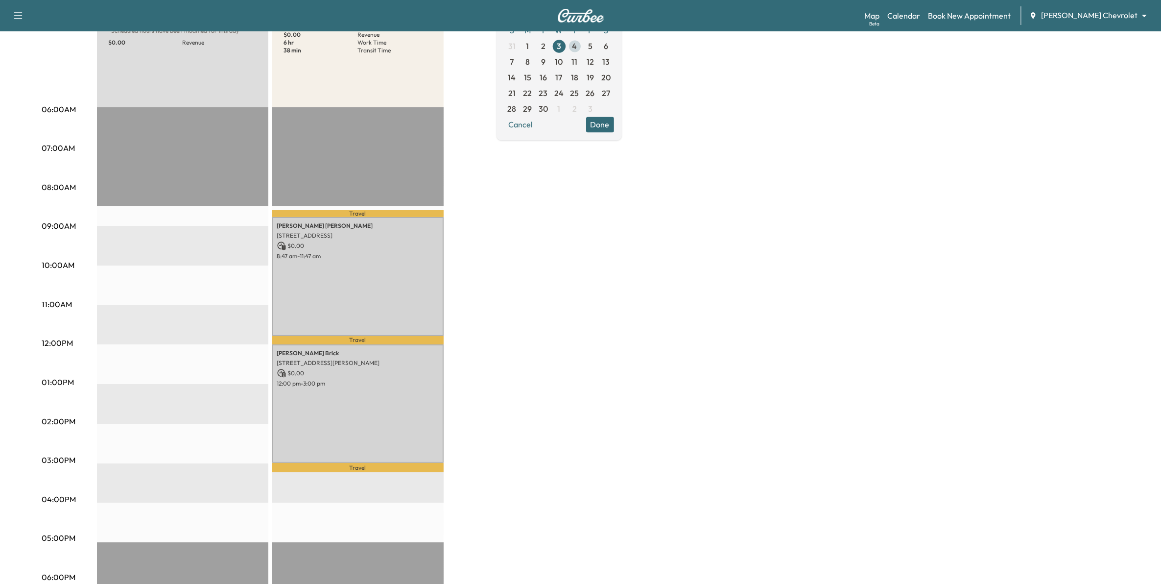
click at [583, 44] on span "4" at bounding box center [575, 46] width 16 height 16
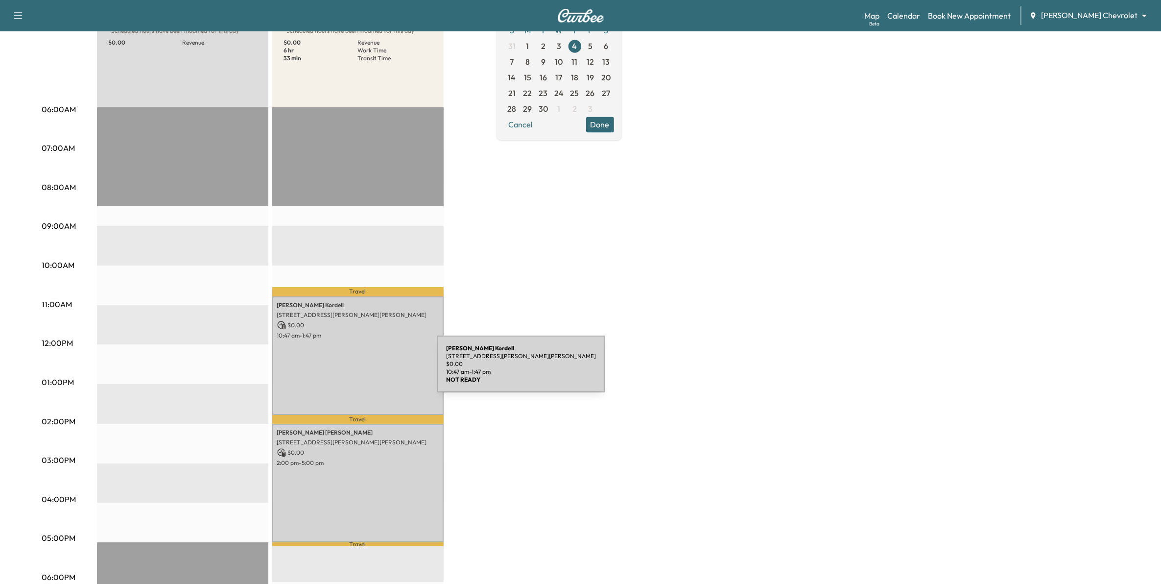
click at [364, 370] on div "[PERSON_NAME] [STREET_ADDRESS][PERSON_NAME][PERSON_NAME] $ 0.00 10:47 am - 1:47…" at bounding box center [357, 355] width 171 height 118
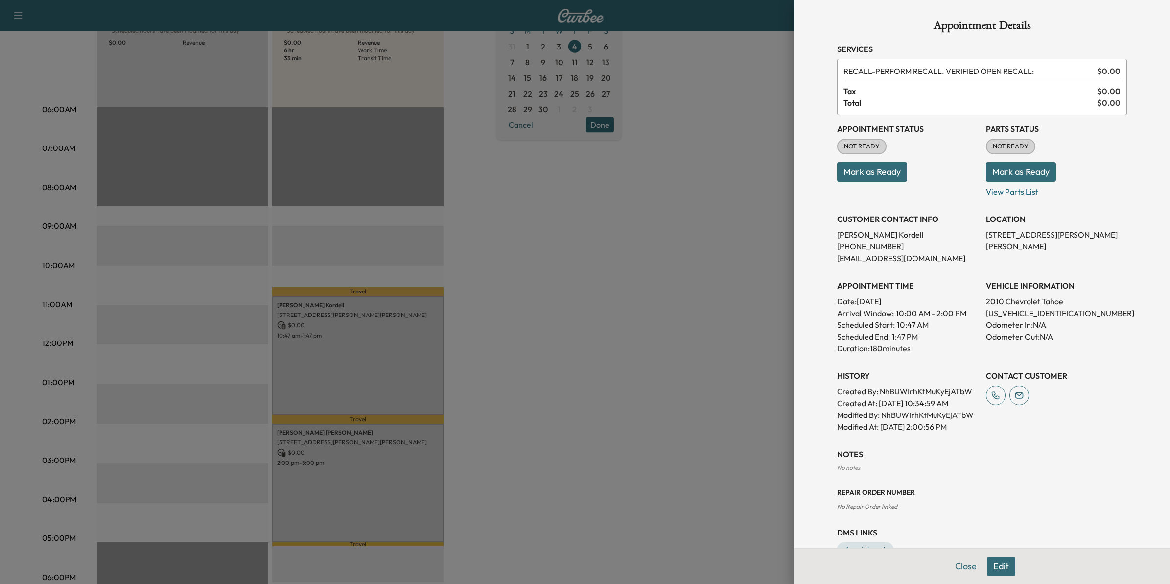
drag, startPoint x: 613, startPoint y: 277, endPoint x: 638, endPoint y: 327, distance: 55.4
click at [615, 280] on div at bounding box center [585, 292] width 1170 height 584
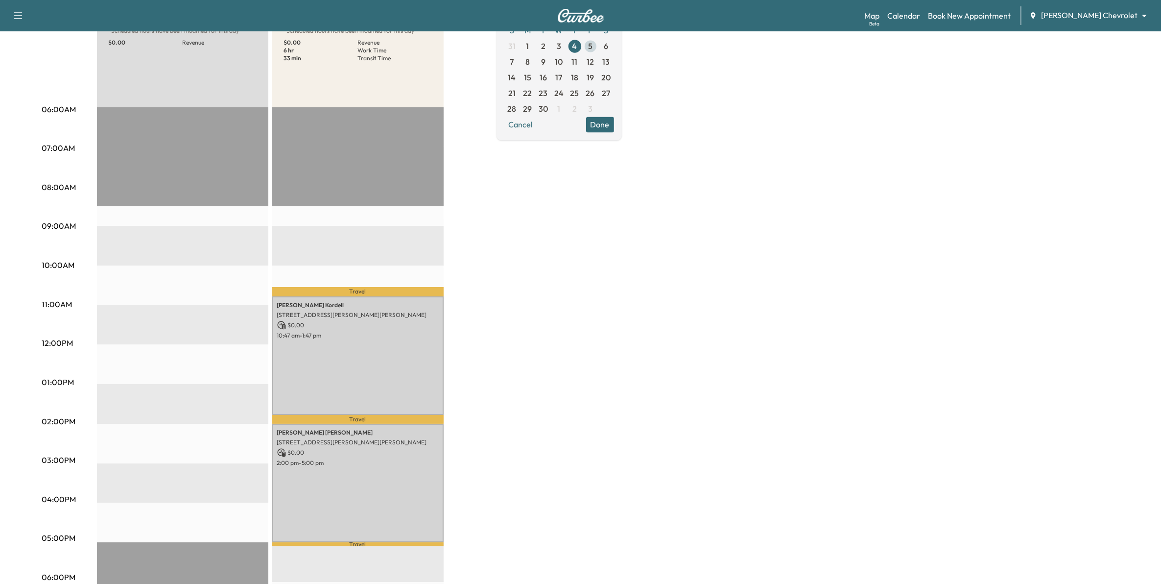
click at [598, 47] on span "5" at bounding box center [591, 46] width 16 height 16
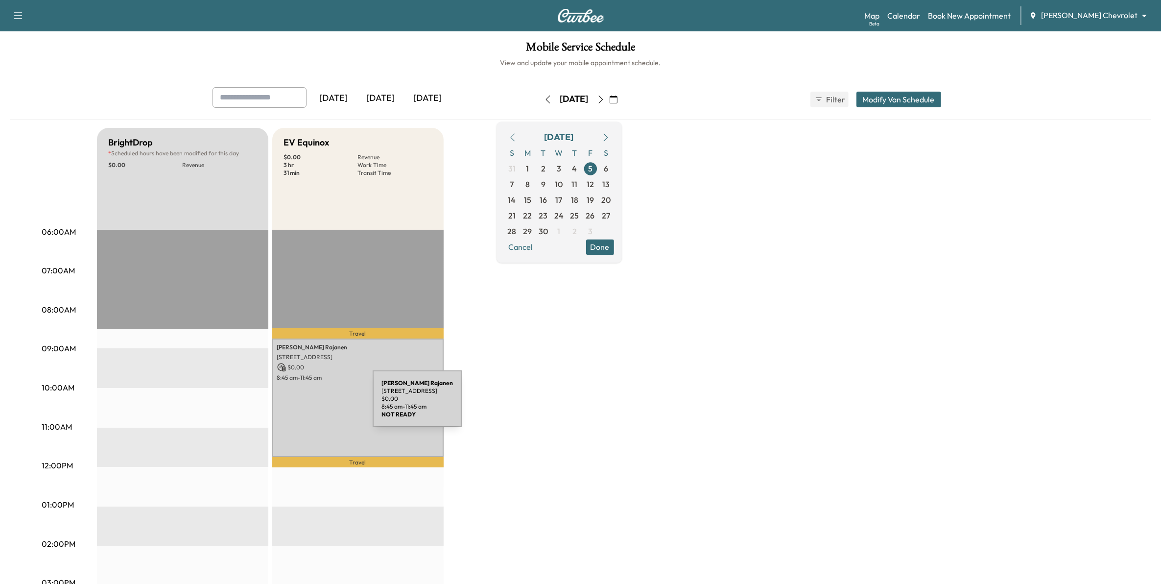
click at [301, 404] on div "[PERSON_NAME] [STREET_ADDRESS] $ 0.00 8:45 am - 11:45 am" at bounding box center [357, 397] width 171 height 118
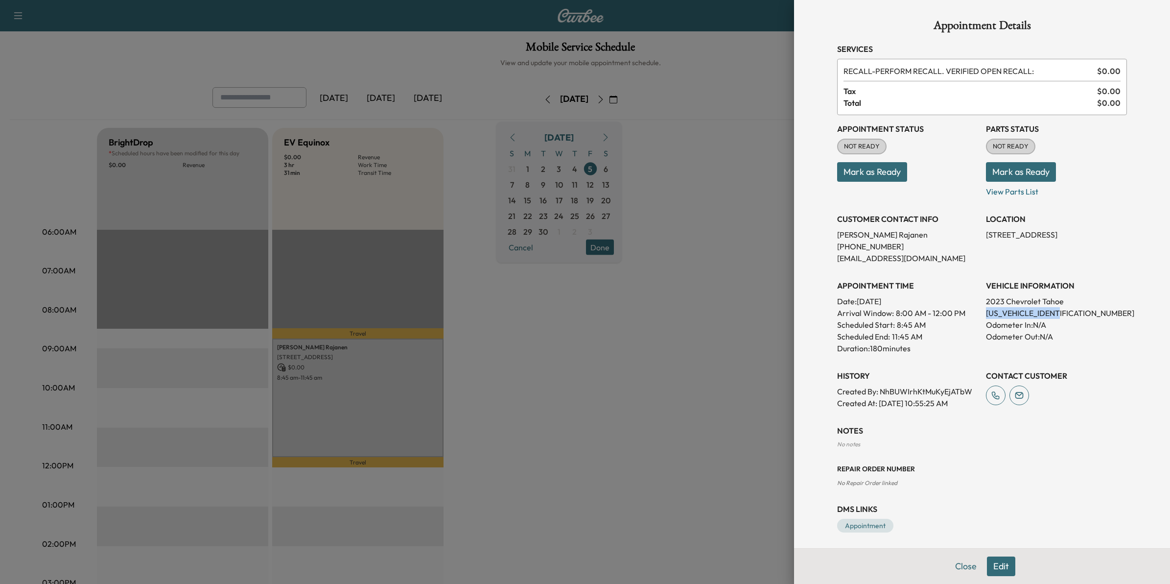
drag, startPoint x: 1068, startPoint y: 311, endPoint x: 978, endPoint y: 315, distance: 90.6
click at [769, 315] on p "[US_VEHICLE_IDENTIFICATION_NUMBER]" at bounding box center [1056, 313] width 141 height 12
copy p "[US_VEHICLE_IDENTIFICATION_NUMBER]"
click at [726, 333] on div at bounding box center [585, 292] width 1170 height 584
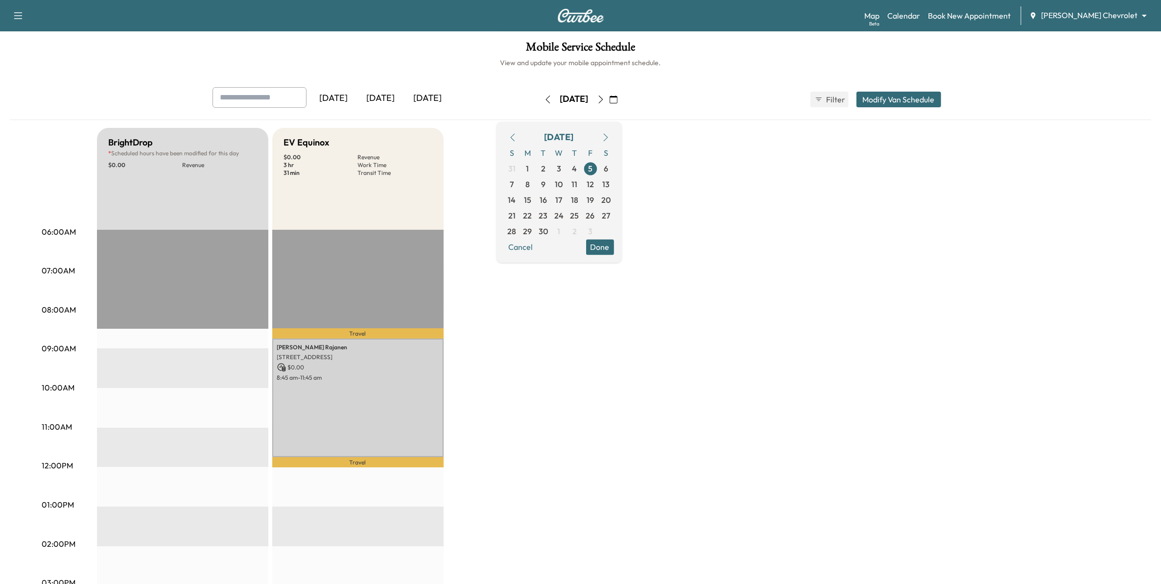
click at [765, 184] on div "BrightDrop * Scheduled hours have been modified for this day $ 0.00 Revenue EST…" at bounding box center [608, 495] width 1022 height 734
click at [614, 249] on button "Done" at bounding box center [600, 247] width 28 height 16
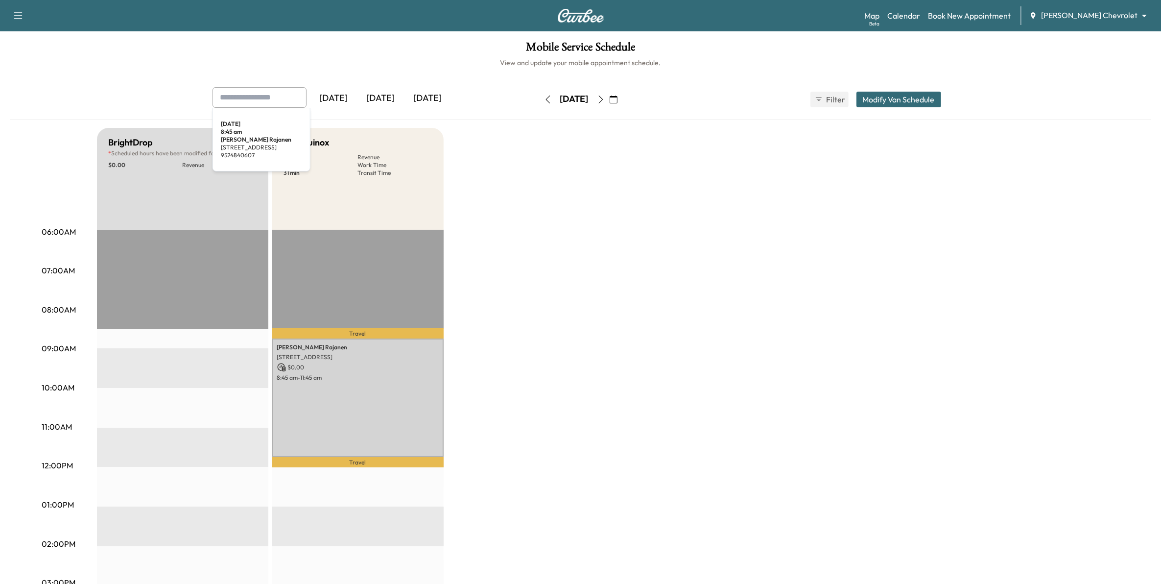
click at [267, 99] on input "text" at bounding box center [259, 97] width 94 height 21
type input "*******"
drag, startPoint x: 216, startPoint y: 89, endPoint x: 207, endPoint y: 86, distance: 10.1
click at [207, 86] on div "Mobile Service Schedule View and update your mobile appointment schedule. *****…" at bounding box center [580, 451] width 1161 height 841
type input "********"
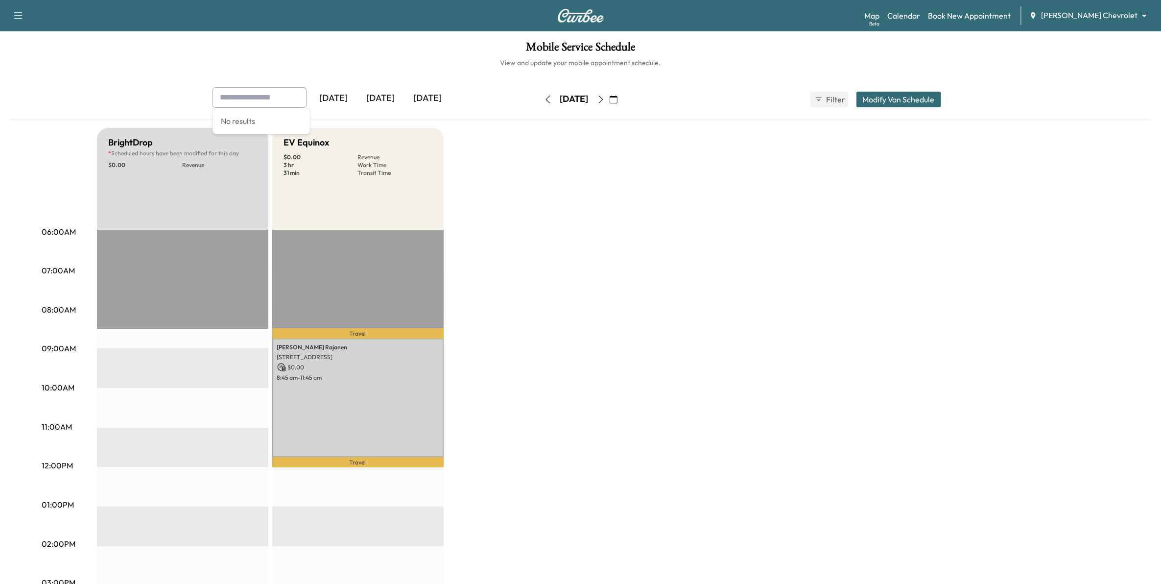
click at [470, 228] on div "BrightDrop * Scheduled hours have been modified for this day $ 0.00 Revenue EST…" at bounding box center [608, 495] width 1022 height 734
click at [769, 14] on link "Book New Appointment" at bounding box center [969, 16] width 83 height 12
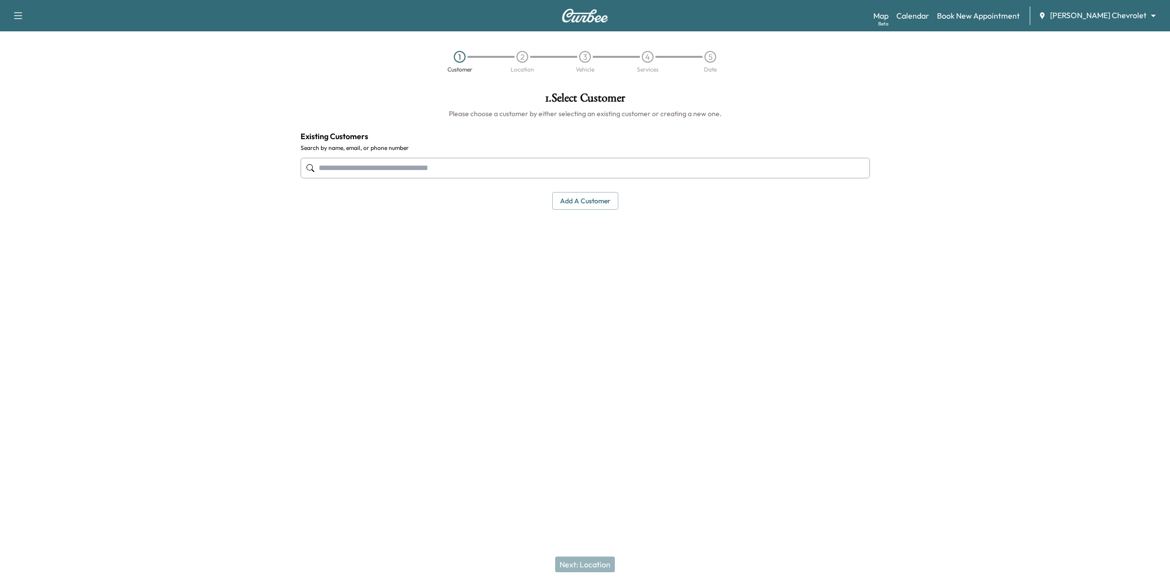
click at [370, 175] on input "text" at bounding box center [585, 168] width 569 height 21
click at [769, 13] on link "Calendar" at bounding box center [912, 16] width 33 height 12
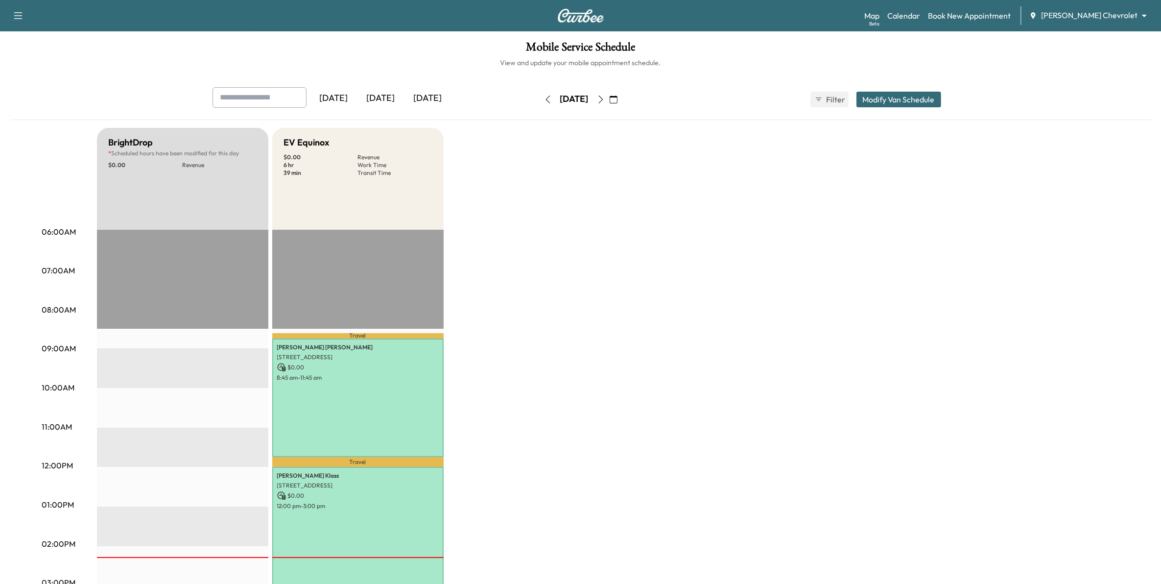
click at [617, 100] on icon "button" at bounding box center [614, 99] width 8 height 8
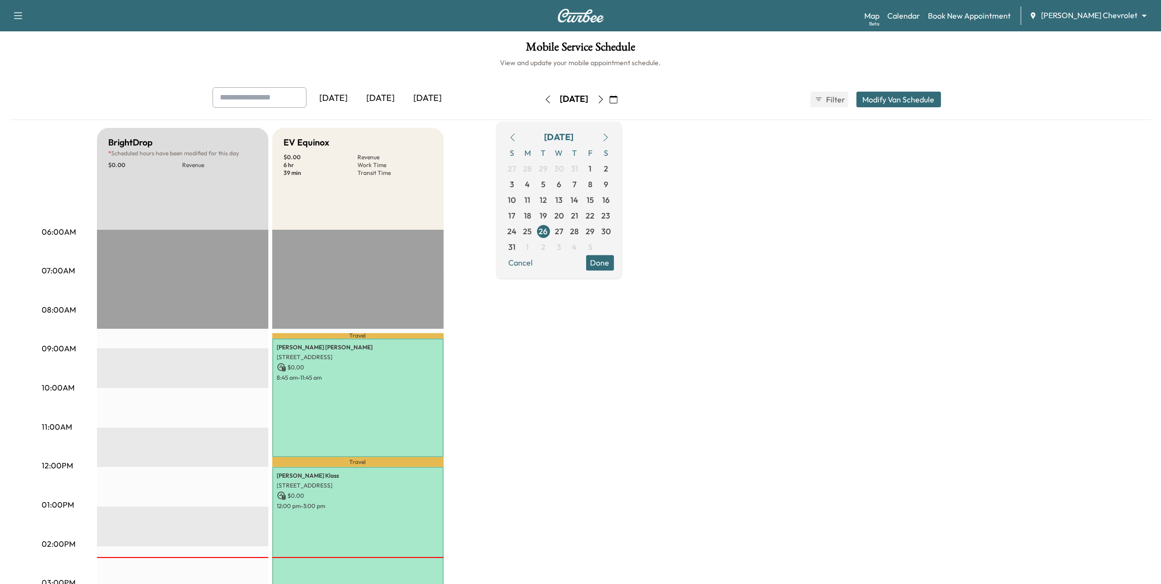
click at [608, 136] on icon "button" at bounding box center [605, 137] width 4 height 8
click at [592, 170] on span "5" at bounding box center [590, 169] width 4 height 12
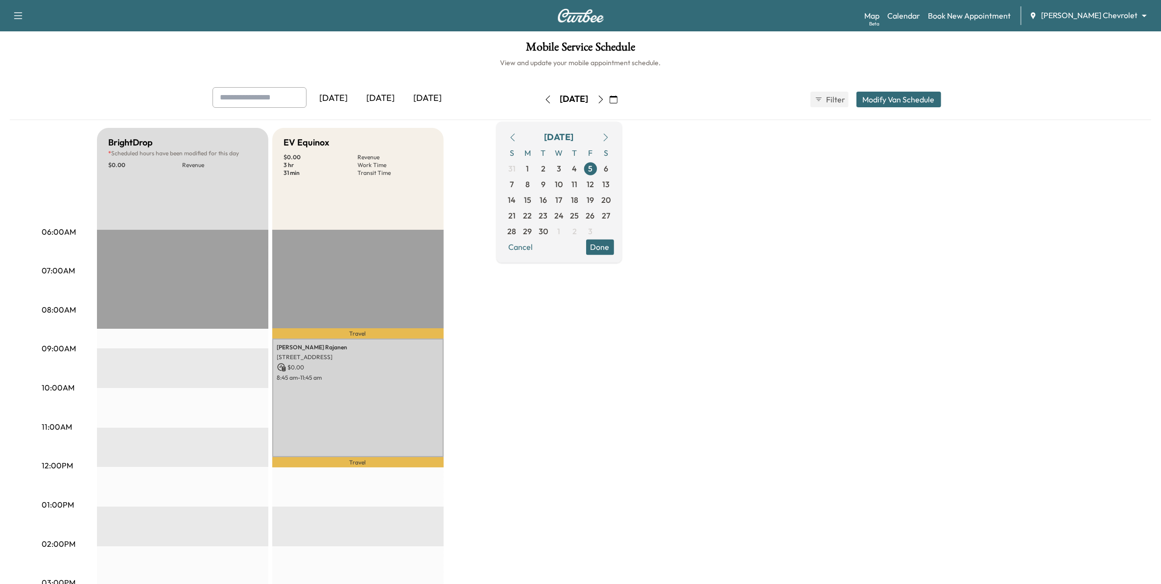
click at [769, 23] on div "Map Beta Calendar Book New Appointment [PERSON_NAME] Chevrolet ******** ​" at bounding box center [1008, 15] width 289 height 19
click at [769, 14] on link "Book New Appointment" at bounding box center [969, 16] width 83 height 12
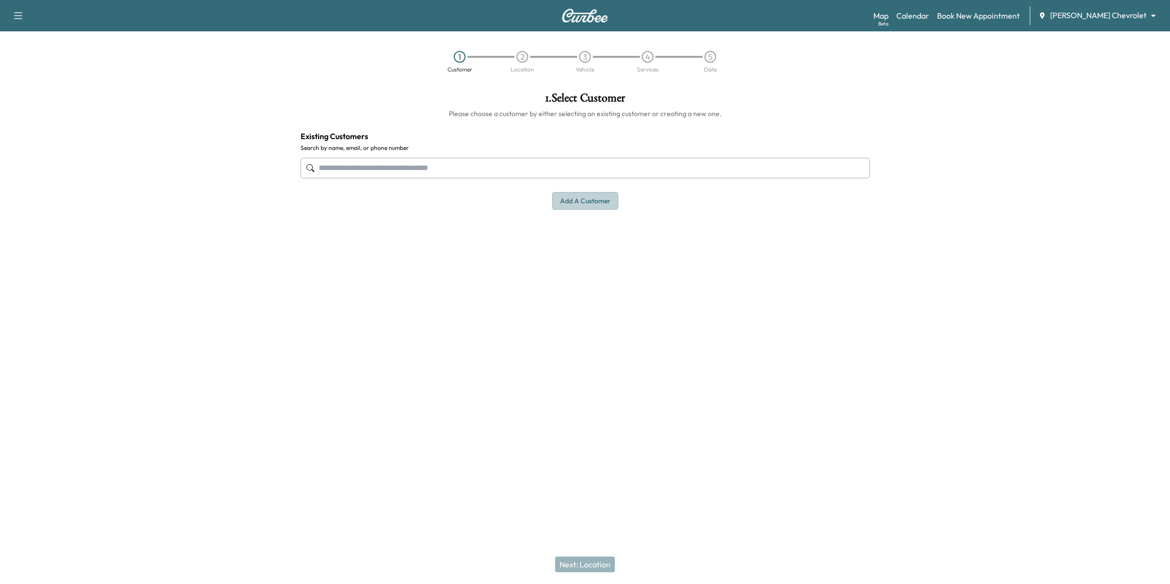
click at [571, 202] on button "Add a customer" at bounding box center [585, 201] width 66 height 18
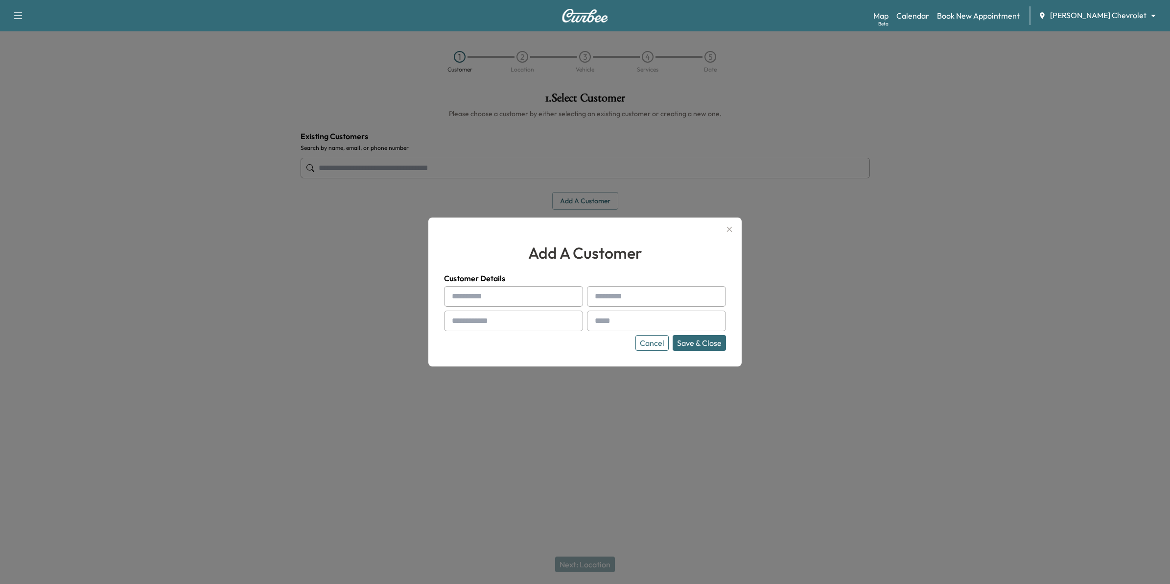
click at [493, 298] on input "text" at bounding box center [513, 296] width 139 height 21
click at [769, 311] on div at bounding box center [585, 292] width 1170 height 584
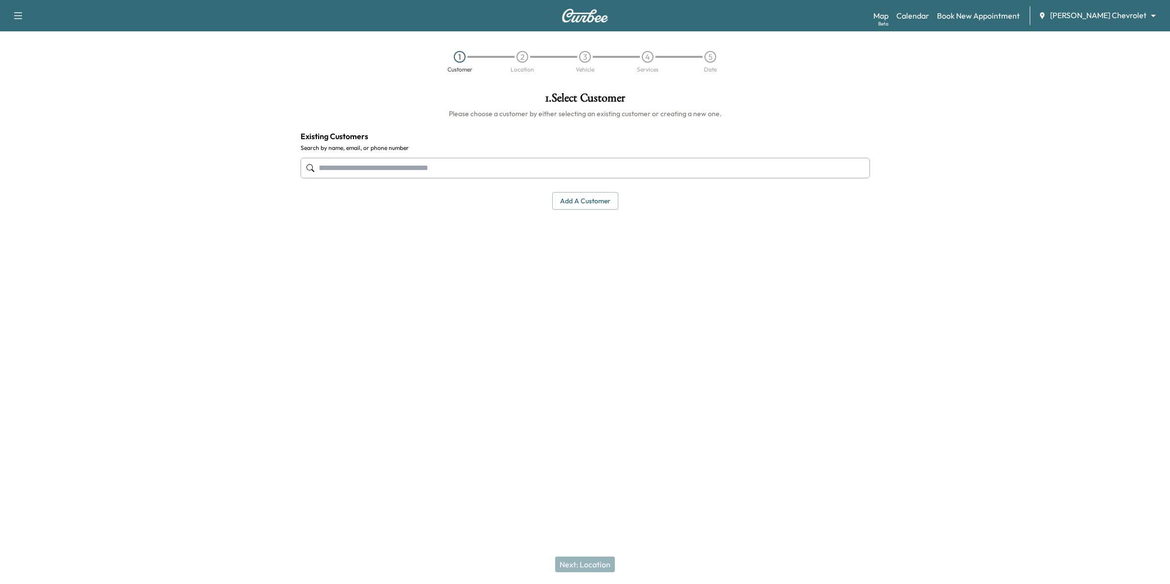
click at [451, 172] on input "text" at bounding box center [585, 168] width 569 height 21
click at [769, 225] on button "Select" at bounding box center [837, 229] width 34 height 18
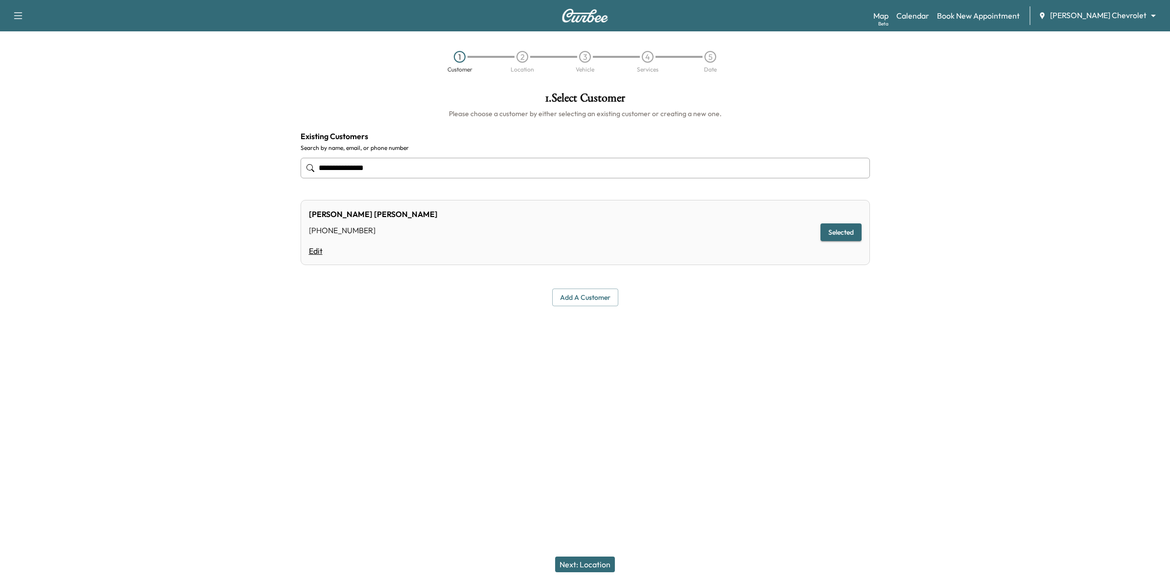
type input "**********"
click at [313, 249] on link "Edit" at bounding box center [373, 251] width 129 height 12
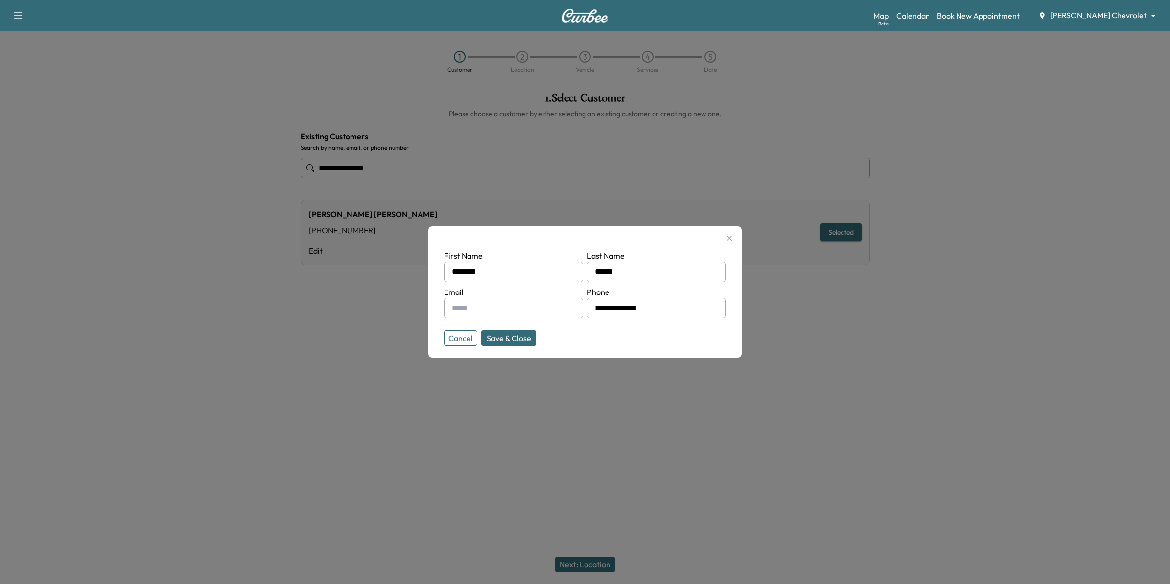
click at [525, 308] on input "text" at bounding box center [513, 308] width 139 height 21
type input "**********"
click at [510, 336] on button "Save & Close" at bounding box center [508, 338] width 55 height 16
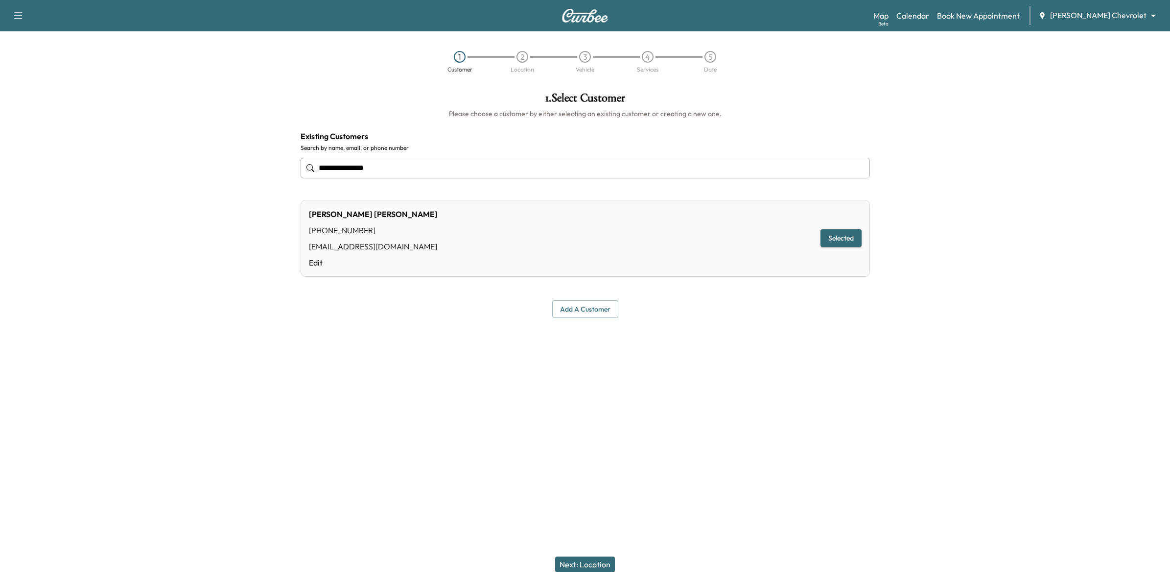
click at [596, 412] on button "Next: Location" at bounding box center [585, 564] width 60 height 16
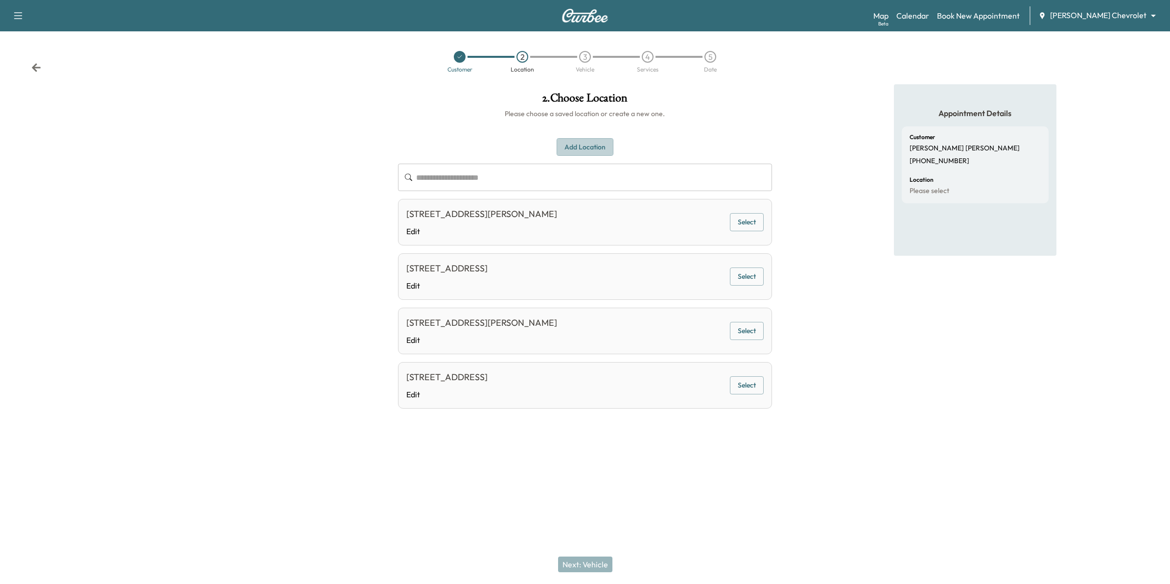
click at [595, 145] on button "Add Location" at bounding box center [585, 147] width 57 height 18
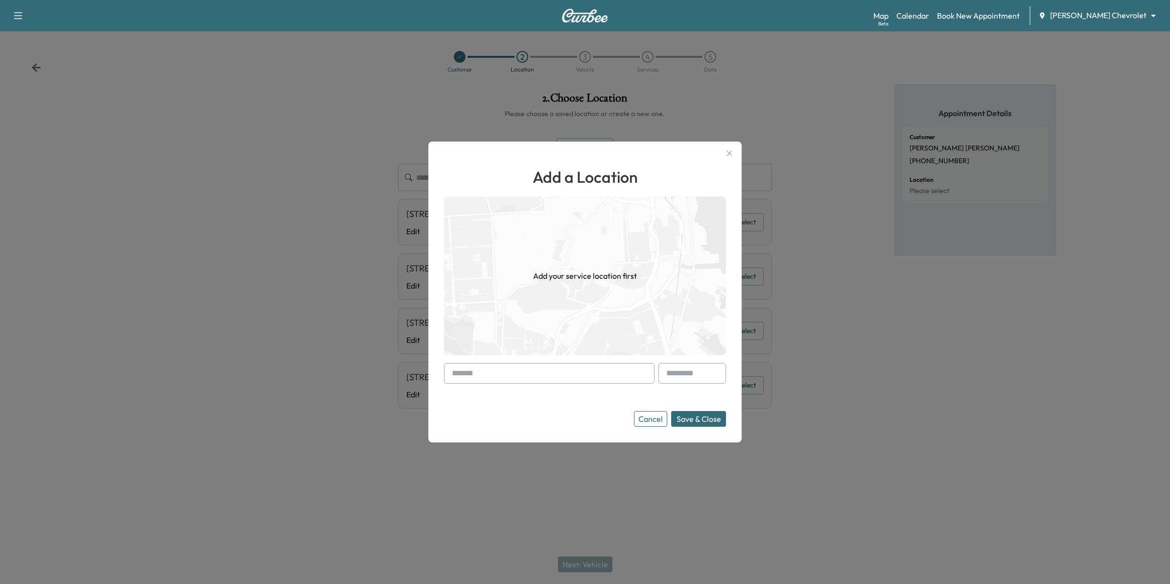
click at [728, 153] on icon "button" at bounding box center [730, 153] width 12 height 12
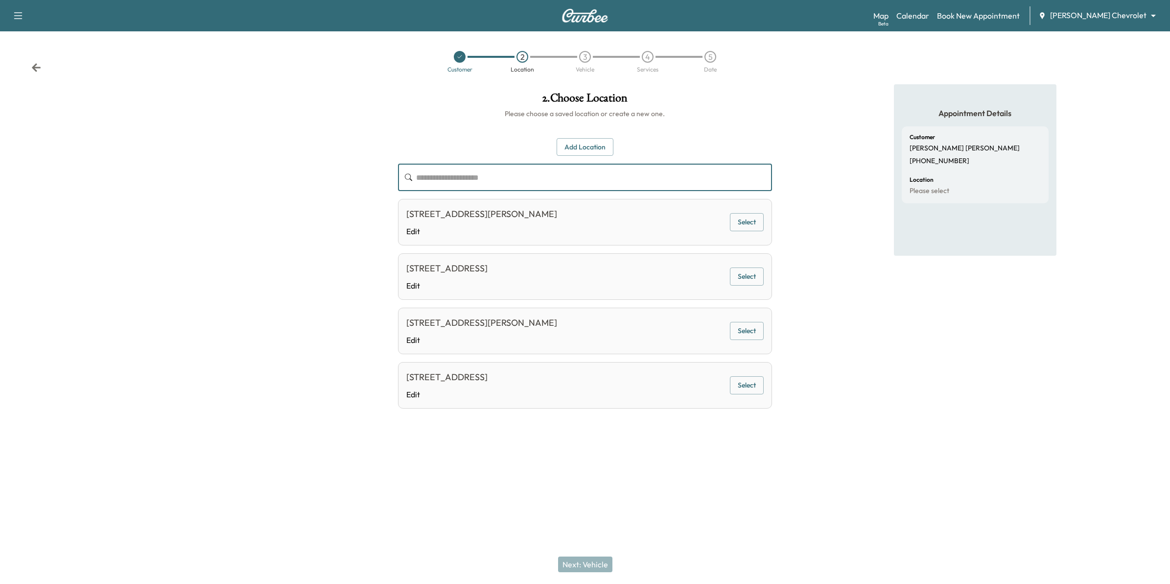
click at [534, 176] on input "text" at bounding box center [594, 177] width 356 height 27
click at [743, 282] on button "Select" at bounding box center [747, 276] width 34 height 18
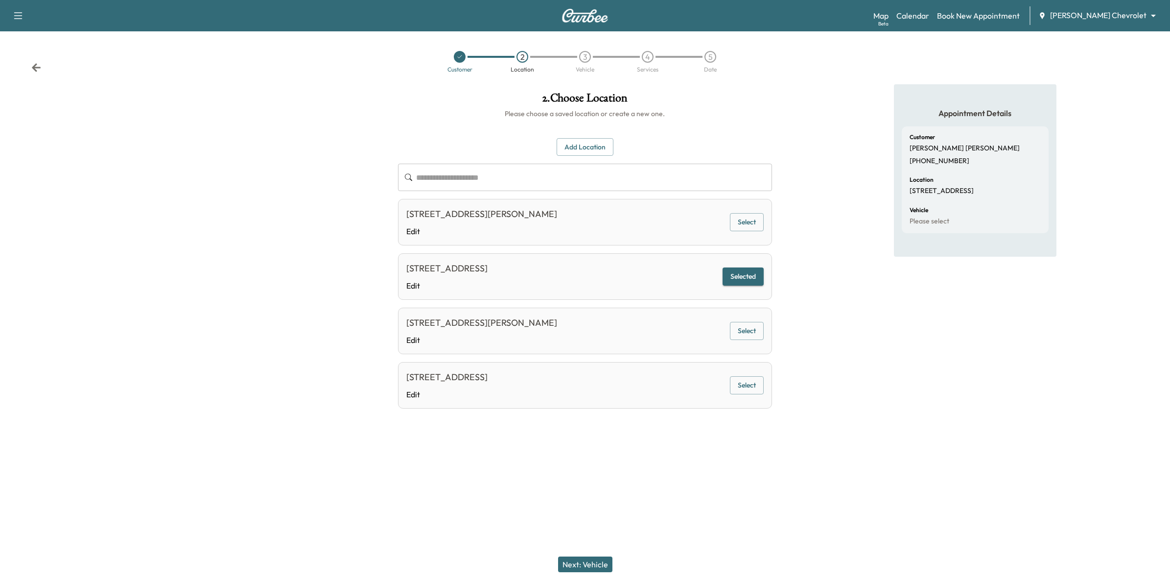
click at [585, 412] on button "Next: Vehicle" at bounding box center [585, 564] width 54 height 16
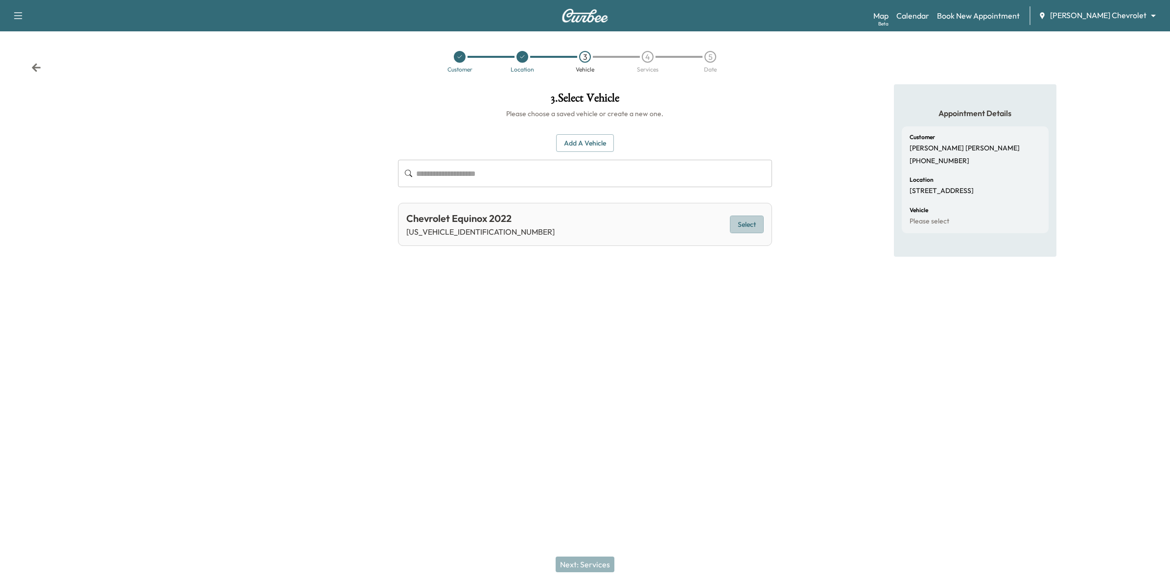
click at [738, 223] on button "Select" at bounding box center [747, 224] width 34 height 18
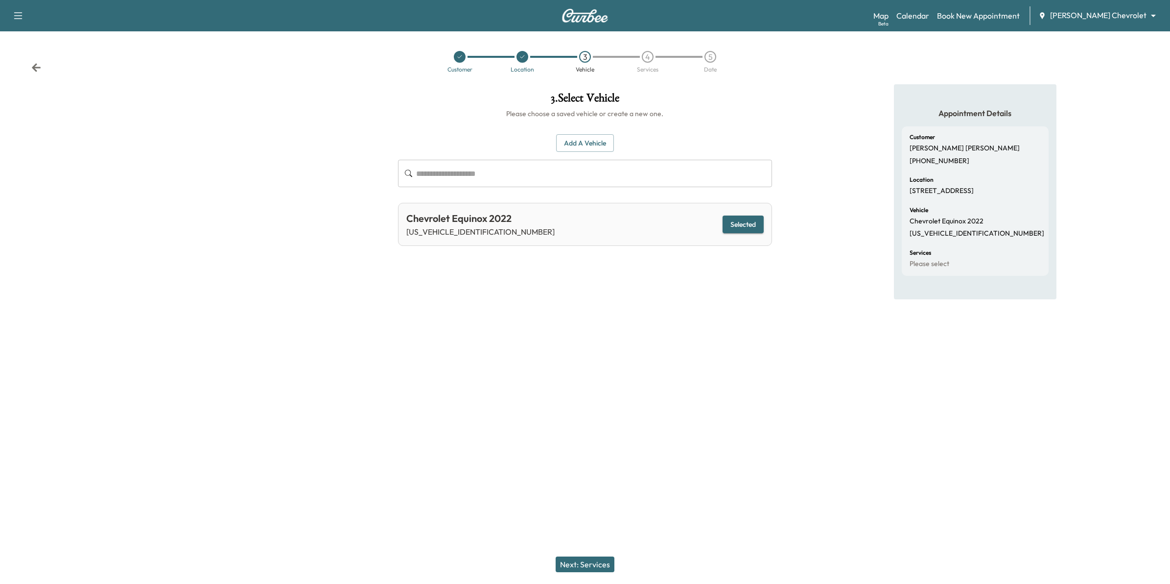
click at [595, 412] on button "Next: Services" at bounding box center [585, 564] width 59 height 16
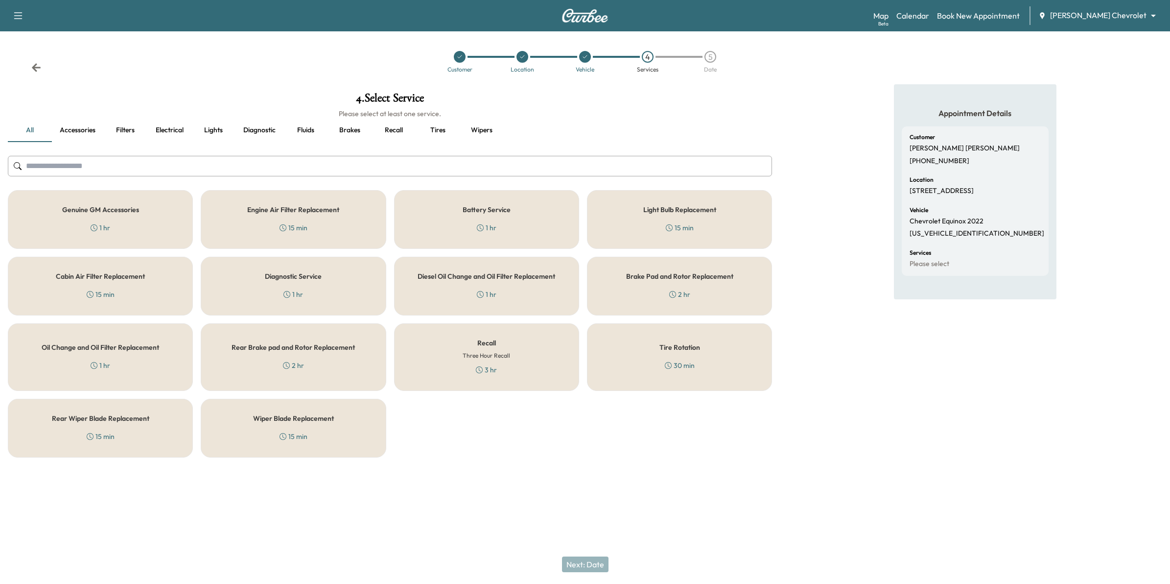
drag, startPoint x: 500, startPoint y: 356, endPoint x: 506, endPoint y: 448, distance: 92.7
click at [500, 358] on h6 "Three Hour Recall" at bounding box center [486, 355] width 47 height 9
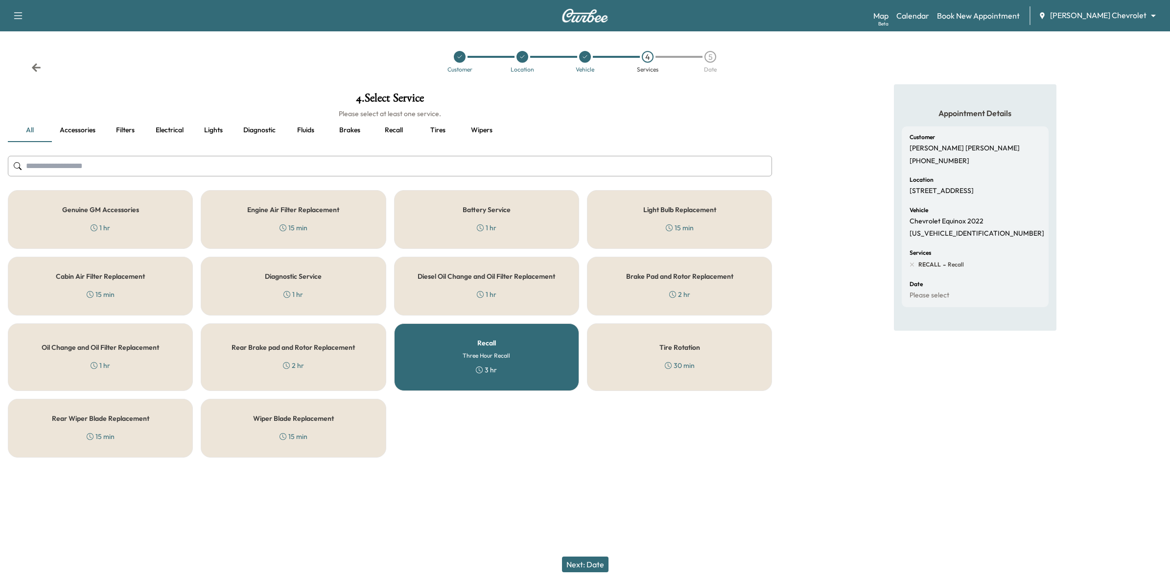
click at [587, 412] on button "Next: Date" at bounding box center [585, 564] width 47 height 16
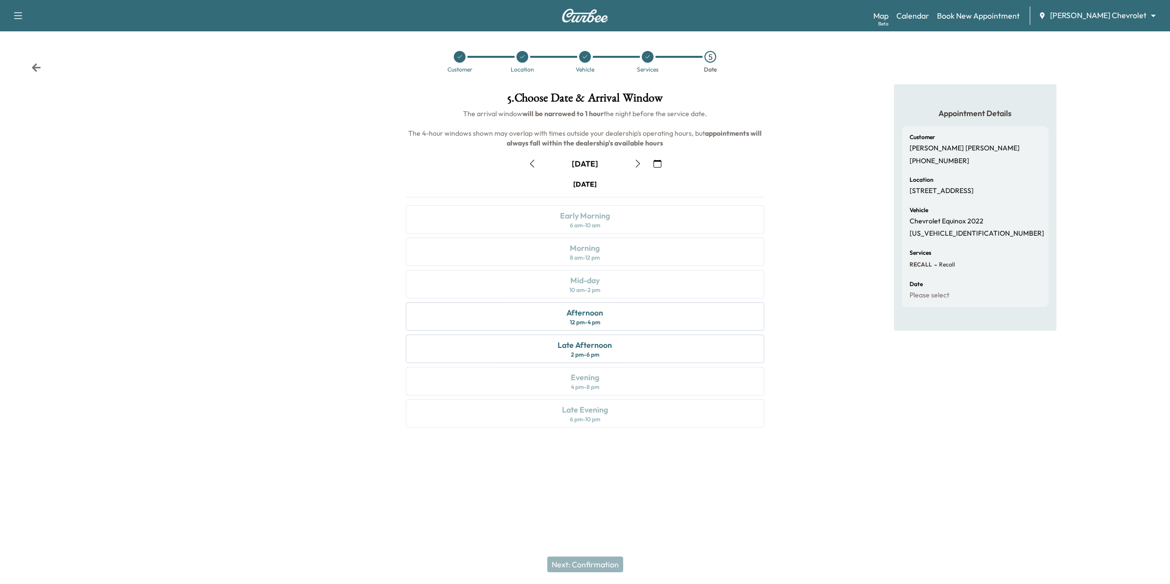
click at [657, 167] on button "button" at bounding box center [657, 164] width 17 height 16
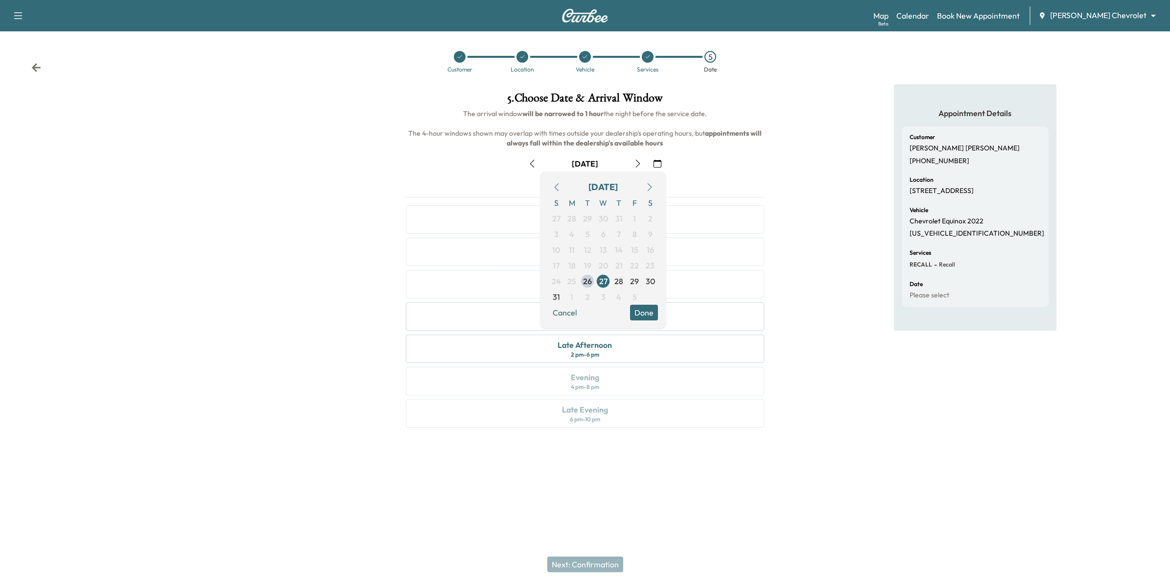
click at [647, 189] on icon "button" at bounding box center [650, 187] width 8 height 8
click at [631, 218] on span "5" at bounding box center [635, 219] width 16 height 16
click at [647, 294] on button "Done" at bounding box center [644, 297] width 28 height 16
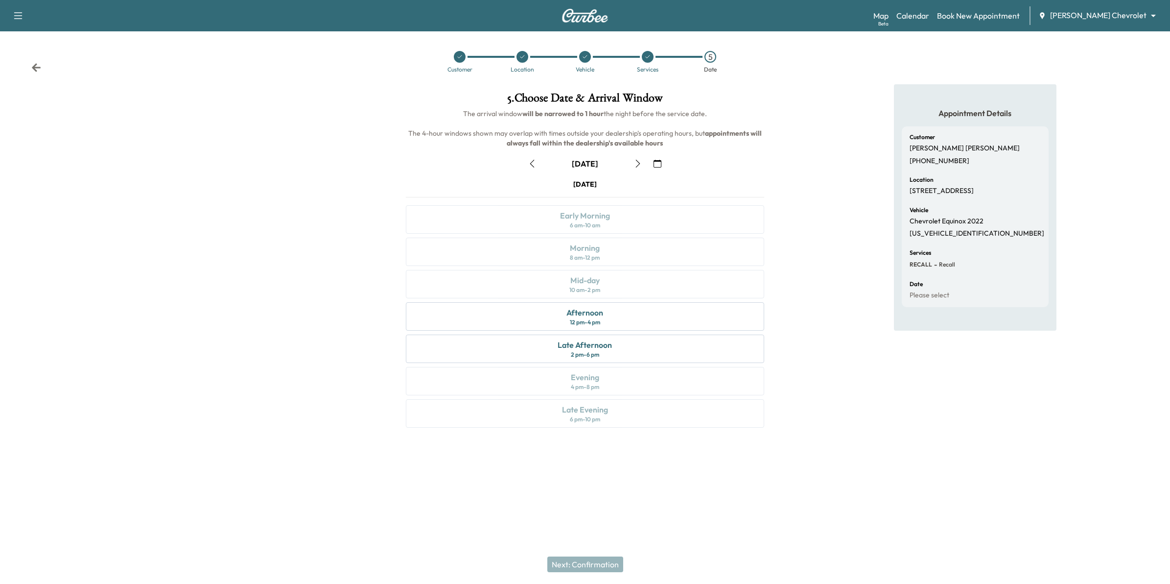
click at [657, 162] on icon "button" at bounding box center [658, 164] width 8 height 8
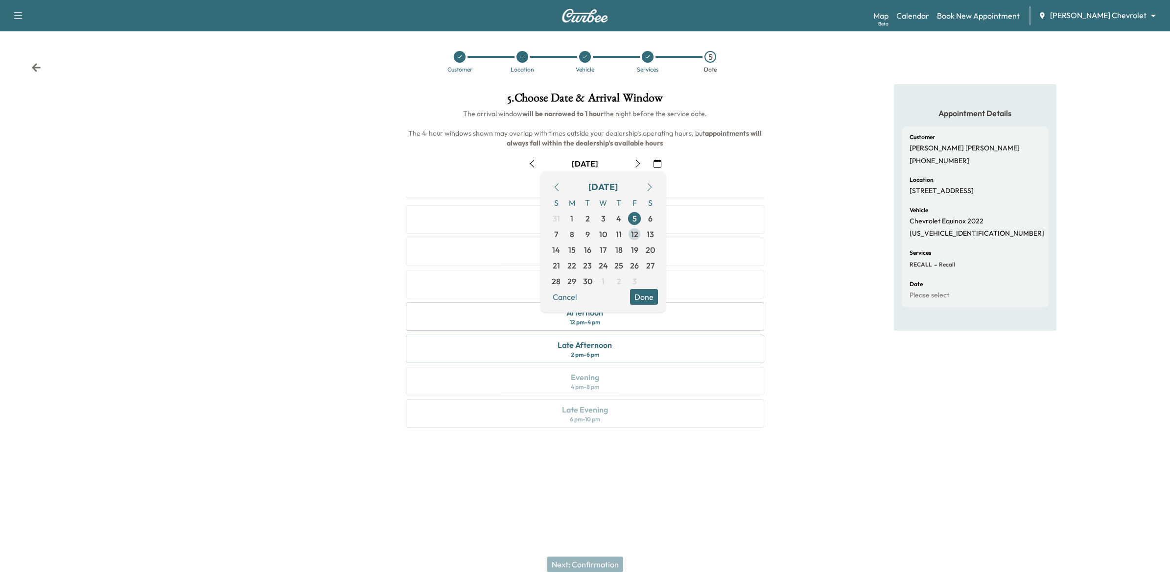
click at [637, 235] on span "12" at bounding box center [634, 234] width 7 height 12
click at [642, 299] on button "Done" at bounding box center [644, 297] width 28 height 16
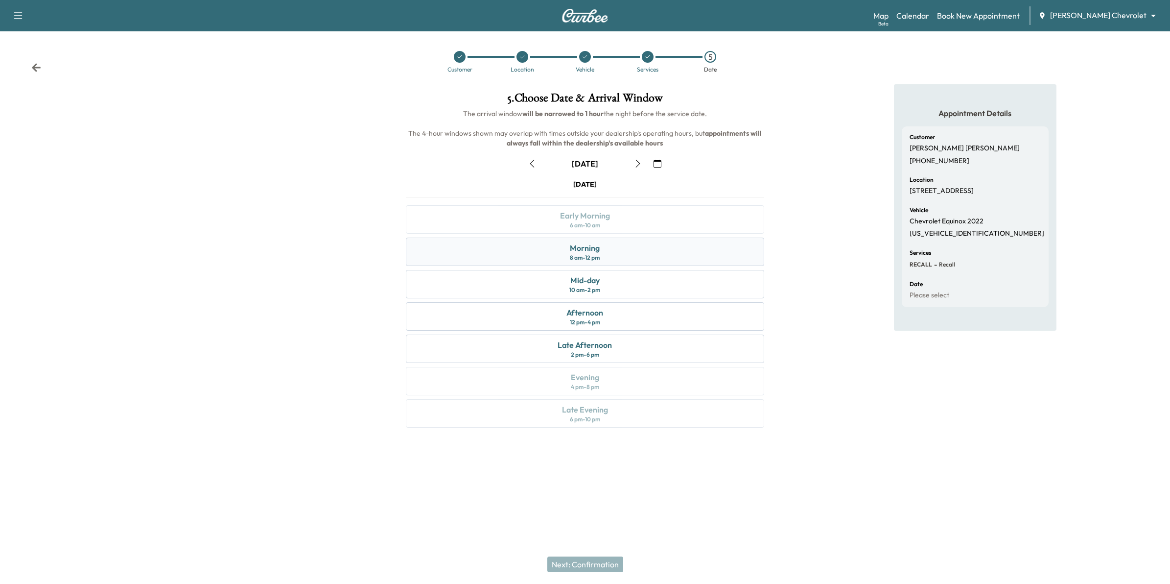
click at [604, 253] on div "Morning 8 am - 12 pm" at bounding box center [585, 251] width 359 height 28
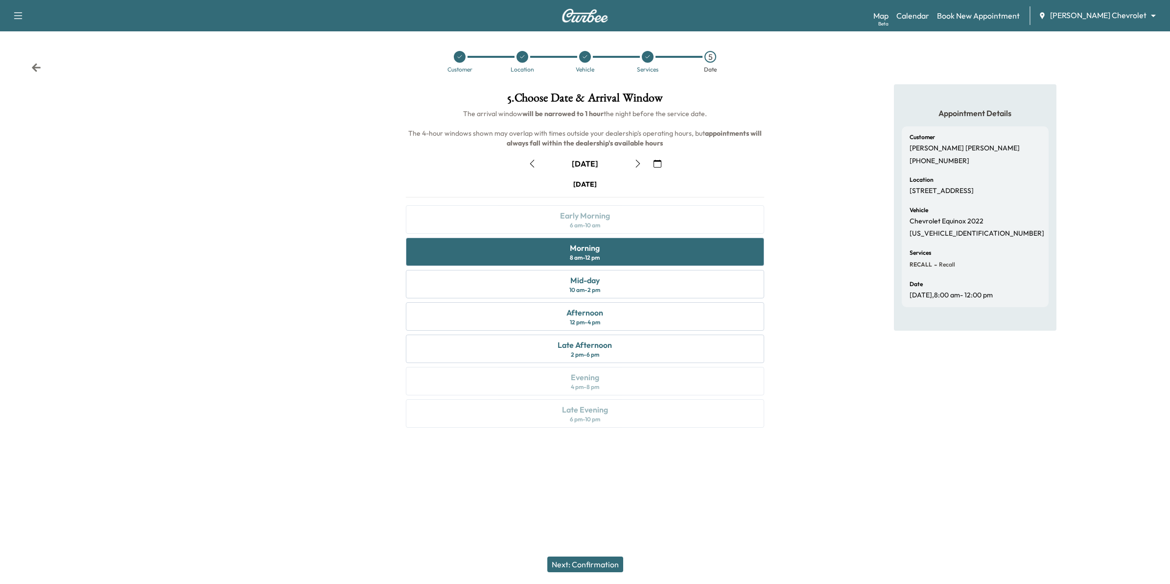
click at [591, 412] on button "Next: Confirmation" at bounding box center [585, 564] width 76 height 16
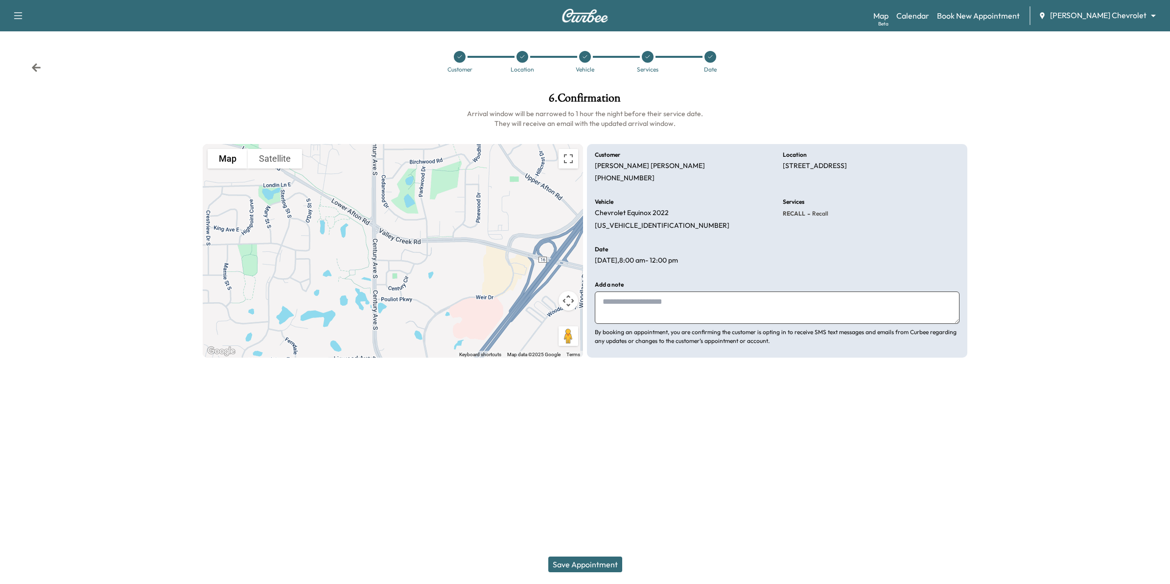
click at [642, 309] on textarea at bounding box center [777, 307] width 365 height 32
click at [687, 300] on textarea at bounding box center [777, 307] width 365 height 32
click at [693, 306] on textarea at bounding box center [777, 307] width 365 height 32
type textarea "**********"
click at [611, 412] on button "Save Appointment" at bounding box center [585, 564] width 74 height 16
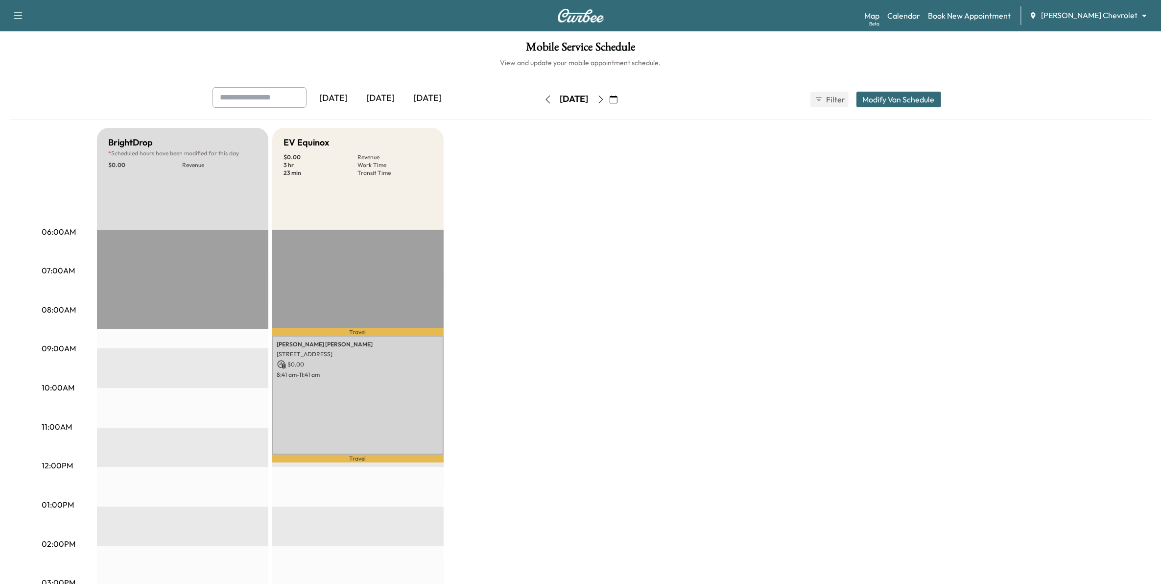
click at [617, 97] on icon "button" at bounding box center [614, 99] width 8 height 8
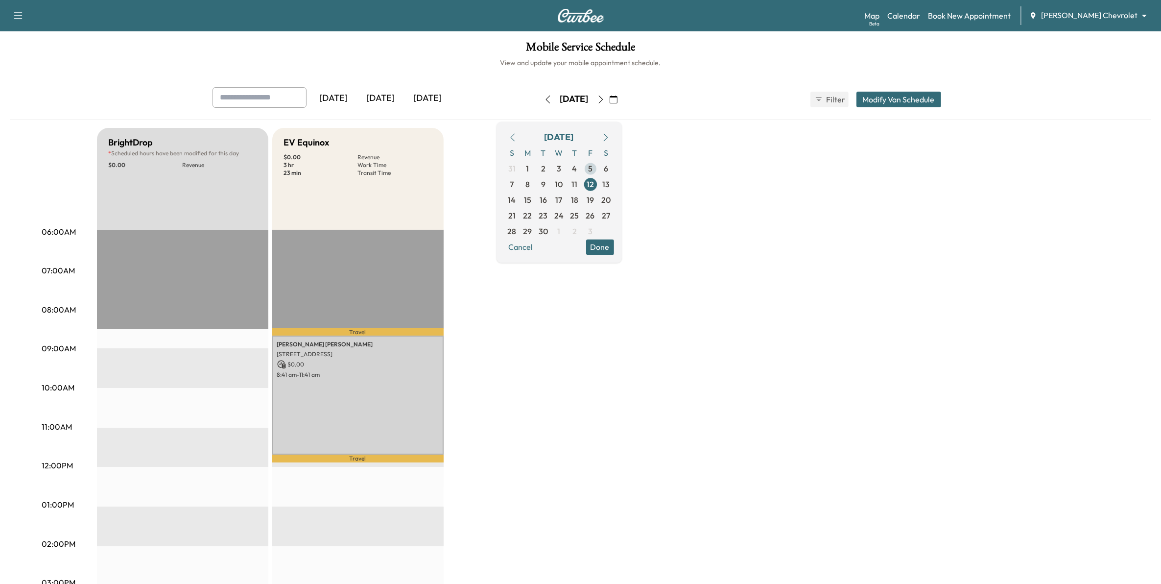
click at [598, 167] on span "5" at bounding box center [591, 169] width 16 height 16
click at [769, 16] on link "Book New Appointment" at bounding box center [969, 16] width 83 height 12
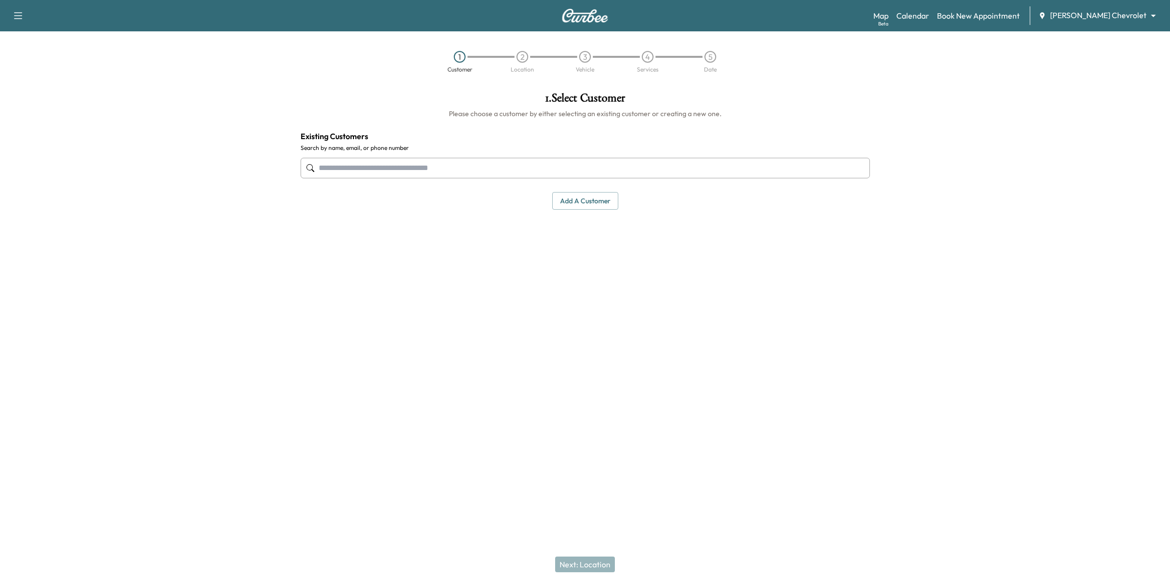
click at [542, 169] on input "text" at bounding box center [585, 168] width 569 height 21
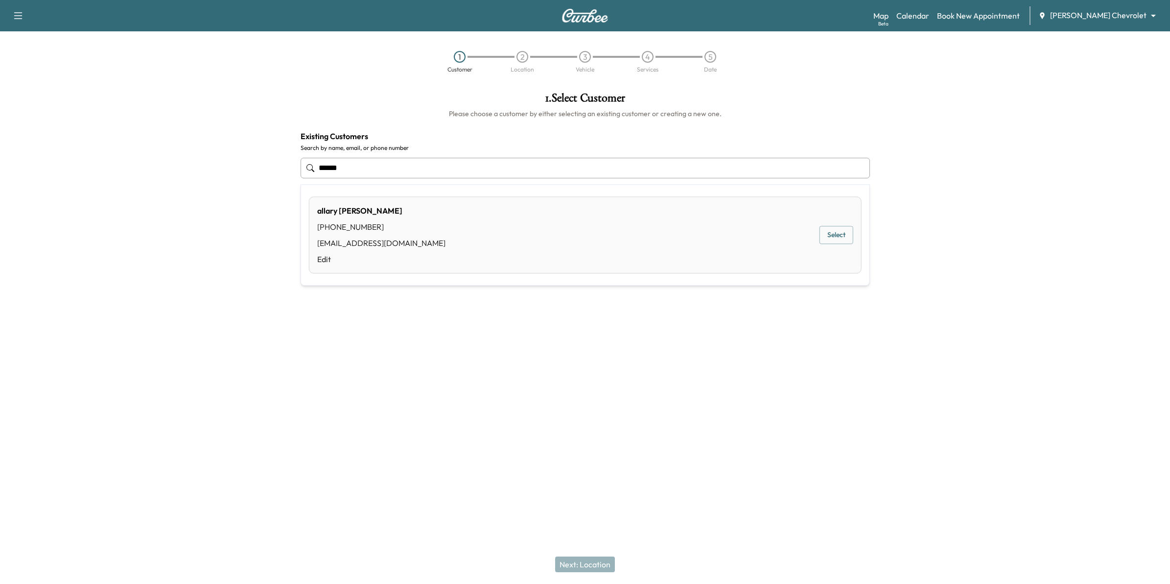
click at [769, 241] on button "Select" at bounding box center [837, 235] width 34 height 18
type input "**********"
click at [595, 412] on button "Next: Location" at bounding box center [585, 564] width 60 height 16
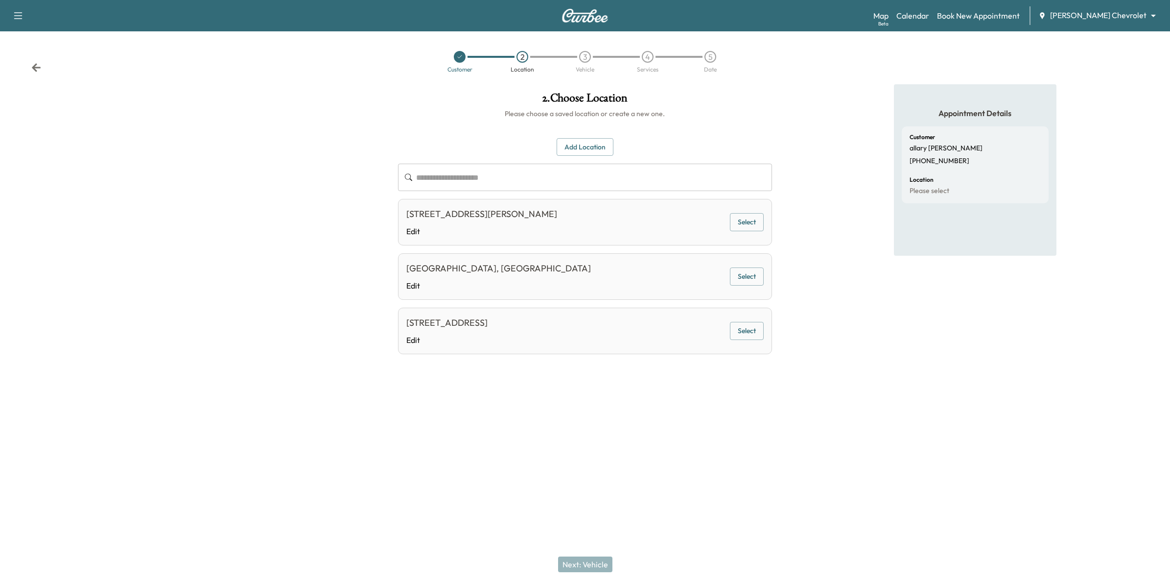
click at [516, 180] on input "text" at bounding box center [594, 177] width 356 height 27
click at [769, 108] on div "Appointment Details Customer [PERSON_NAME] [PHONE_NUMBER] Location Please select" at bounding box center [975, 232] width 390 height 297
click at [769, 19] on link "Calendar" at bounding box center [912, 16] width 33 height 12
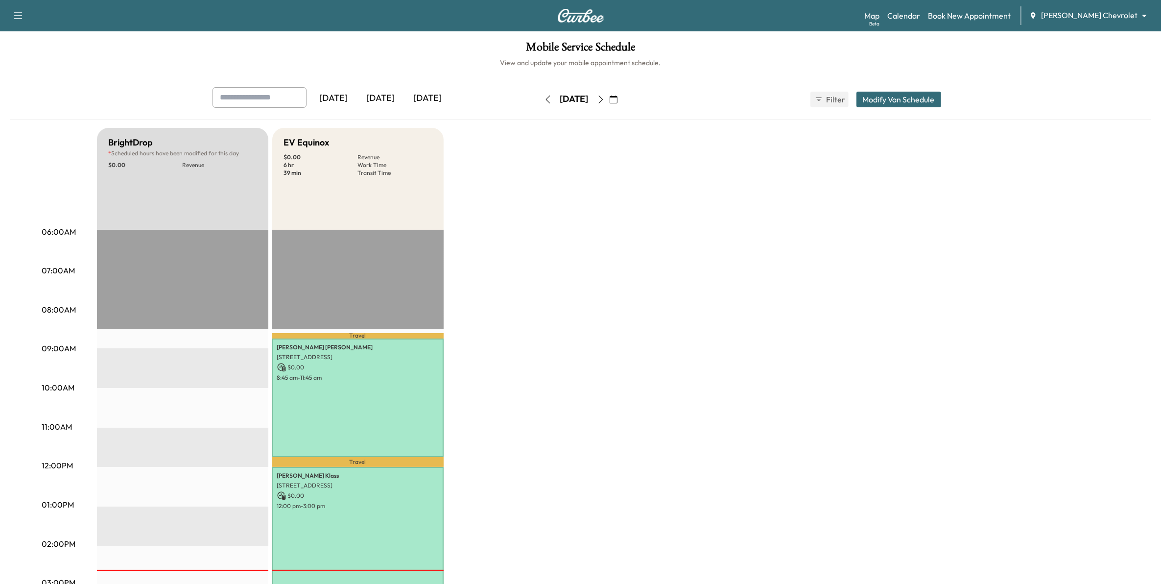
click at [617, 99] on icon "button" at bounding box center [614, 99] width 8 height 8
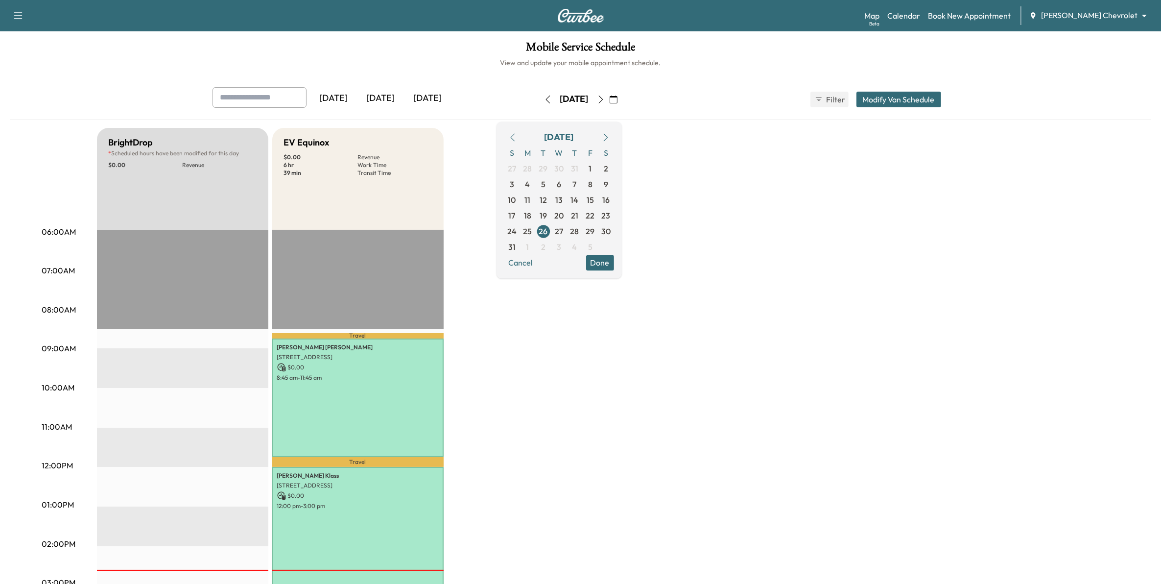
click at [610, 135] on icon "button" at bounding box center [606, 137] width 8 height 8
click at [592, 170] on span "5" at bounding box center [590, 169] width 4 height 12
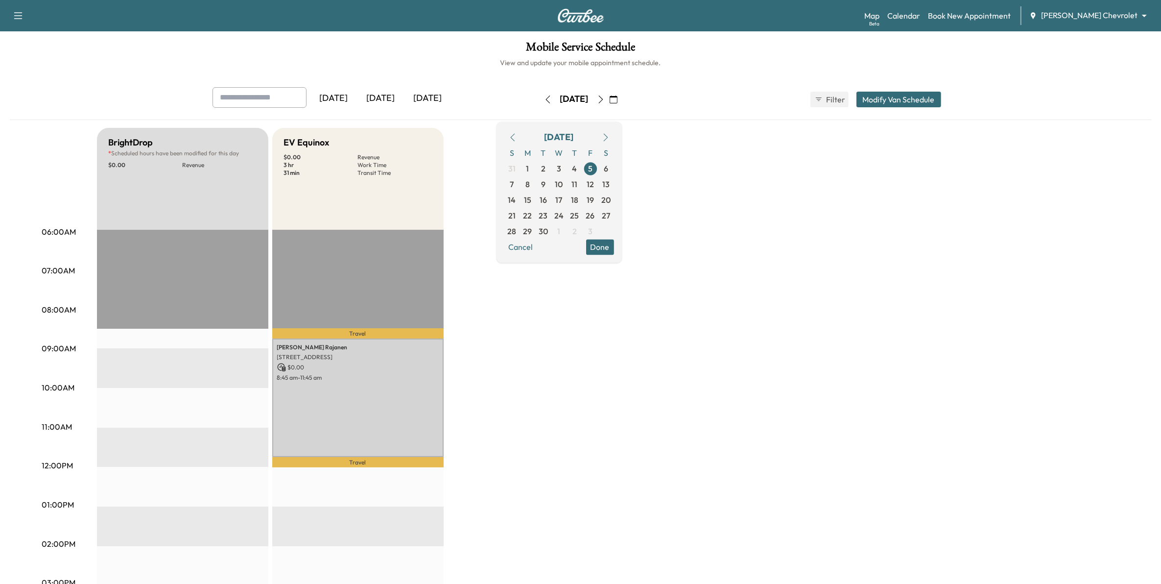
click at [614, 250] on button "Done" at bounding box center [600, 247] width 28 height 16
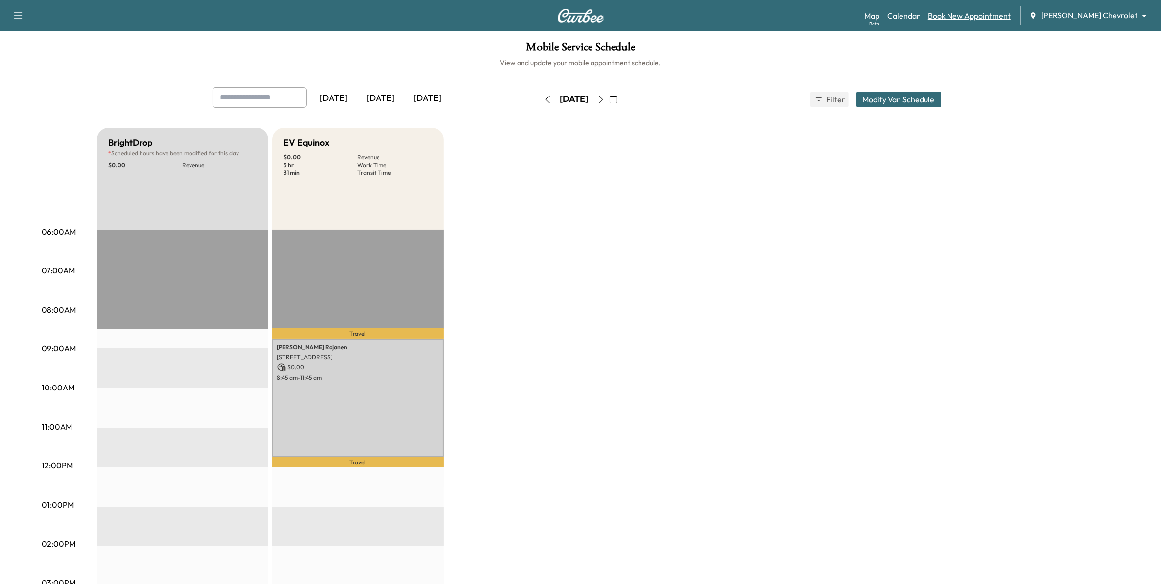
click at [769, 11] on link "Book New Appointment" at bounding box center [969, 16] width 83 height 12
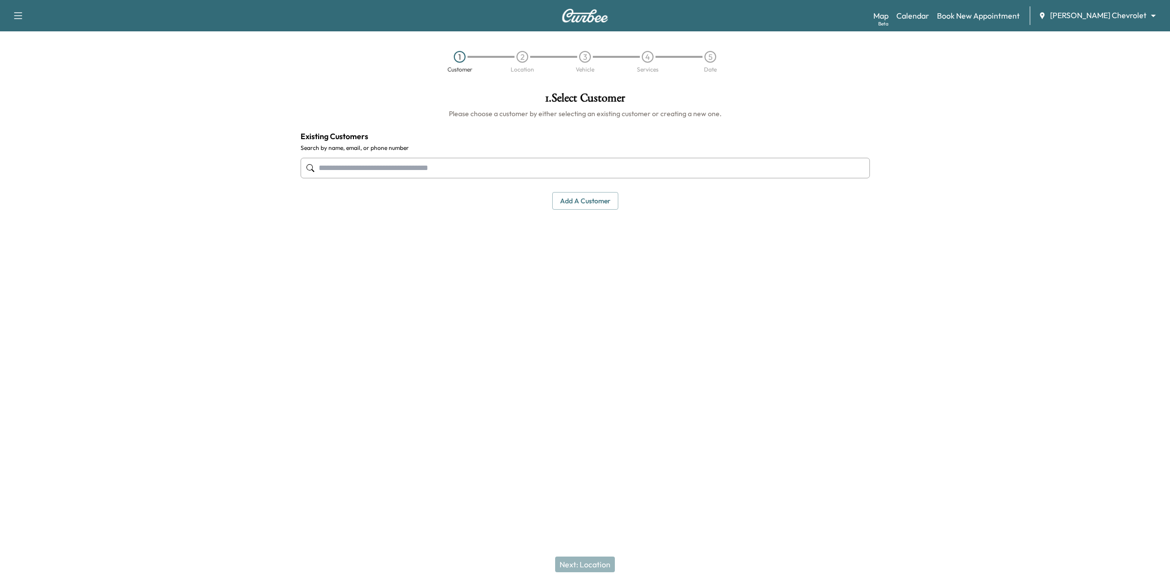
click at [511, 172] on input "text" at bounding box center [585, 168] width 569 height 21
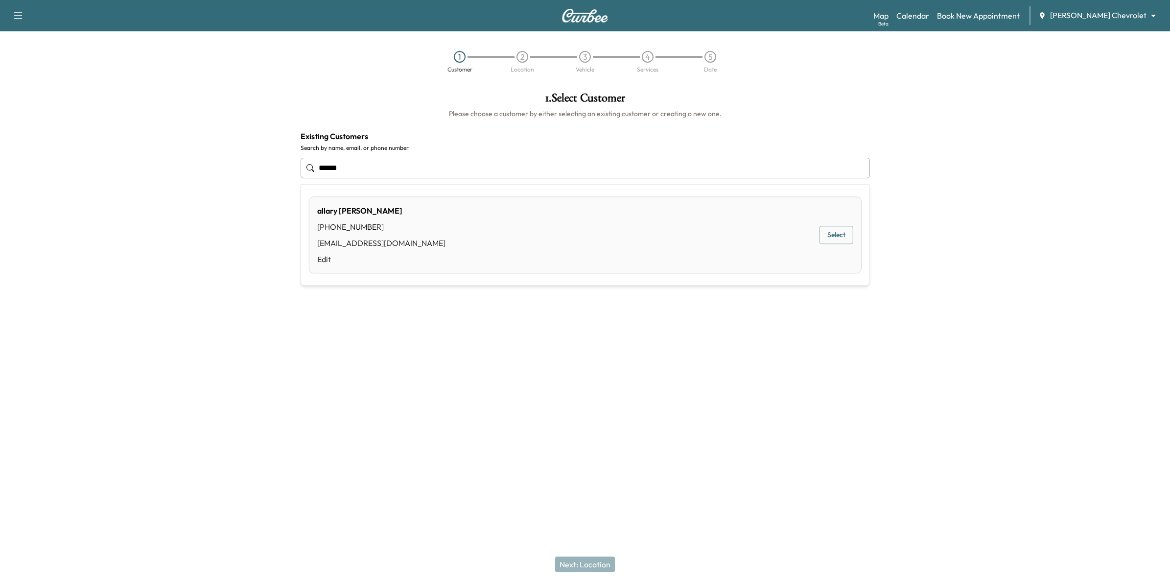
click at [466, 229] on div "[PERSON_NAME] [PHONE_NUMBER] [EMAIL_ADDRESS][DOMAIN_NAME] Edit Select" at bounding box center [585, 234] width 553 height 77
type input "**********"
click at [605, 412] on button "Next: Location" at bounding box center [585, 564] width 60 height 16
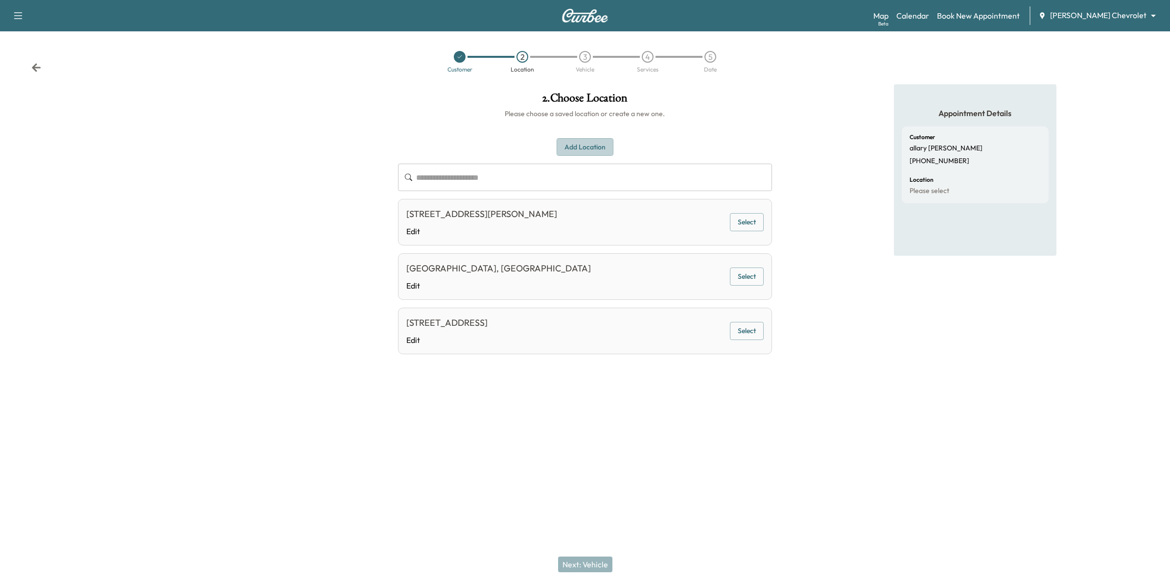
click at [593, 145] on button "Add Location" at bounding box center [585, 147] width 57 height 18
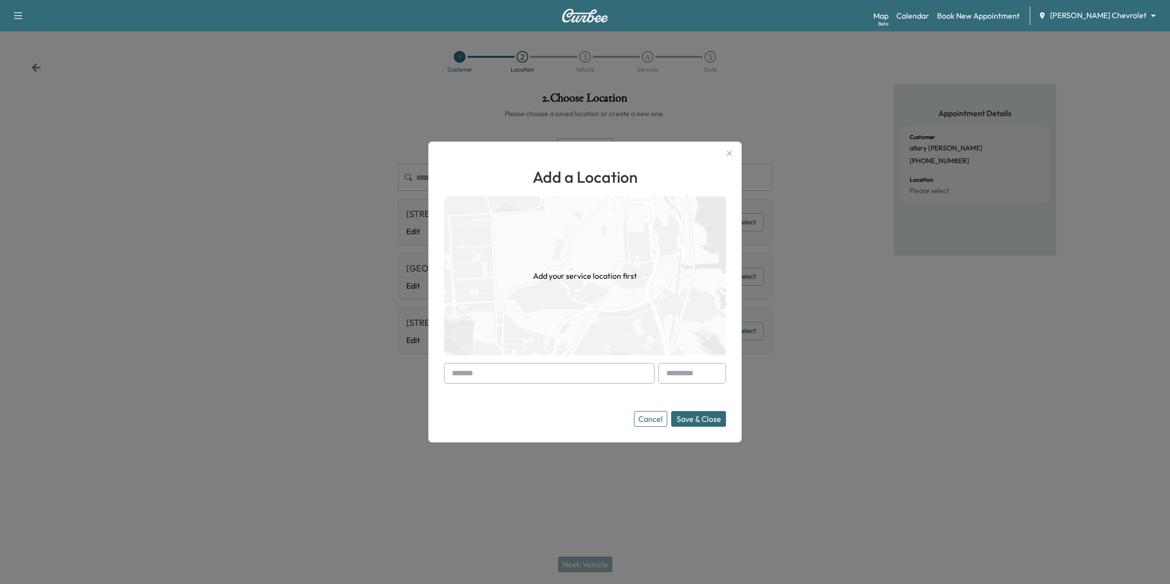
click at [539, 378] on input "text" at bounding box center [549, 373] width 211 height 21
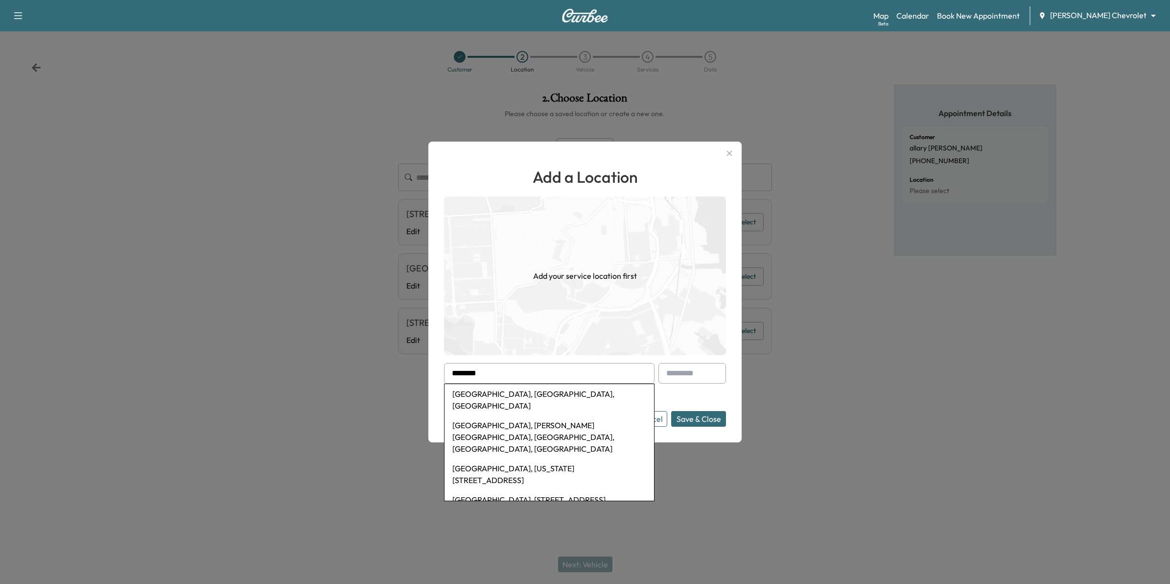
click at [537, 398] on li "[GEOGRAPHIC_DATA], [GEOGRAPHIC_DATA], [GEOGRAPHIC_DATA]" at bounding box center [550, 399] width 210 height 31
type input "**********"
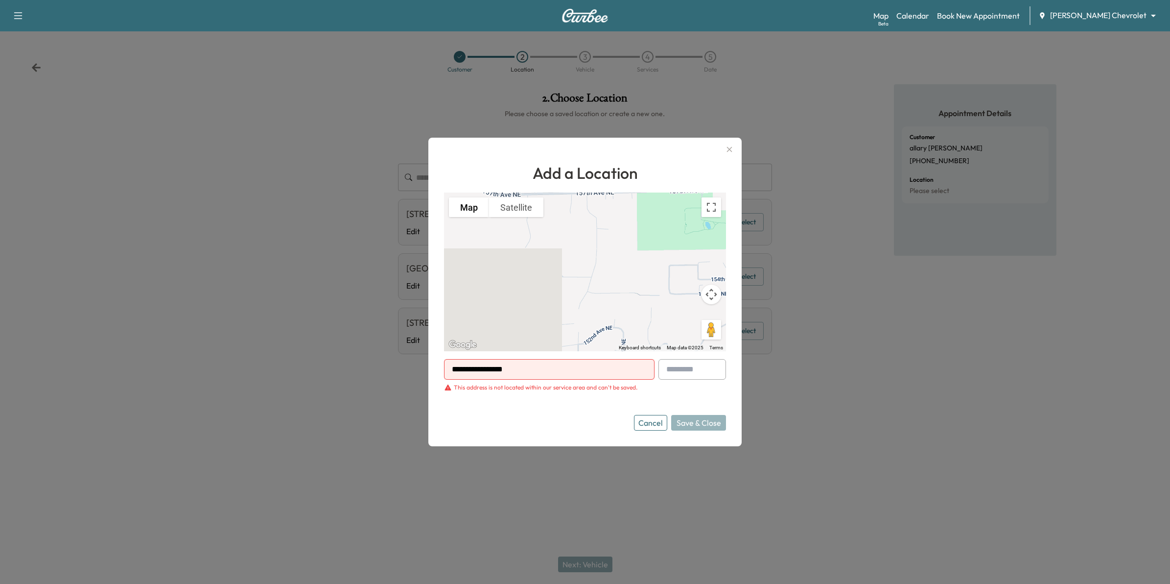
drag, startPoint x: 368, startPoint y: 353, endPoint x: 305, endPoint y: 353, distance: 62.7
click at [305, 353] on div "**********" at bounding box center [585, 292] width 1170 height 584
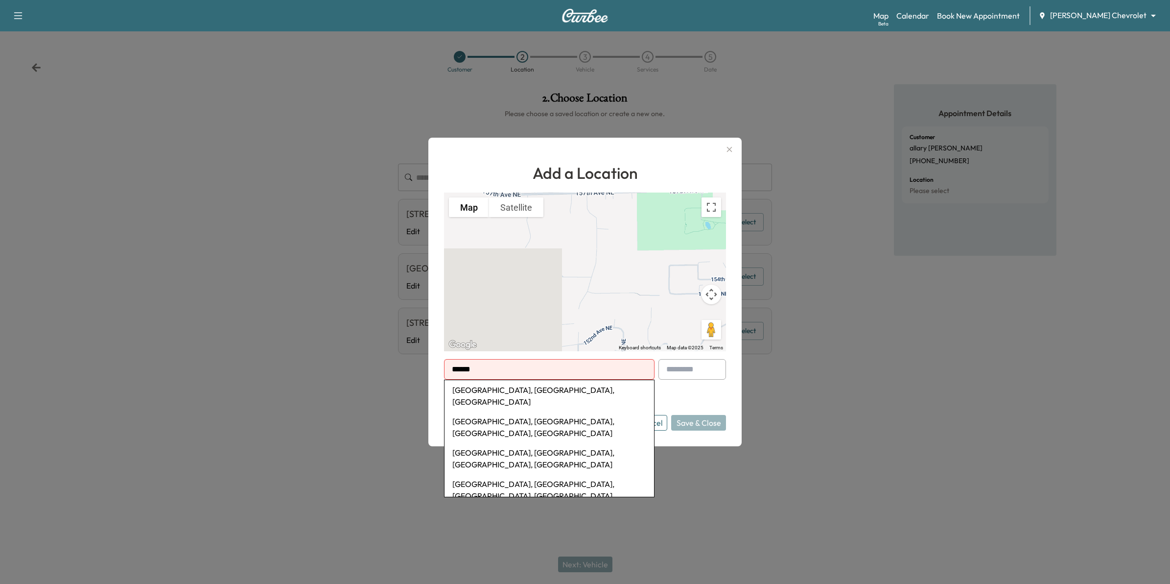
click at [527, 392] on li "[GEOGRAPHIC_DATA], [GEOGRAPHIC_DATA], [GEOGRAPHIC_DATA]" at bounding box center [550, 395] width 210 height 31
type input "**********"
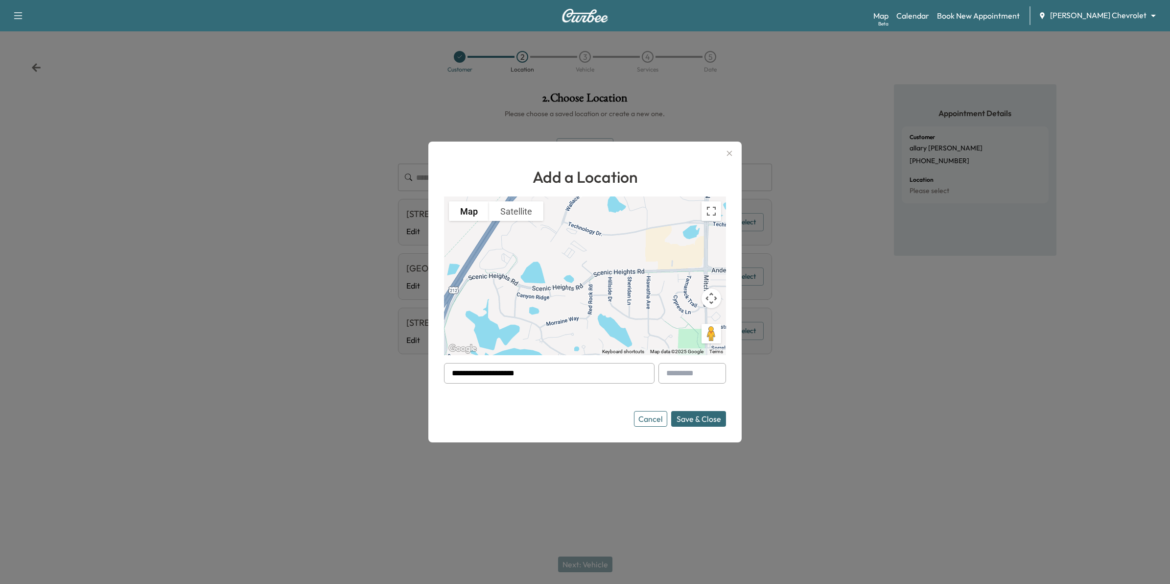
drag, startPoint x: 562, startPoint y: 380, endPoint x: 368, endPoint y: 339, distance: 198.6
click at [368, 339] on div "**********" at bounding box center [585, 292] width 1170 height 584
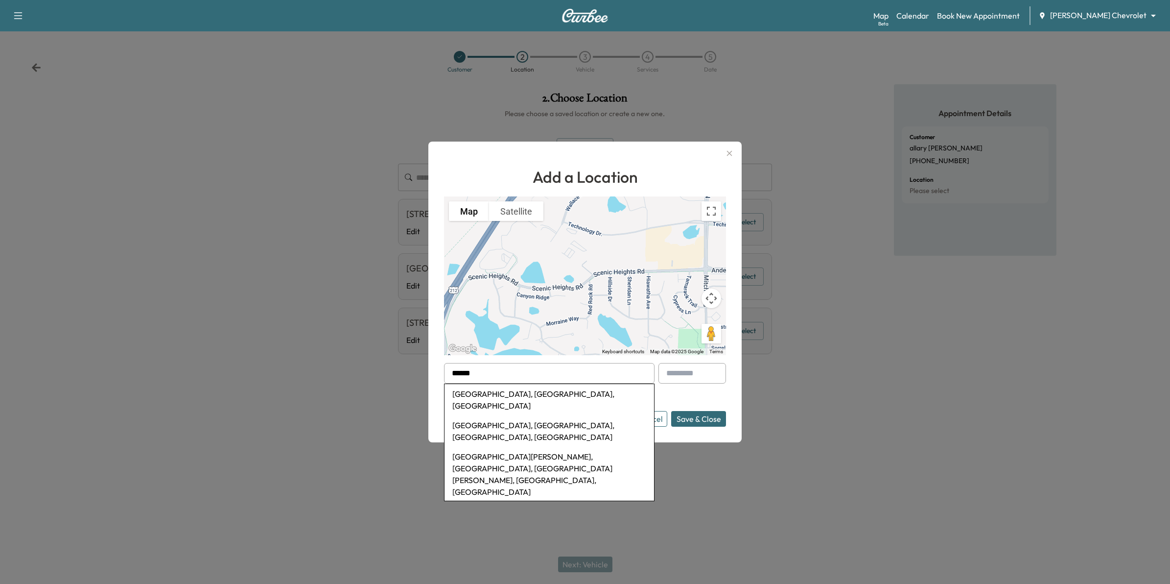
click at [500, 395] on li "[GEOGRAPHIC_DATA], [GEOGRAPHIC_DATA], [GEOGRAPHIC_DATA]" at bounding box center [550, 399] width 210 height 31
type input "**********"
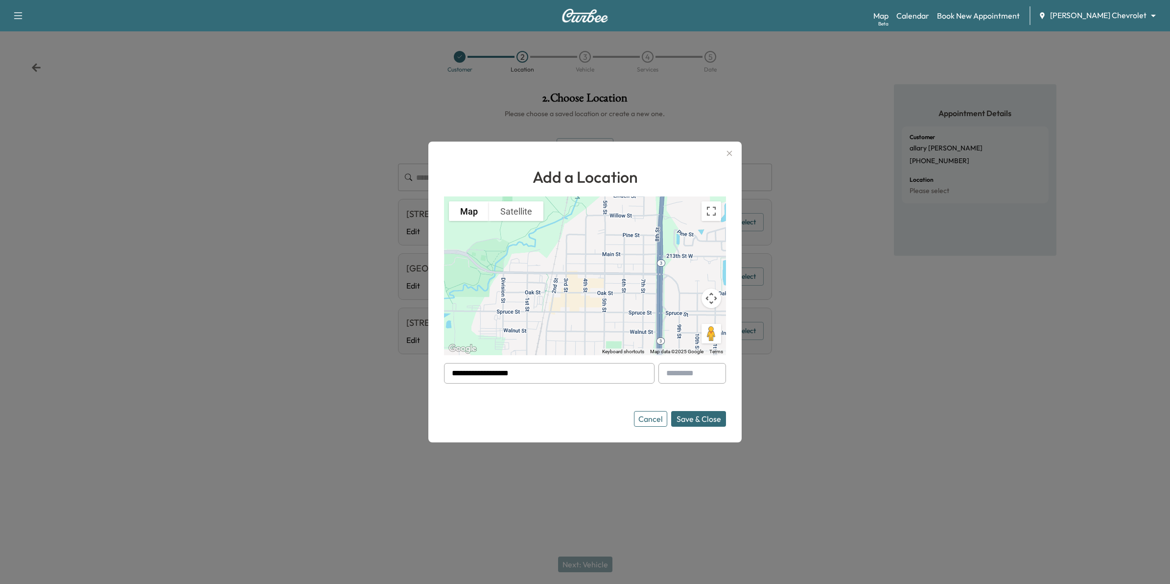
click at [661, 412] on button "Cancel" at bounding box center [650, 419] width 33 height 16
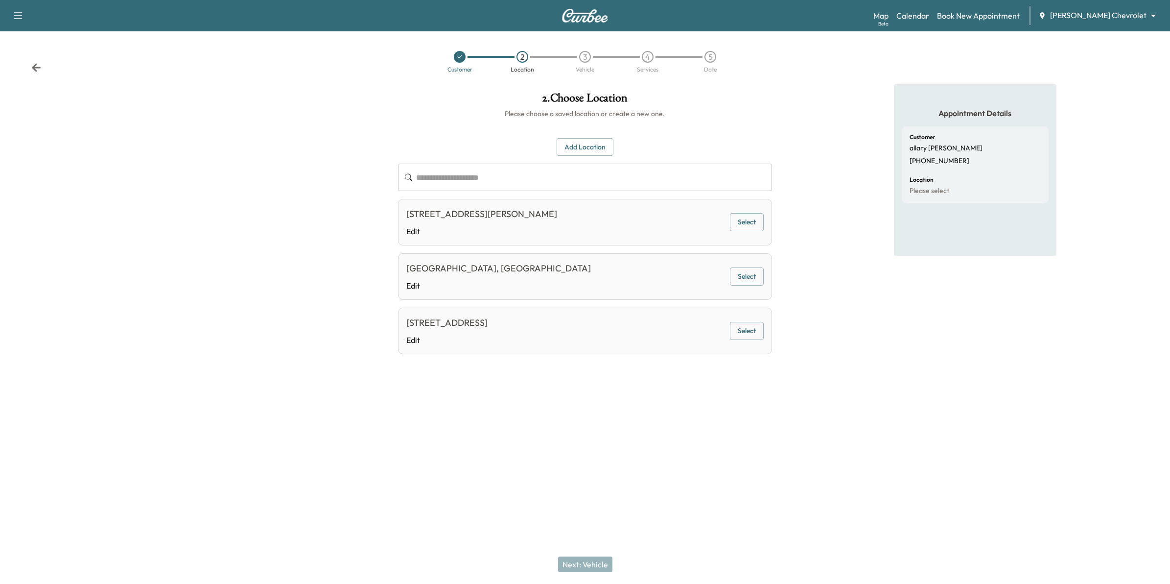
click at [39, 70] on icon at bounding box center [36, 68] width 10 height 10
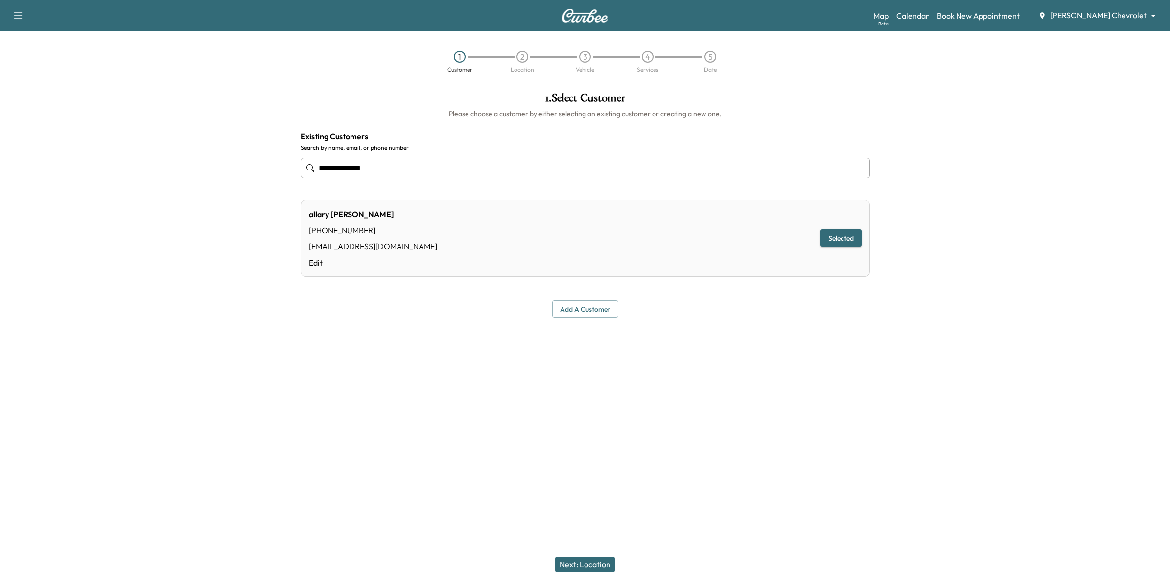
click at [717, 331] on div "**********" at bounding box center [585, 230] width 585 height 292
drag, startPoint x: 400, startPoint y: 174, endPoint x: 237, endPoint y: 172, distance: 162.1
click at [237, 172] on div "**********" at bounding box center [585, 230] width 1170 height 292
type input "**********"
click at [596, 412] on button "Next: Location" at bounding box center [585, 564] width 60 height 16
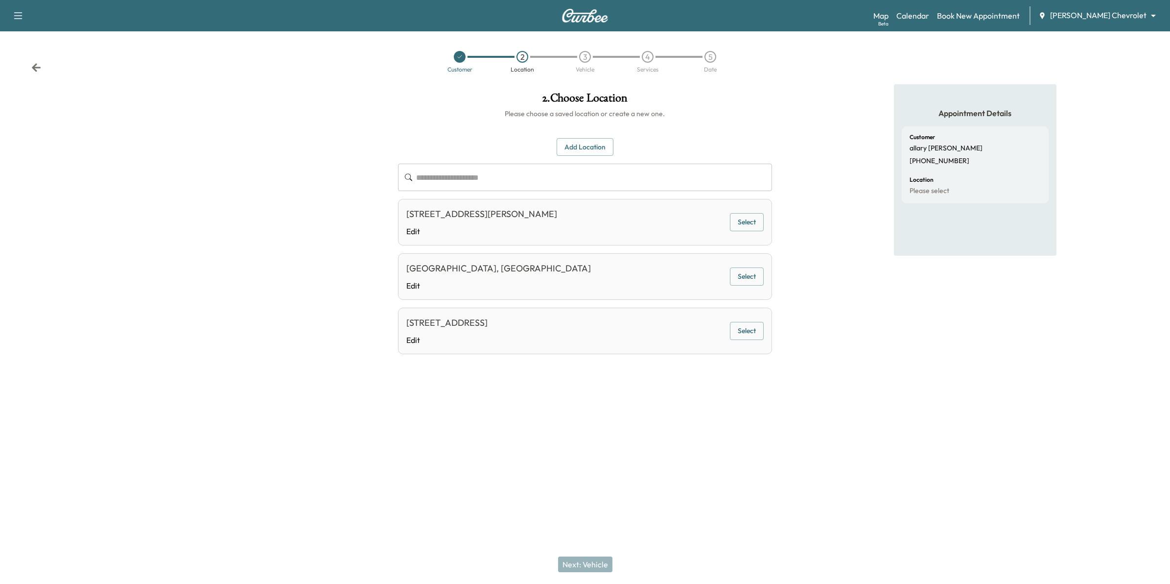
click at [578, 160] on div "**********" at bounding box center [585, 246] width 375 height 216
click at [586, 150] on button "Add Location" at bounding box center [585, 147] width 57 height 18
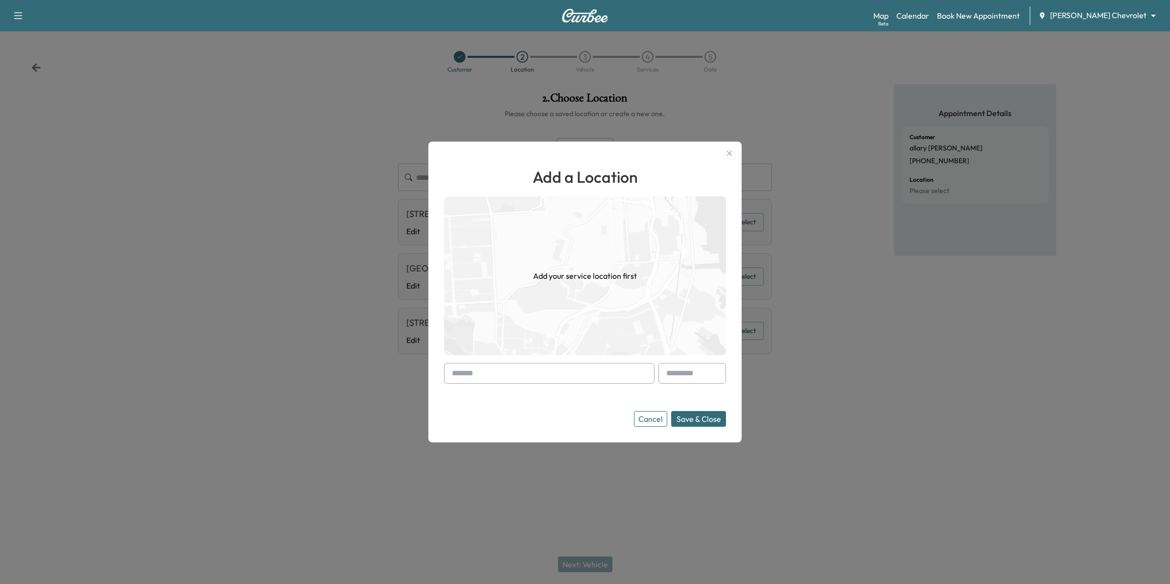
click at [549, 373] on input "text" at bounding box center [549, 373] width 211 height 21
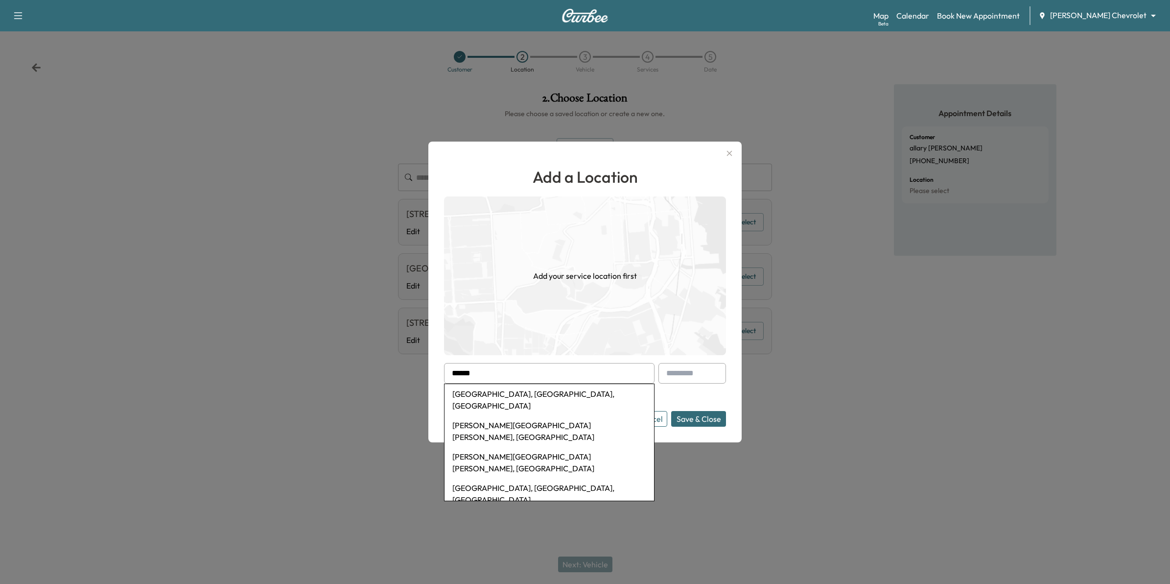
click at [528, 402] on li "[GEOGRAPHIC_DATA], [GEOGRAPHIC_DATA], [GEOGRAPHIC_DATA]" at bounding box center [550, 399] width 210 height 31
type input "**********"
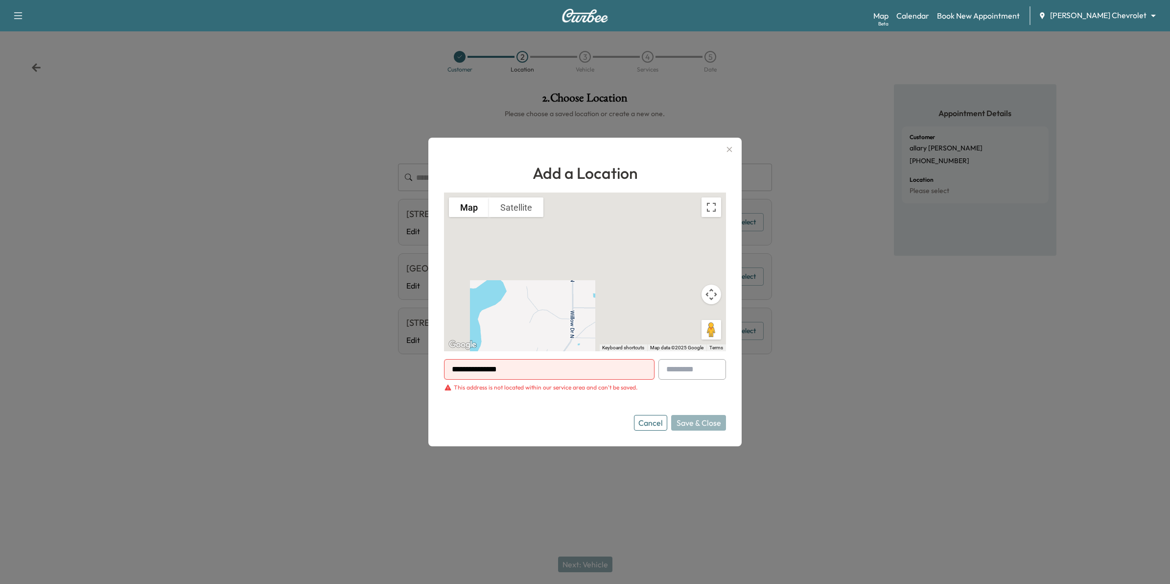
click at [652, 412] on button "Cancel" at bounding box center [650, 423] width 33 height 16
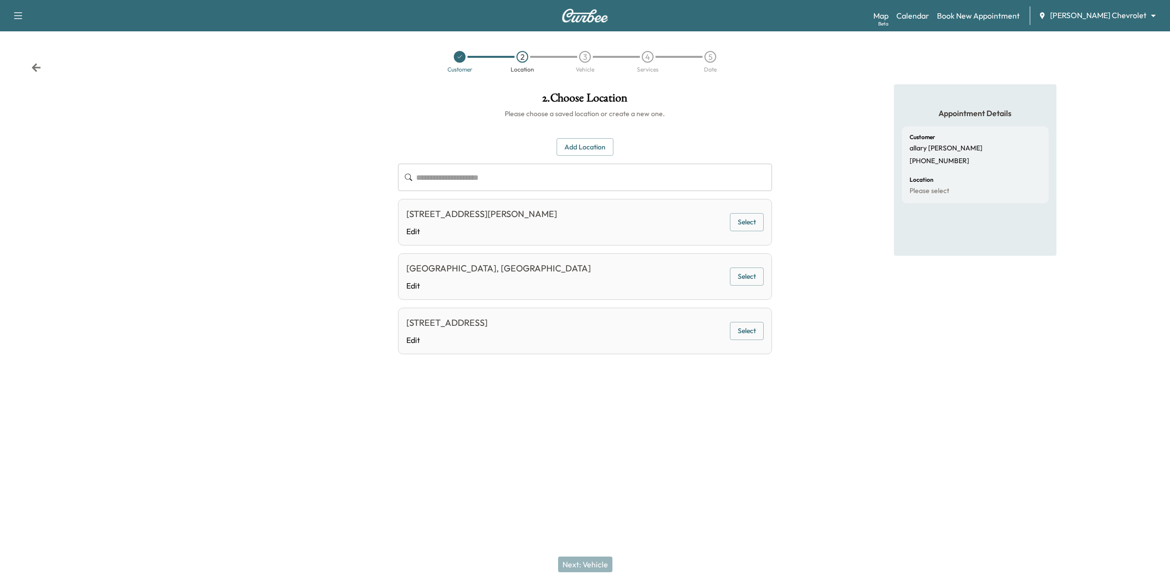
click at [769, 412] on div "**********" at bounding box center [585, 292] width 1170 height 584
click at [769, 106] on div "**********" at bounding box center [585, 232] width 390 height 297
click at [769, 16] on link "Calendar" at bounding box center [912, 16] width 33 height 12
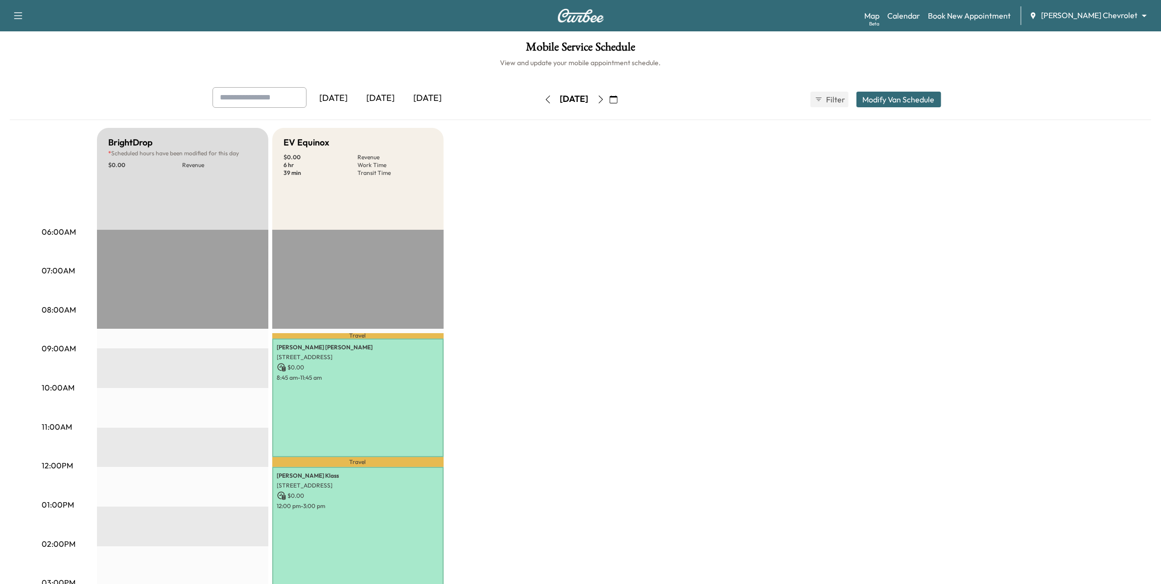
click at [622, 103] on button "button" at bounding box center [613, 100] width 17 height 16
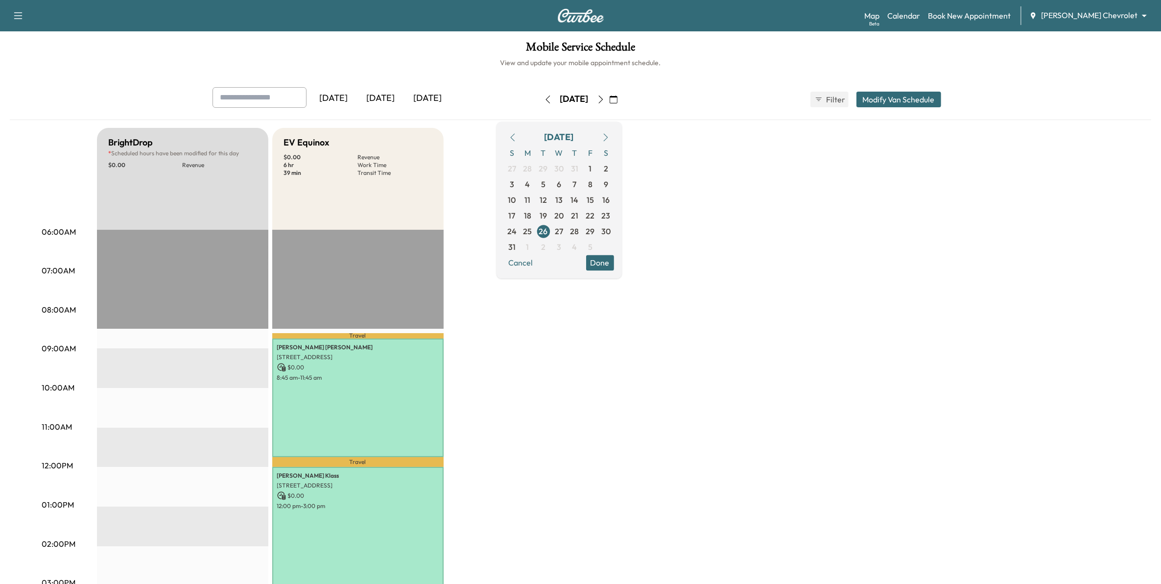
click at [610, 136] on icon "button" at bounding box center [606, 137] width 8 height 8
click at [592, 166] on span "5" at bounding box center [590, 169] width 4 height 12
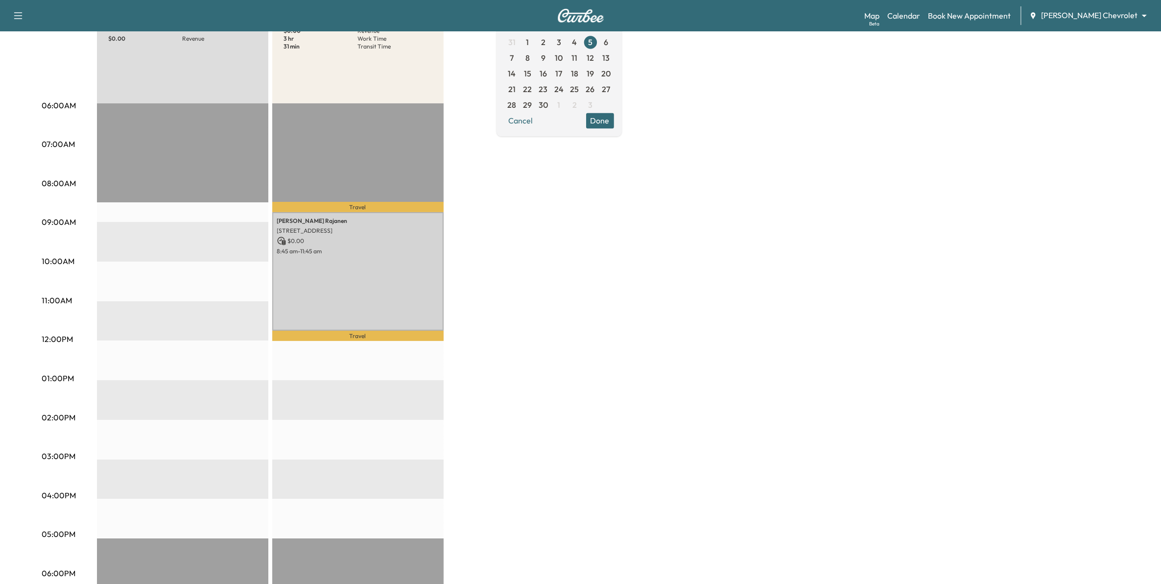
scroll to position [122, 0]
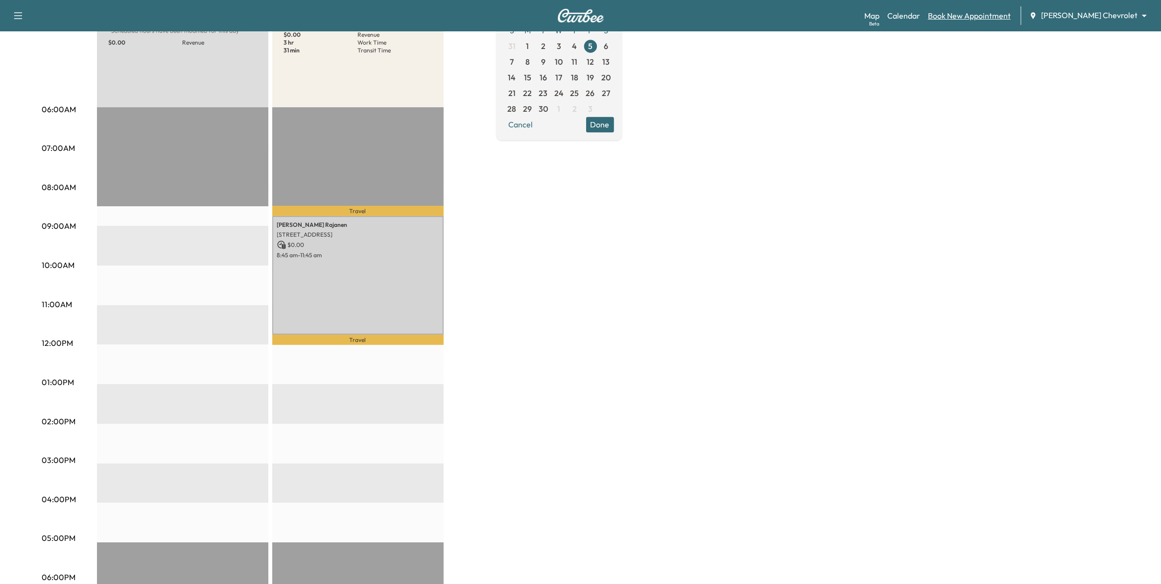
click at [769, 14] on link "Book New Appointment" at bounding box center [969, 16] width 83 height 12
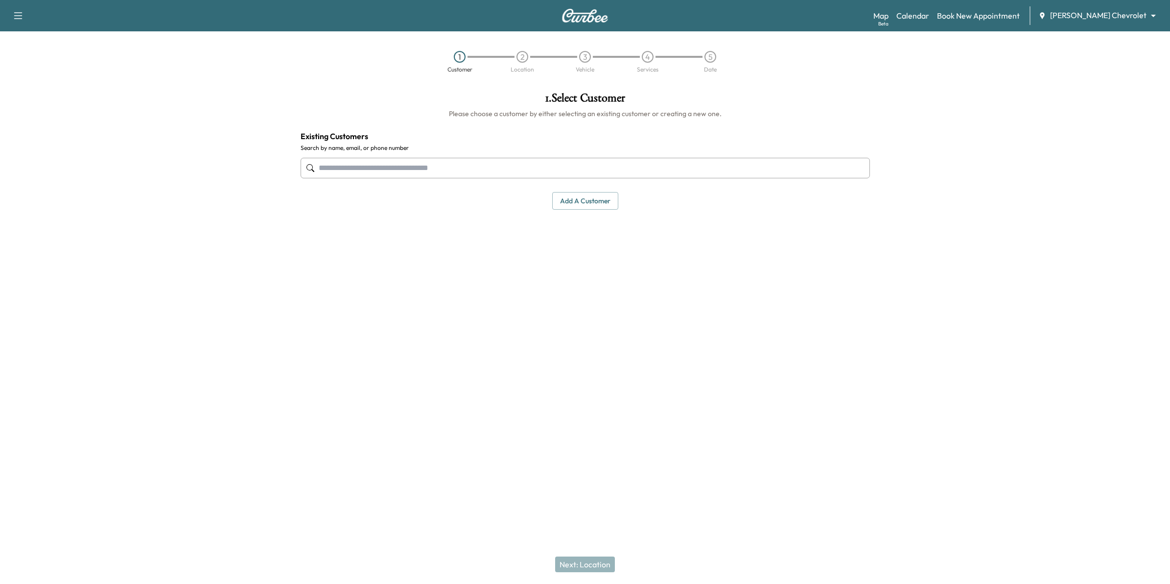
click at [456, 174] on input "text" at bounding box center [585, 168] width 569 height 21
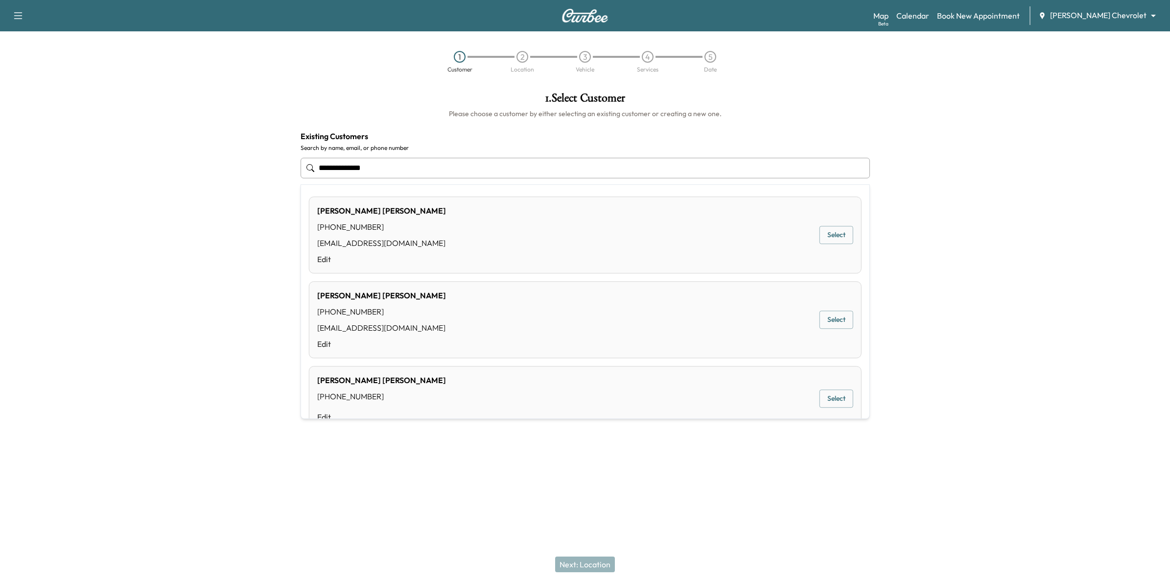
click at [769, 234] on button "Select" at bounding box center [837, 235] width 34 height 18
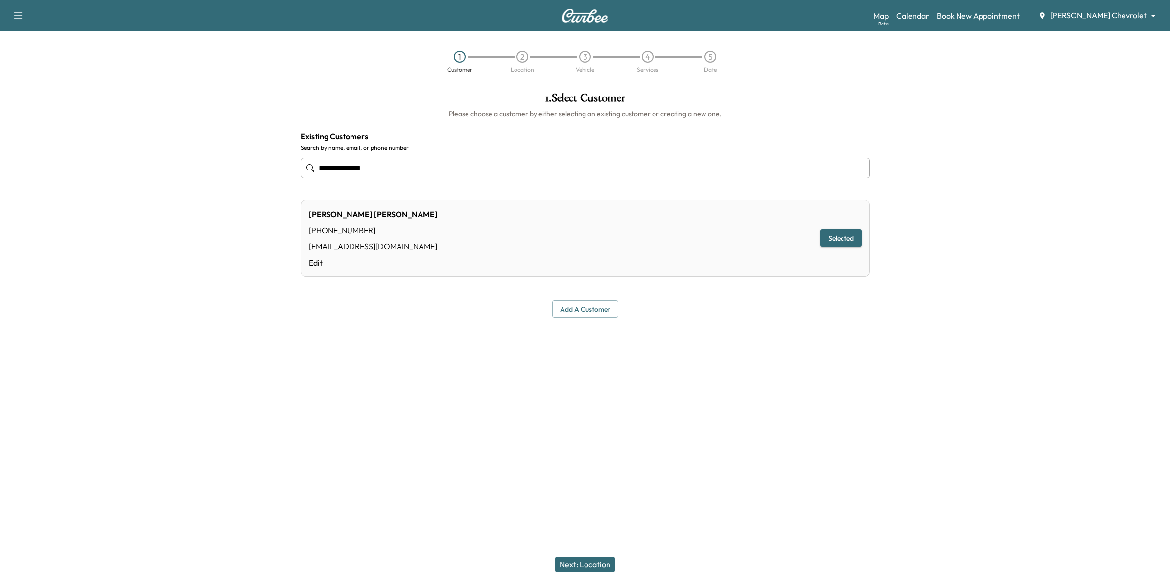
type input "**********"
click at [603, 412] on button "Next: Location" at bounding box center [585, 564] width 60 height 16
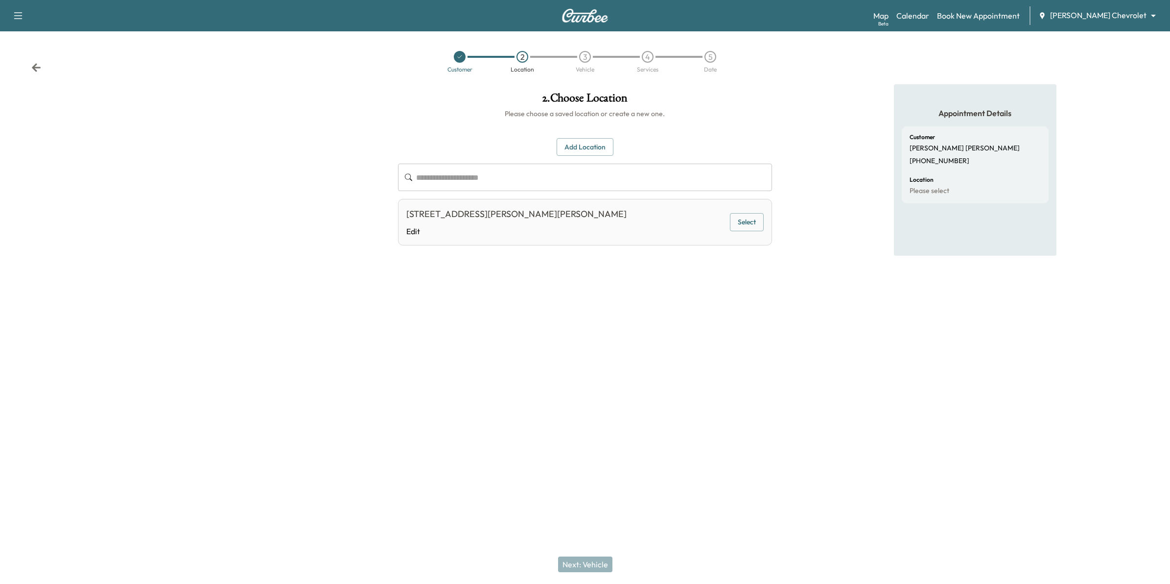
click at [763, 218] on button "Select" at bounding box center [747, 222] width 34 height 18
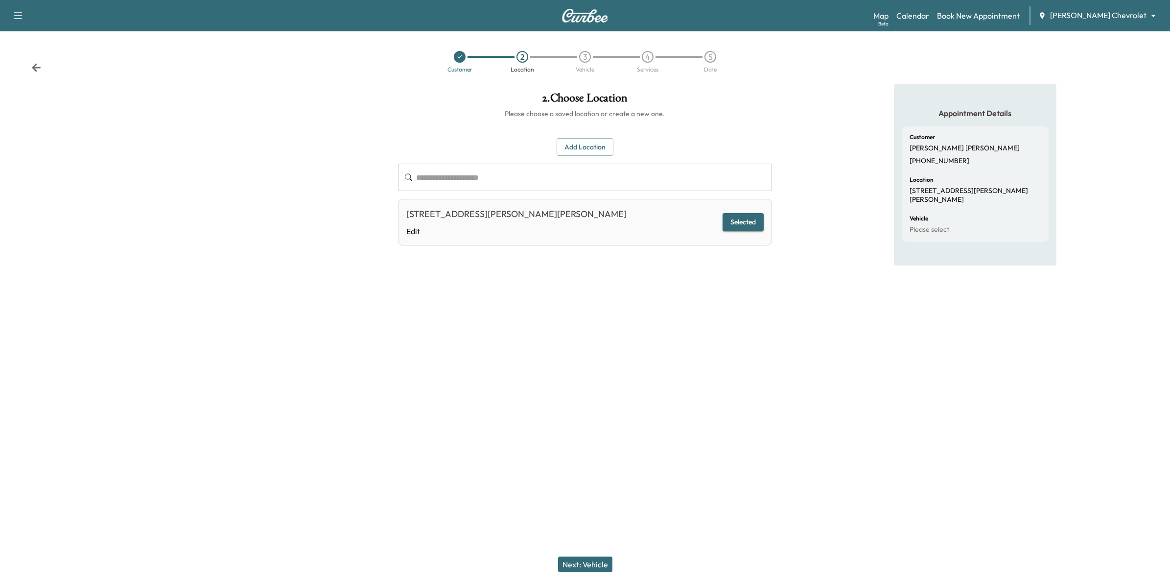
click at [595, 412] on button "Next: Vehicle" at bounding box center [585, 564] width 54 height 16
click at [580, 141] on button "Add a Vehicle" at bounding box center [585, 143] width 58 height 18
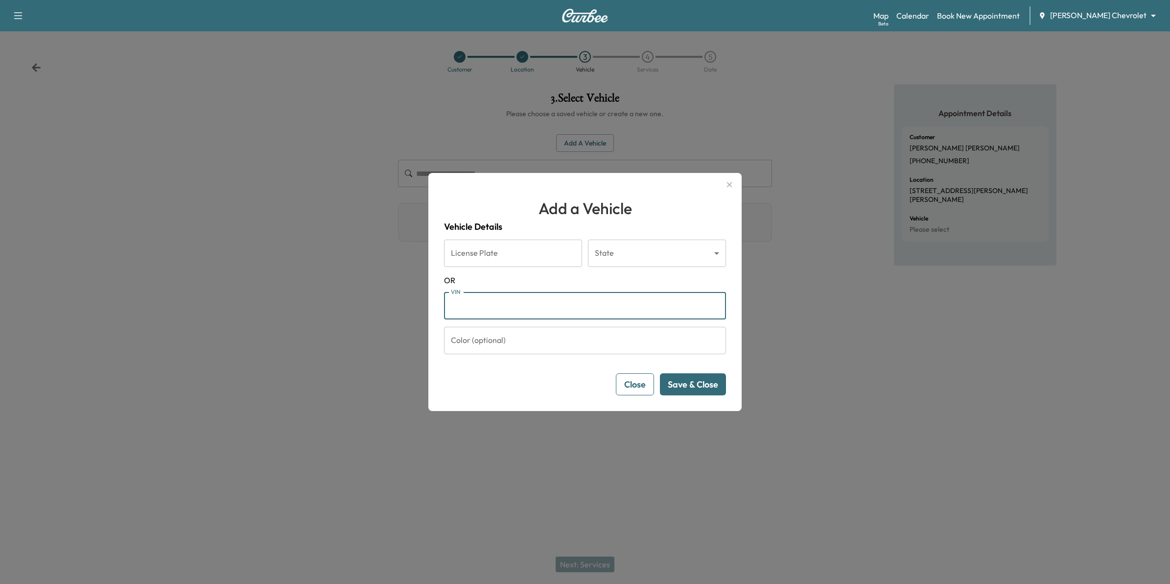
paste input "**********"
type input "**********"
click at [693, 387] on button "Save & Close" at bounding box center [693, 384] width 66 height 22
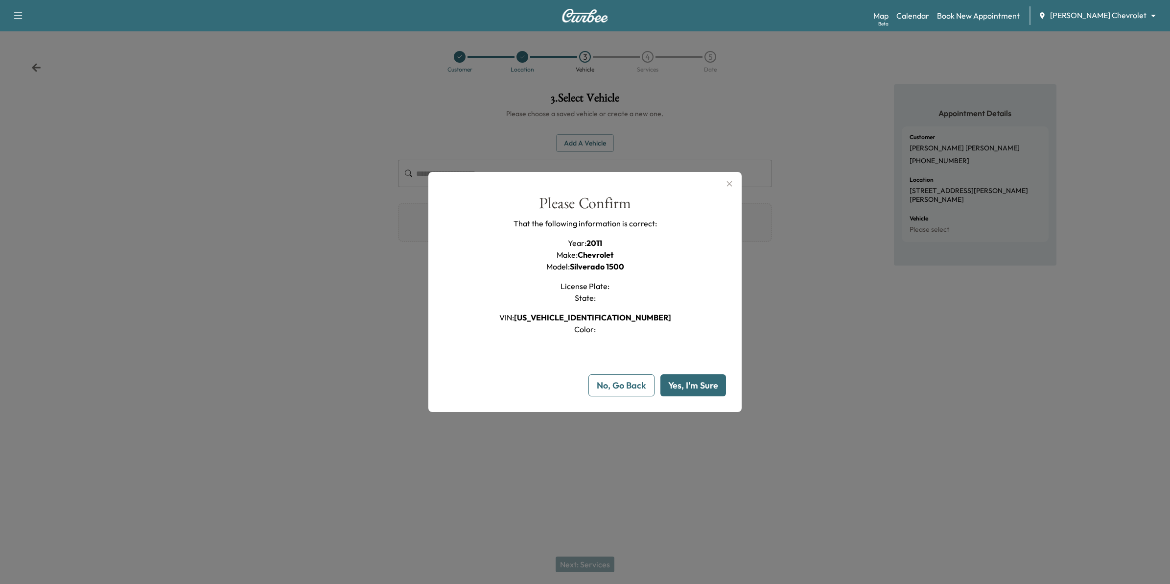
click at [691, 385] on button "Yes, I'm Sure" at bounding box center [693, 385] width 66 height 22
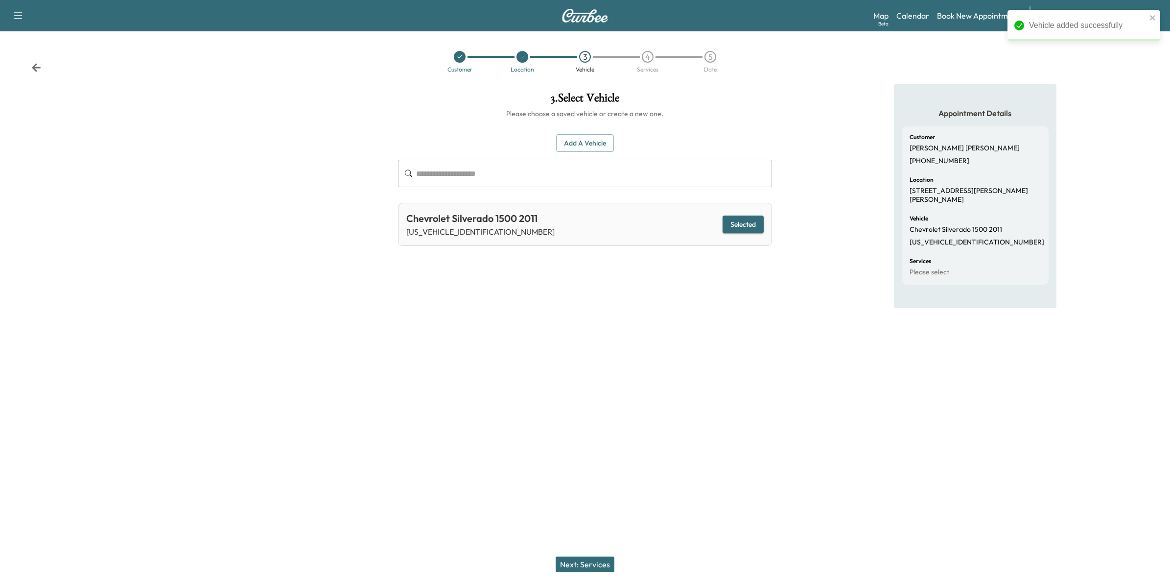
click at [589, 412] on button "Next: Services" at bounding box center [585, 564] width 59 height 16
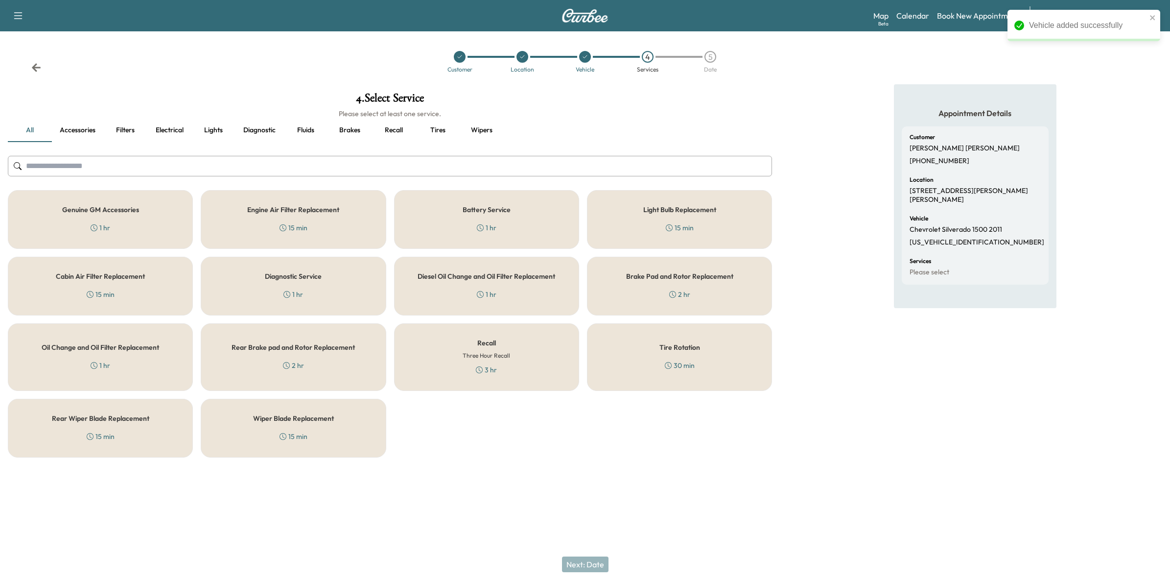
click at [532, 363] on div "Recall Three Hour Recall 3 hr" at bounding box center [486, 357] width 185 height 68
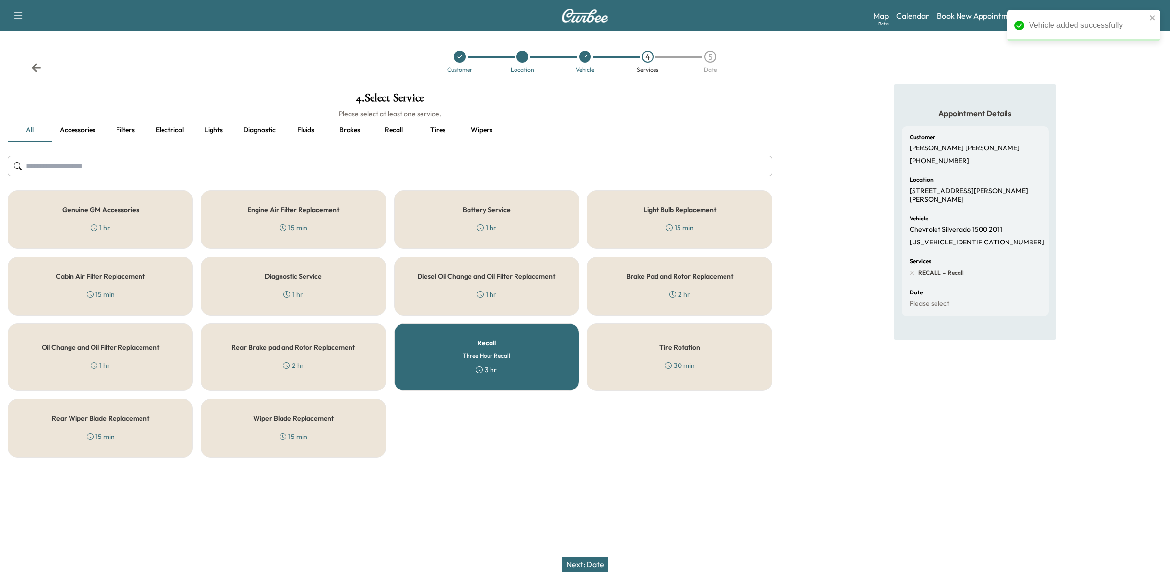
click at [604, 412] on button "Next: Date" at bounding box center [585, 564] width 47 height 16
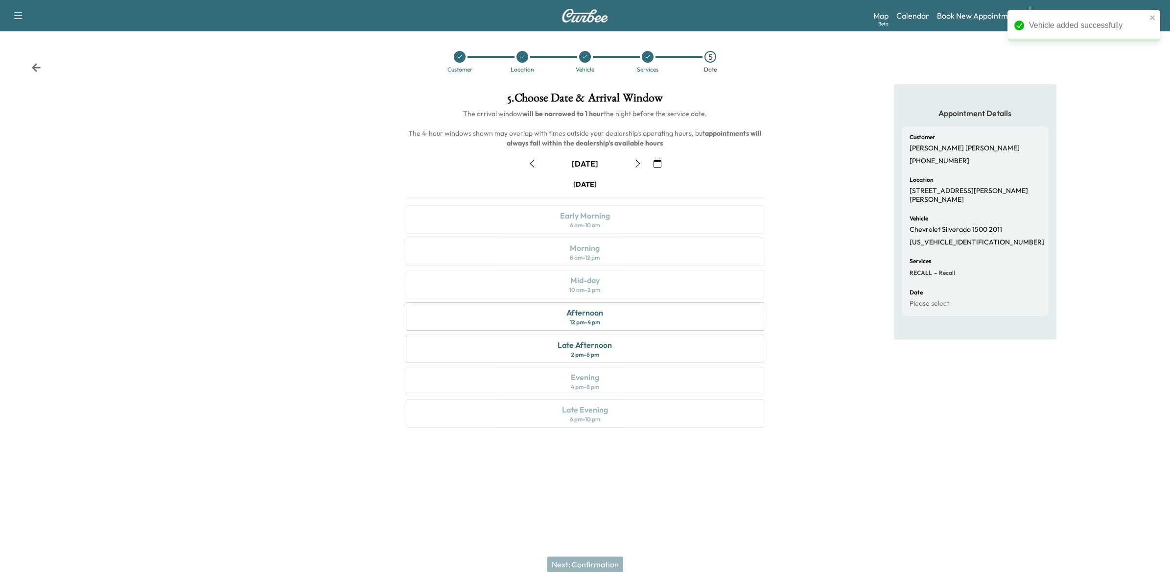
click at [657, 165] on icon "button" at bounding box center [658, 164] width 8 height 8
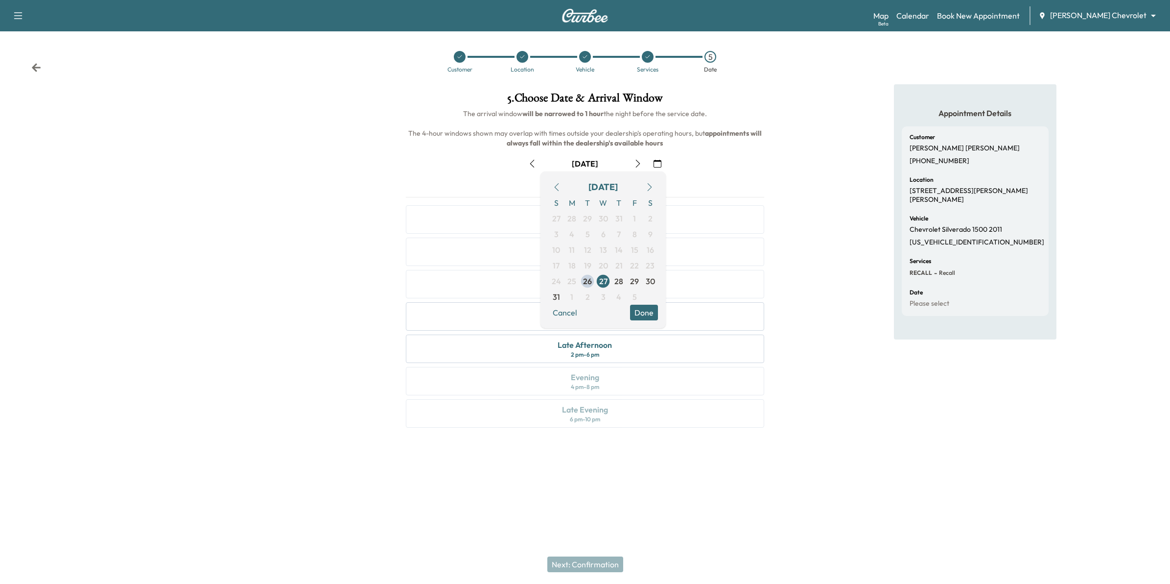
click at [649, 186] on icon "button" at bounding box center [650, 187] width 8 height 8
click at [633, 219] on span "5" at bounding box center [635, 218] width 4 height 12
click at [646, 292] on button "Done" at bounding box center [644, 297] width 28 height 16
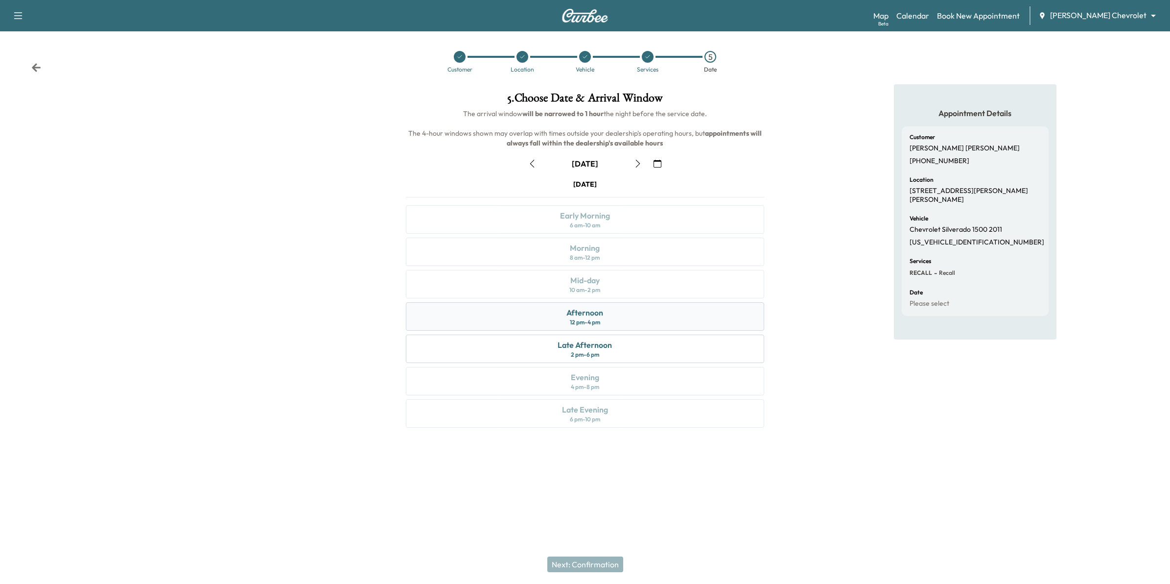
click at [619, 317] on div "Afternoon 12 pm - 4 pm" at bounding box center [585, 316] width 359 height 28
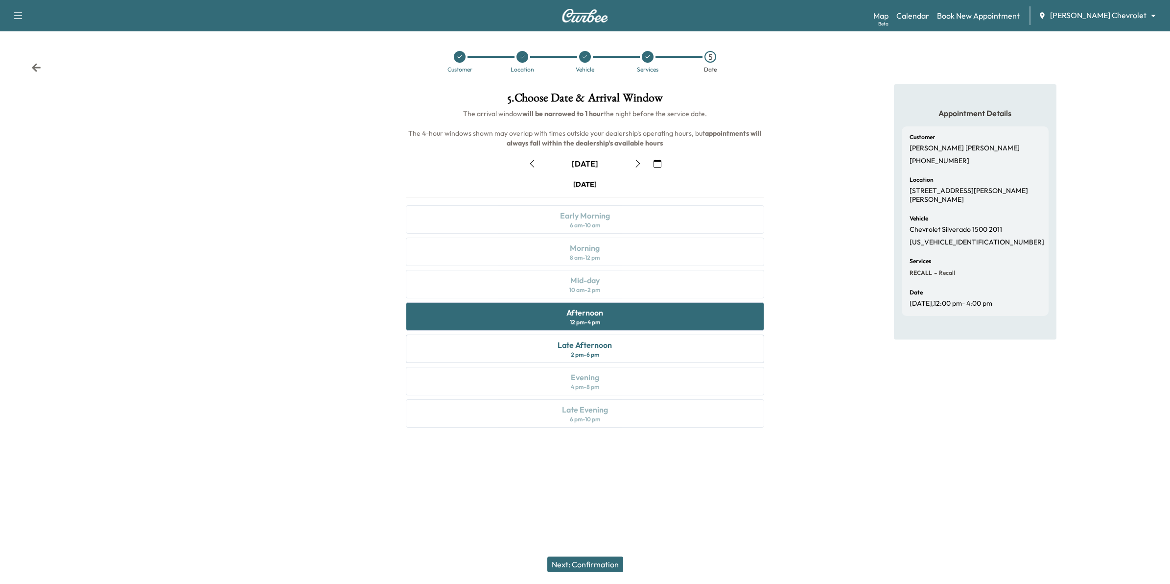
click at [585, 412] on button "Next: Confirmation" at bounding box center [585, 564] width 76 height 16
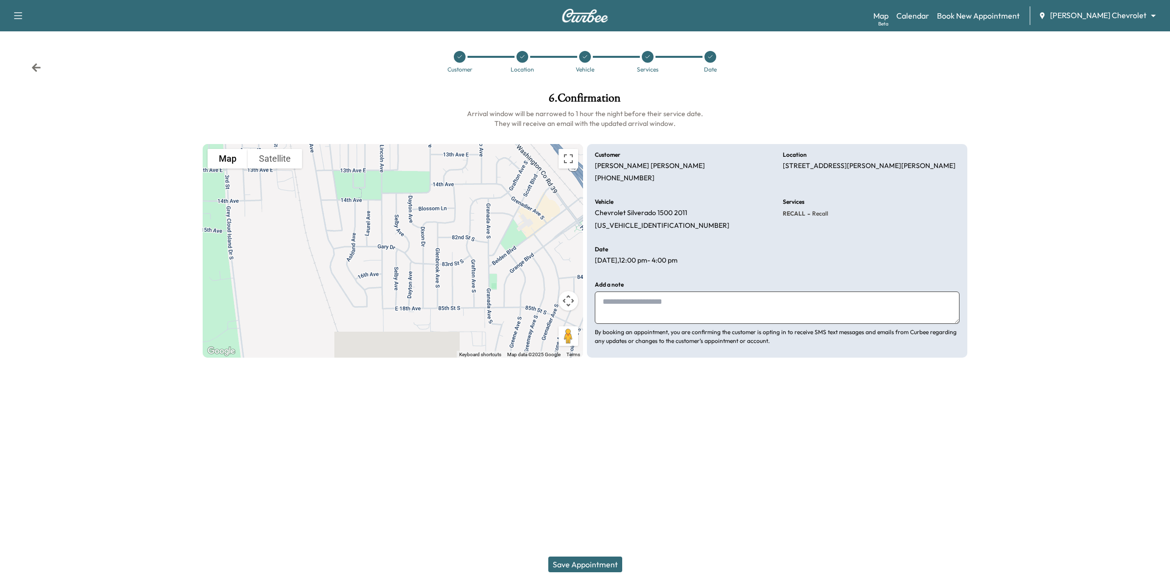
click at [606, 412] on button "Save Appointment" at bounding box center [585, 564] width 74 height 16
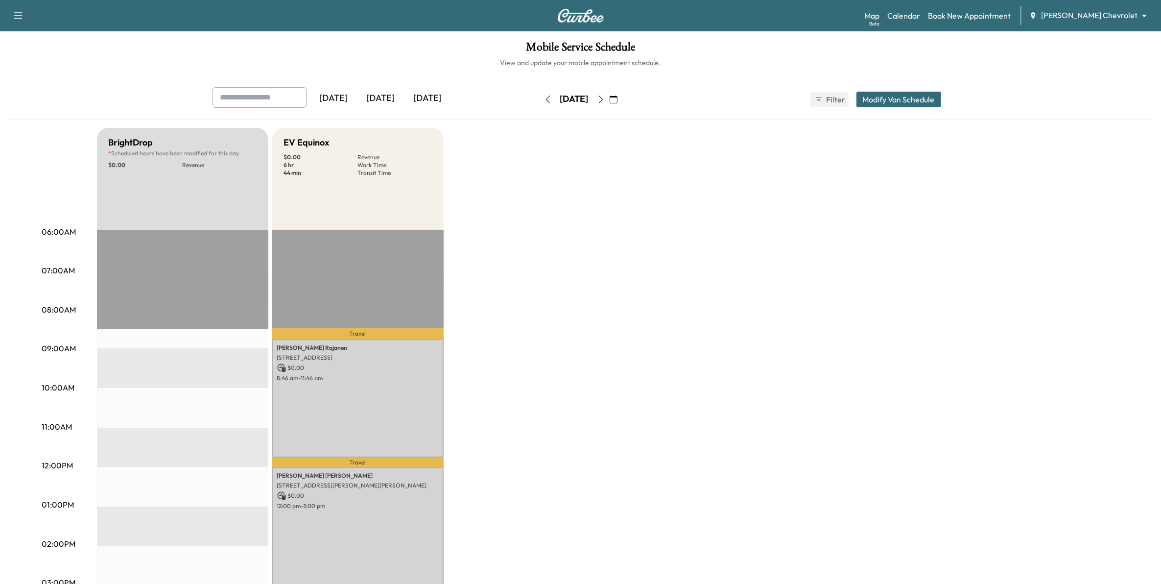
click at [769, 16] on body "Support Log Out Map Beta Calendar Book New Appointment [PERSON_NAME] Chevrolet …" at bounding box center [580, 292] width 1161 height 584
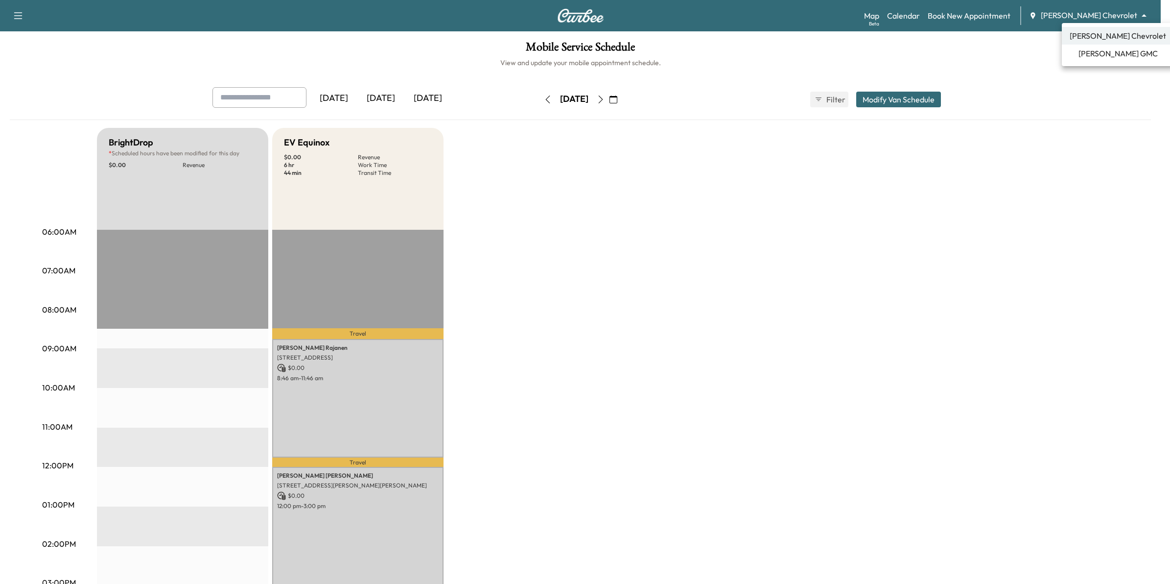
click at [769, 159] on div at bounding box center [585, 292] width 1170 height 584
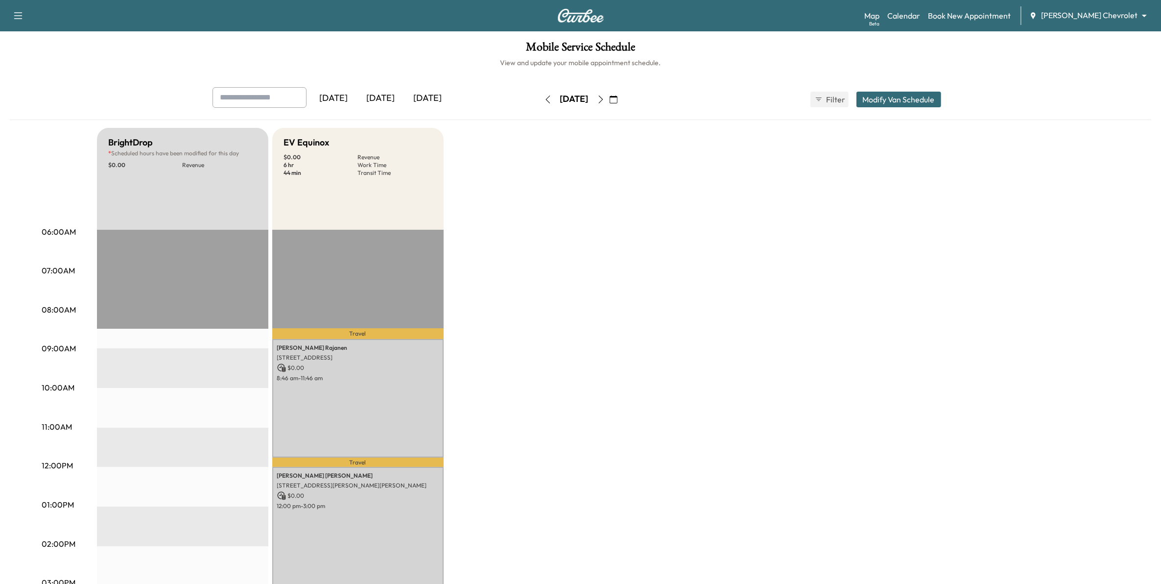
click at [16, 16] on icon "button" at bounding box center [18, 15] width 8 height 7
click at [44, 58] on button "Log Out" at bounding box center [34, 55] width 37 height 16
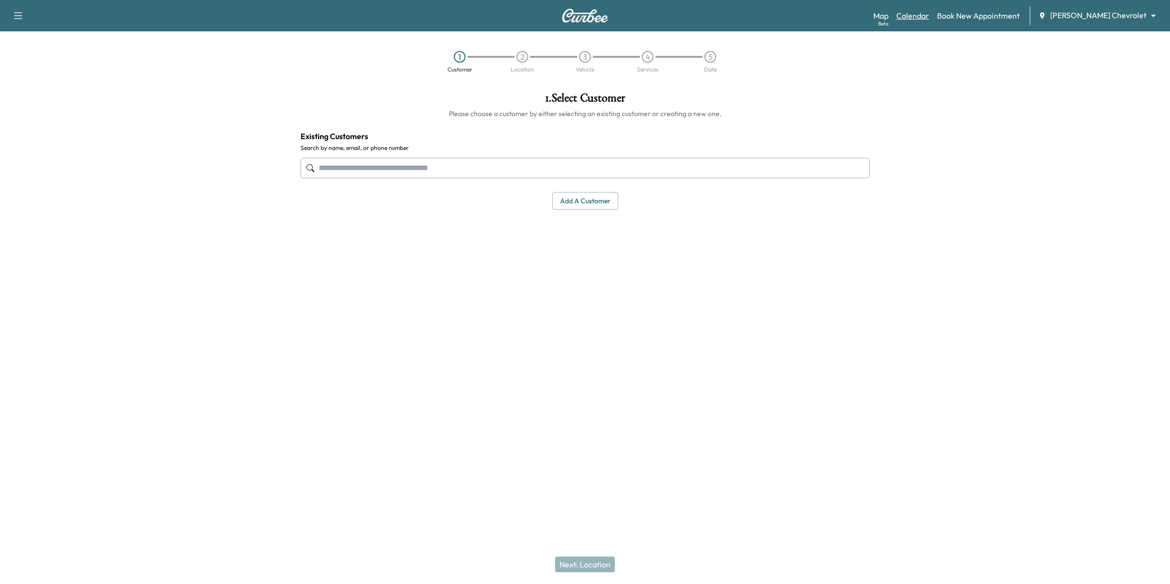
click at [929, 18] on link "Calendar" at bounding box center [912, 16] width 33 height 12
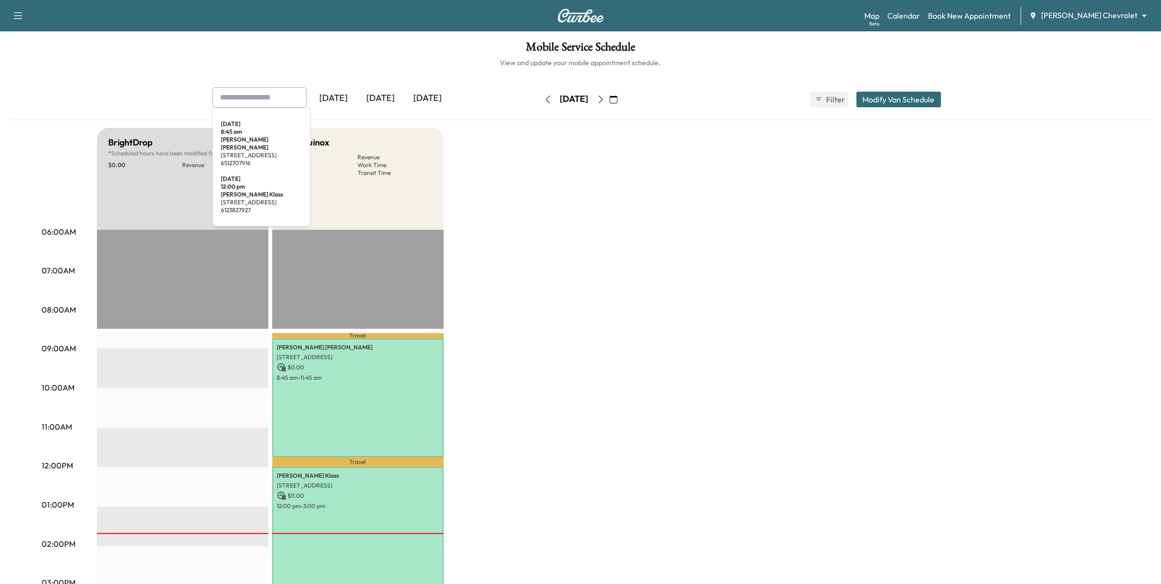
click at [270, 107] on input "text" at bounding box center [259, 97] width 94 height 21
type input "*******"
click at [647, 280] on div "BrightDrop * Scheduled hours have been modified for this day $ 0.00 Revenue EST…" at bounding box center [608, 495] width 1022 height 734
click at [417, 96] on div "[DATE]" at bounding box center [427, 98] width 47 height 23
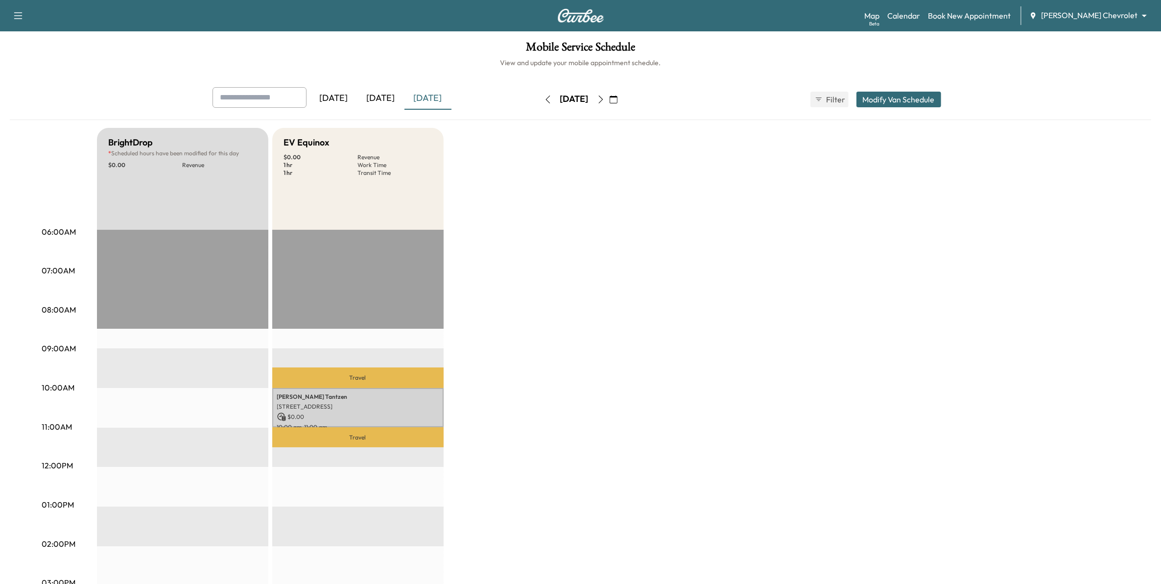
click at [605, 99] on icon "button" at bounding box center [601, 99] width 8 height 8
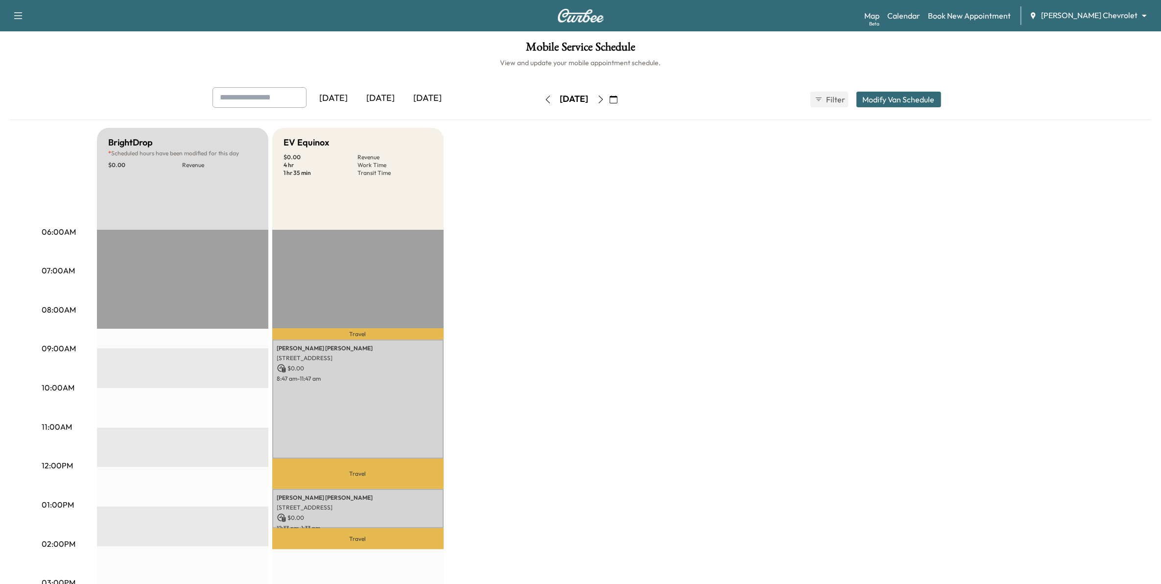
click at [617, 98] on icon "button" at bounding box center [614, 99] width 8 height 8
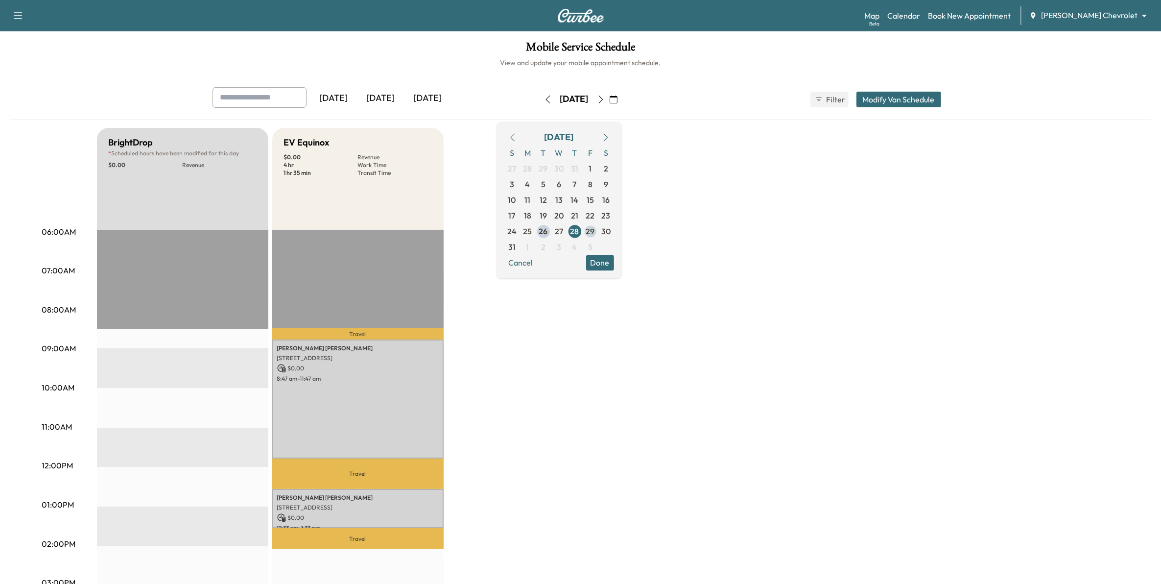
click at [595, 234] on span "29" at bounding box center [590, 231] width 9 height 12
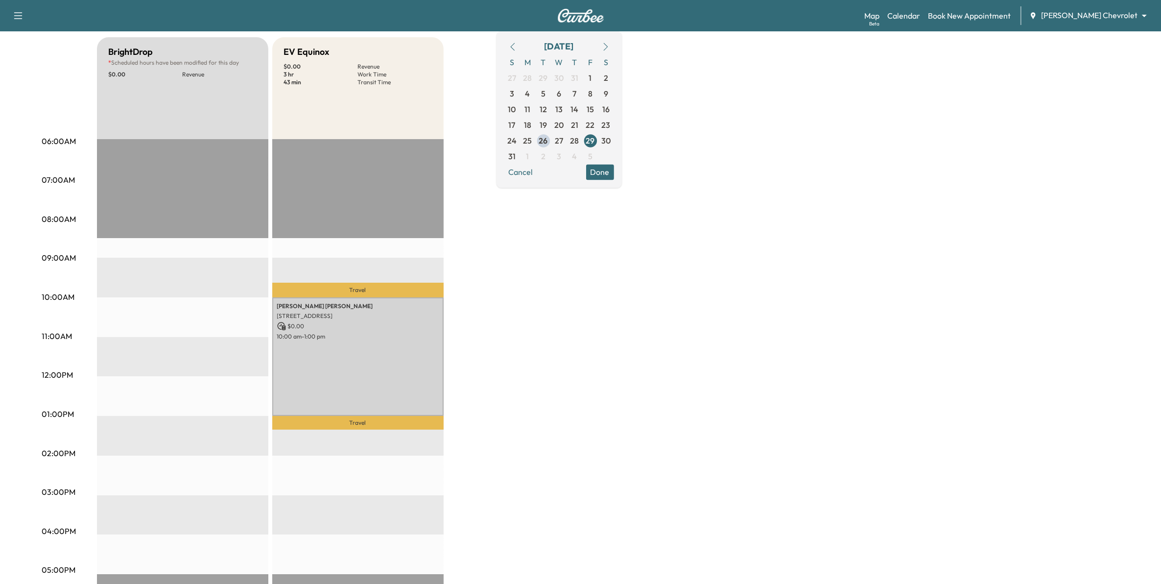
scroll to position [61, 0]
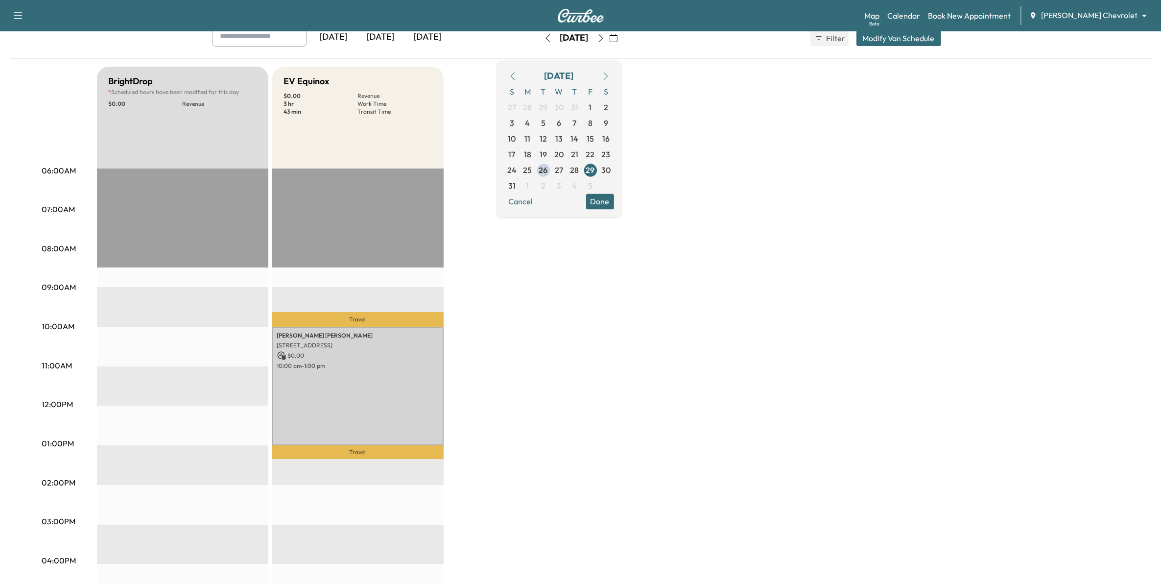
click at [605, 37] on icon "button" at bounding box center [601, 38] width 8 height 8
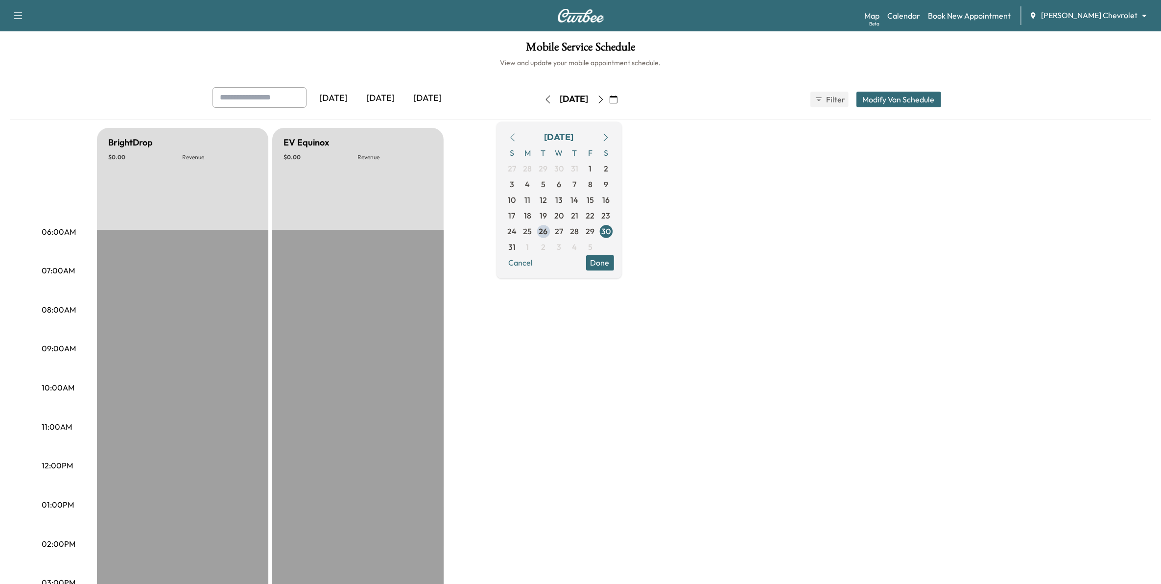
click at [603, 99] on icon "button" at bounding box center [600, 99] width 4 height 8
click at [605, 100] on icon "button" at bounding box center [601, 99] width 8 height 8
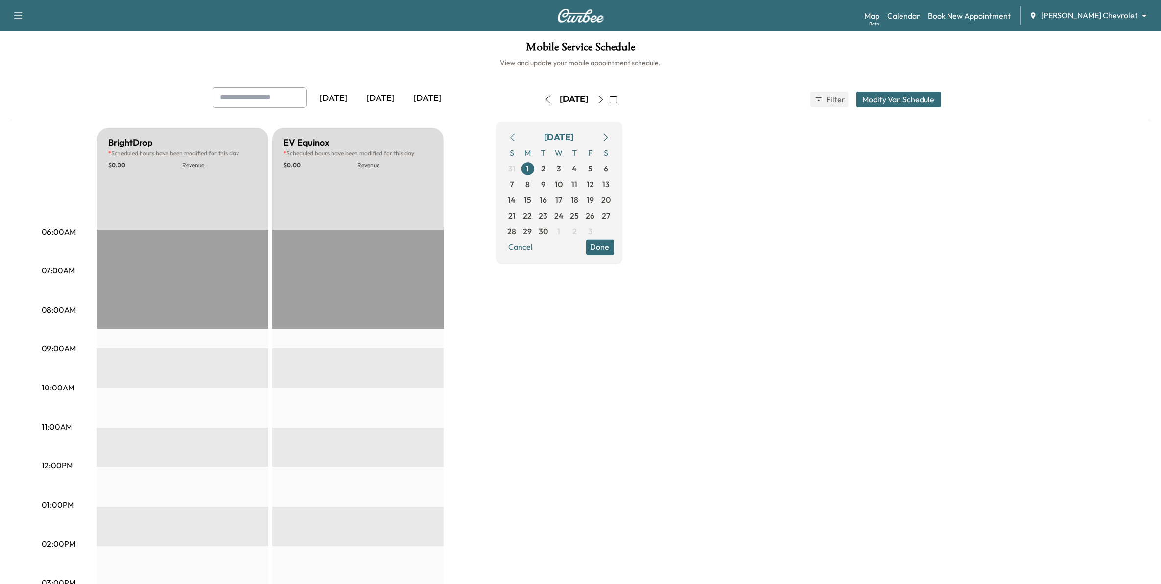
click at [609, 103] on button "button" at bounding box center [600, 100] width 17 height 16
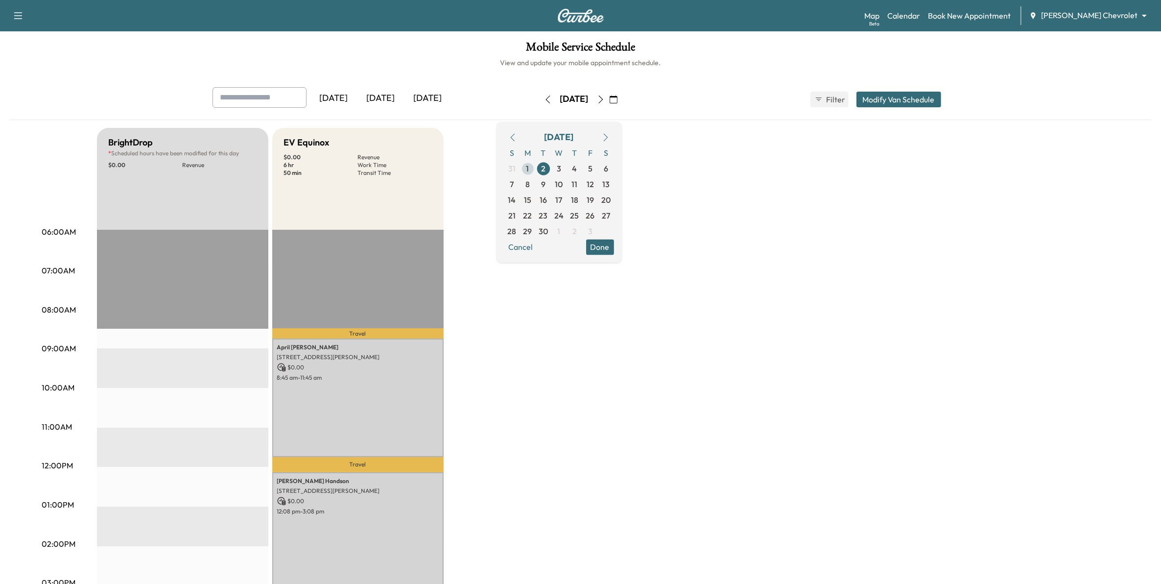
click at [536, 168] on span "1" at bounding box center [528, 169] width 16 height 16
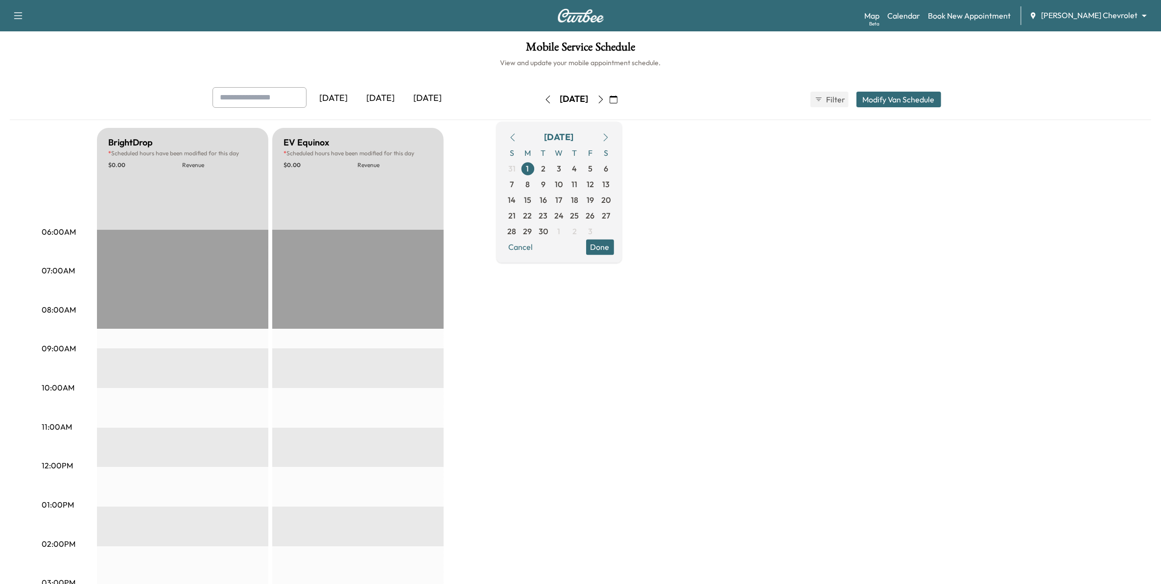
click at [875, 103] on button "Modify Van Schedule" at bounding box center [898, 100] width 85 height 16
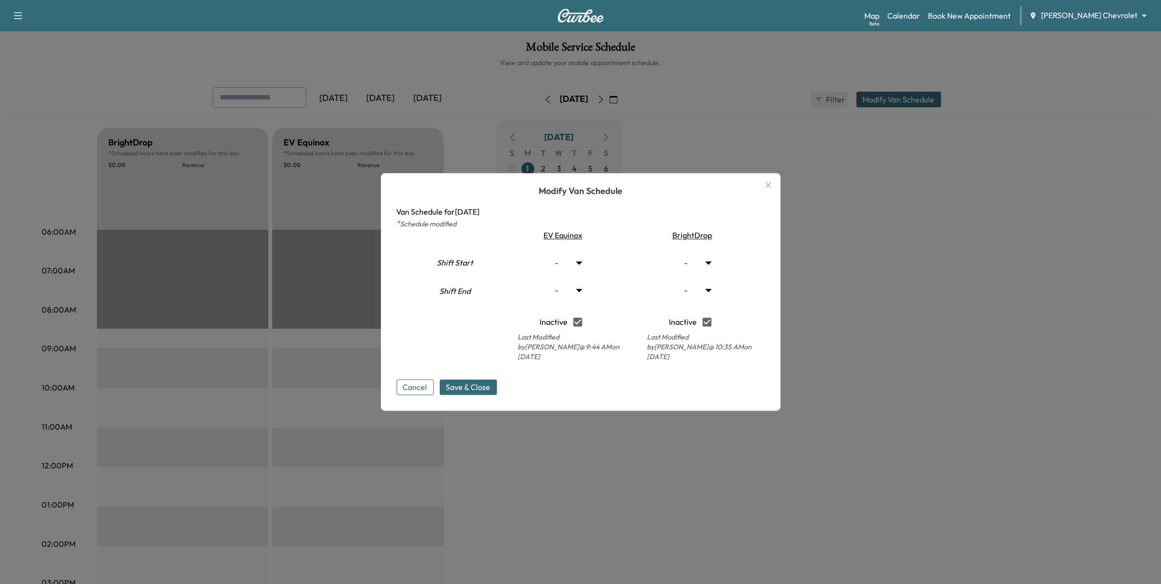
click at [887, 346] on div at bounding box center [580, 292] width 1161 height 584
